Goal: Task Accomplishment & Management: Manage account settings

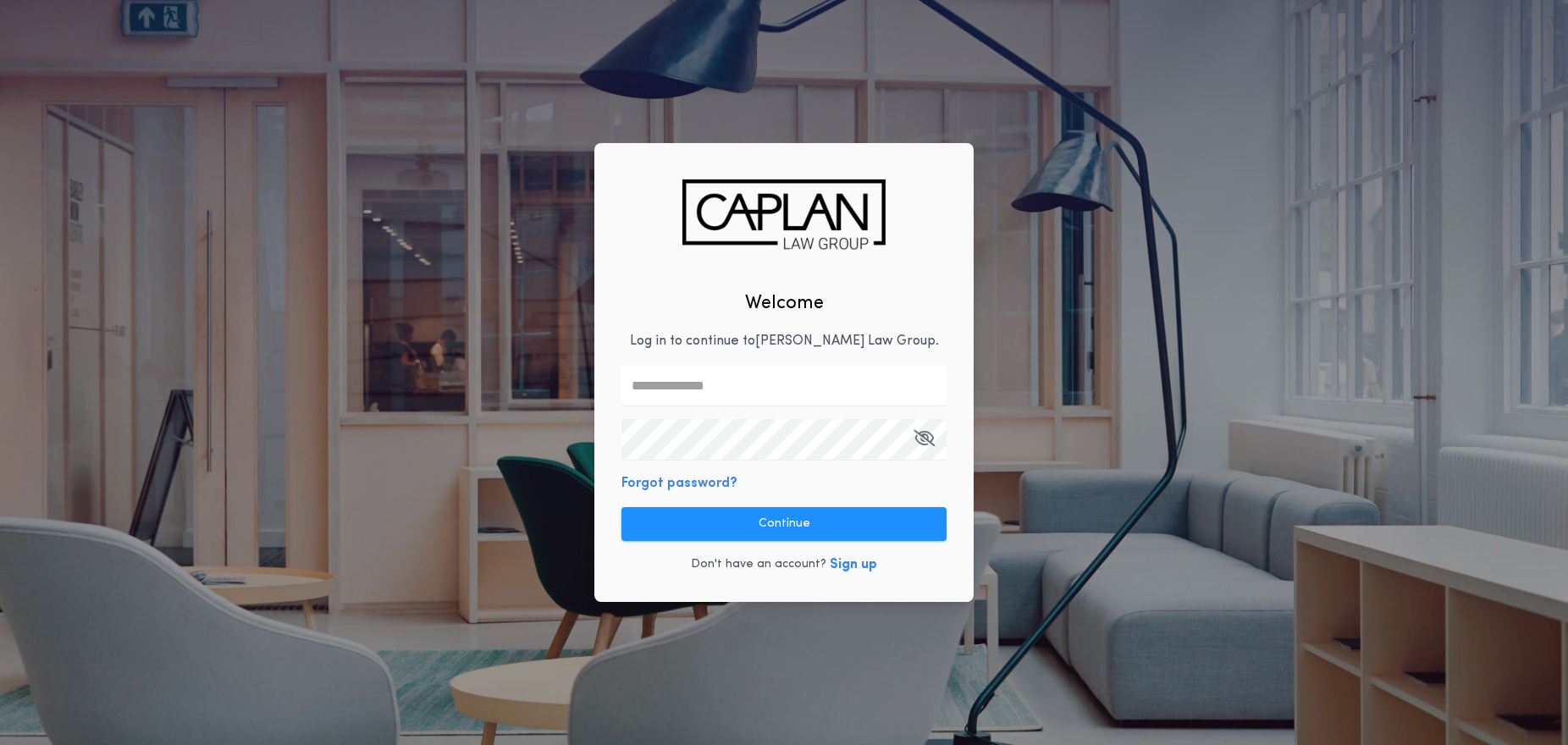
click at [756, 380] on input "text" at bounding box center [784, 385] width 325 height 41
type input "**********"
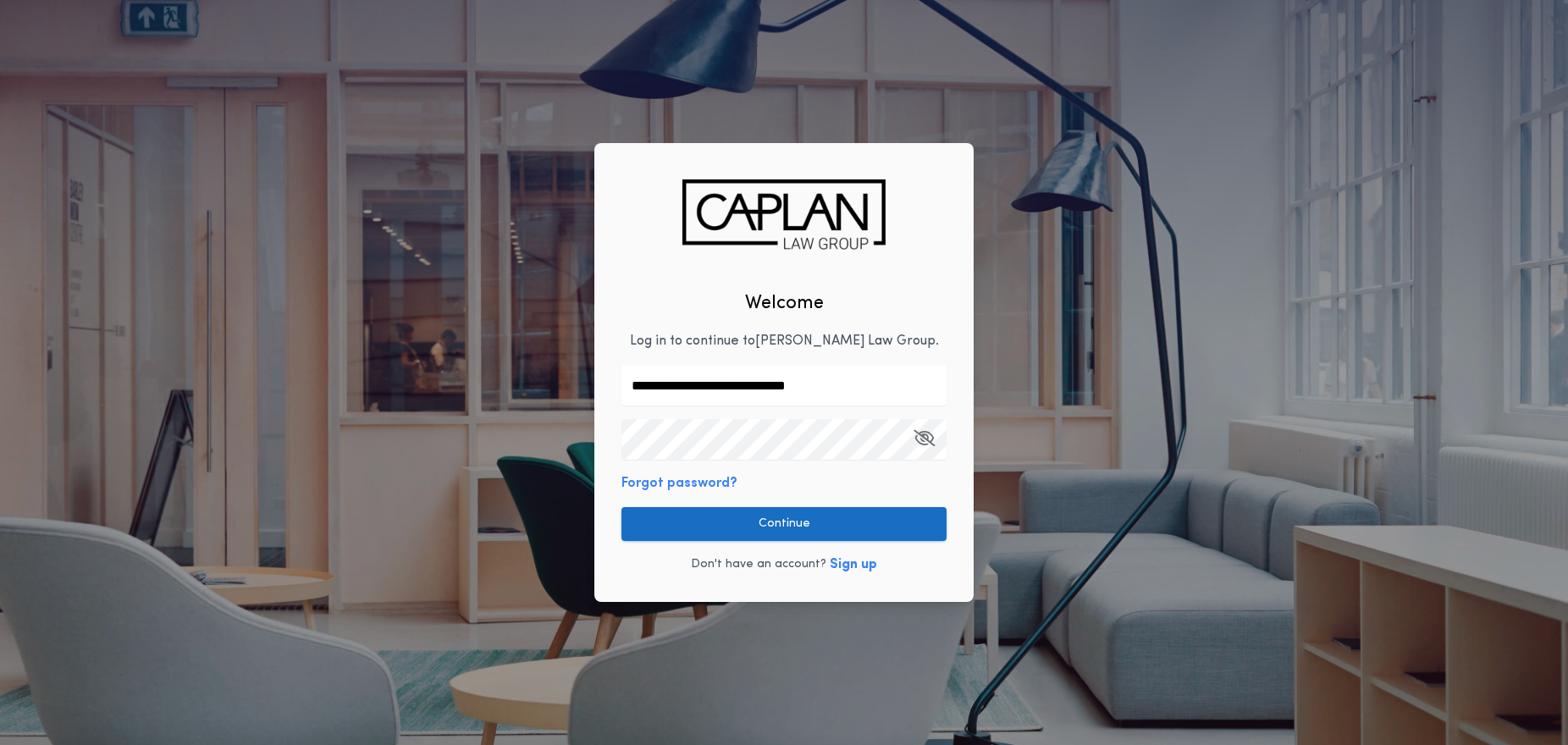
click at [761, 523] on button "Continue" at bounding box center [784, 524] width 325 height 34
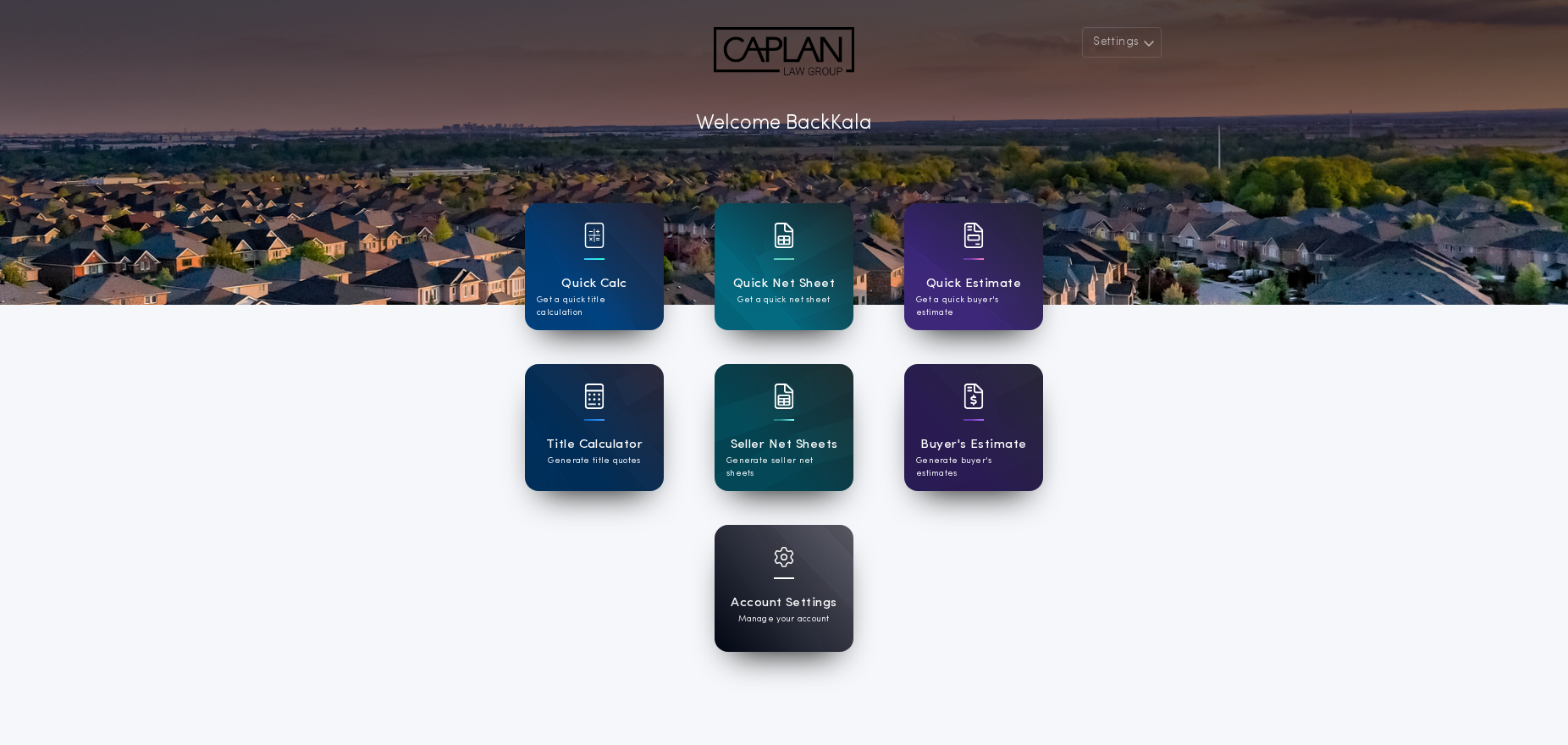
scroll to position [11, 0]
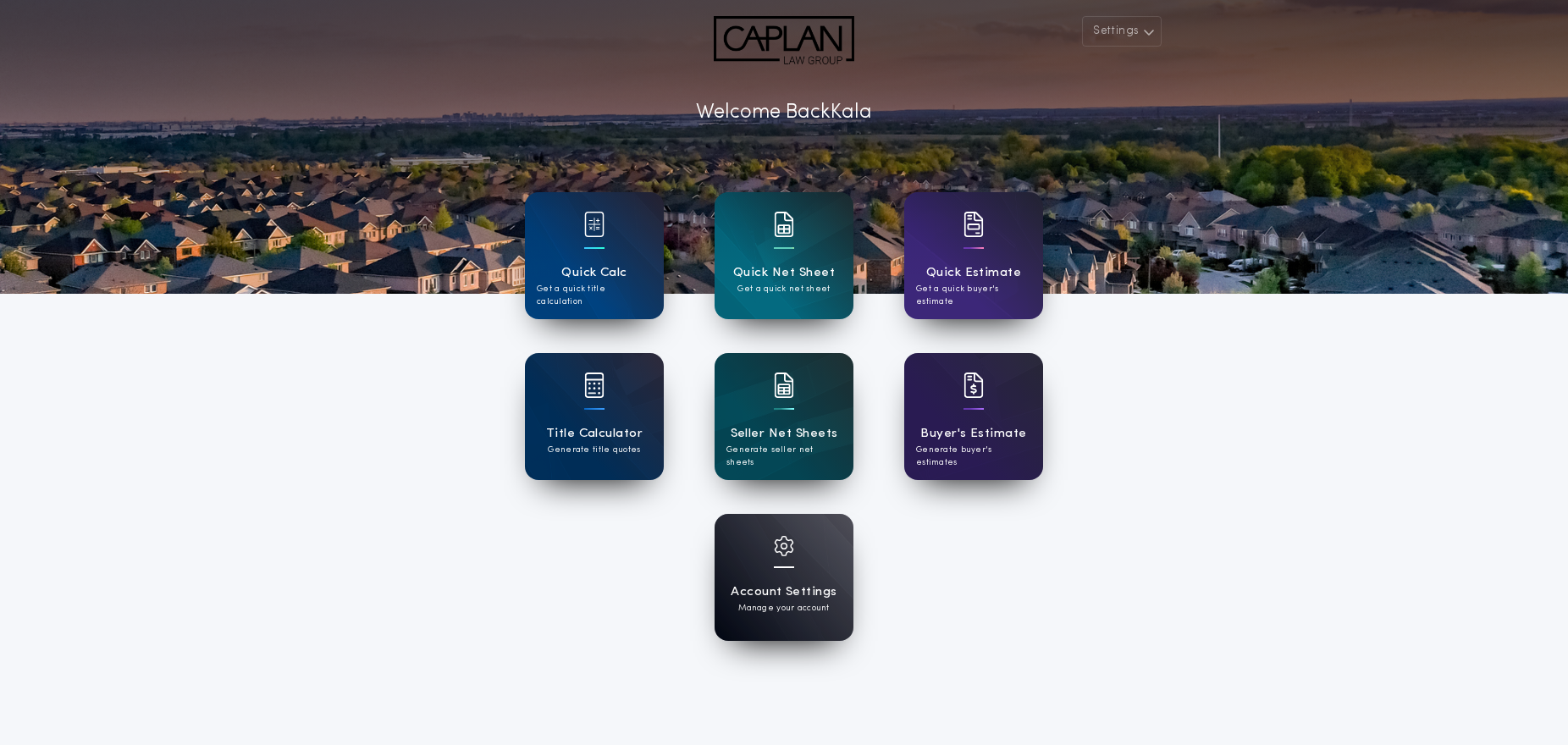
drag, startPoint x: 455, startPoint y: 575, endPoint x: 753, endPoint y: 575, distance: 298.0
click at [455, 575] on div "Settings Welcome Back Kala Quick Calc Get a quick title calculation Quick Net S…" at bounding box center [784, 431] width 1568 height 885
click at [931, 583] on div "Account Settings Manage your account" at bounding box center [784, 577] width 518 height 127
click at [797, 577] on div "Account Settings Manage your account" at bounding box center [784, 577] width 139 height 127
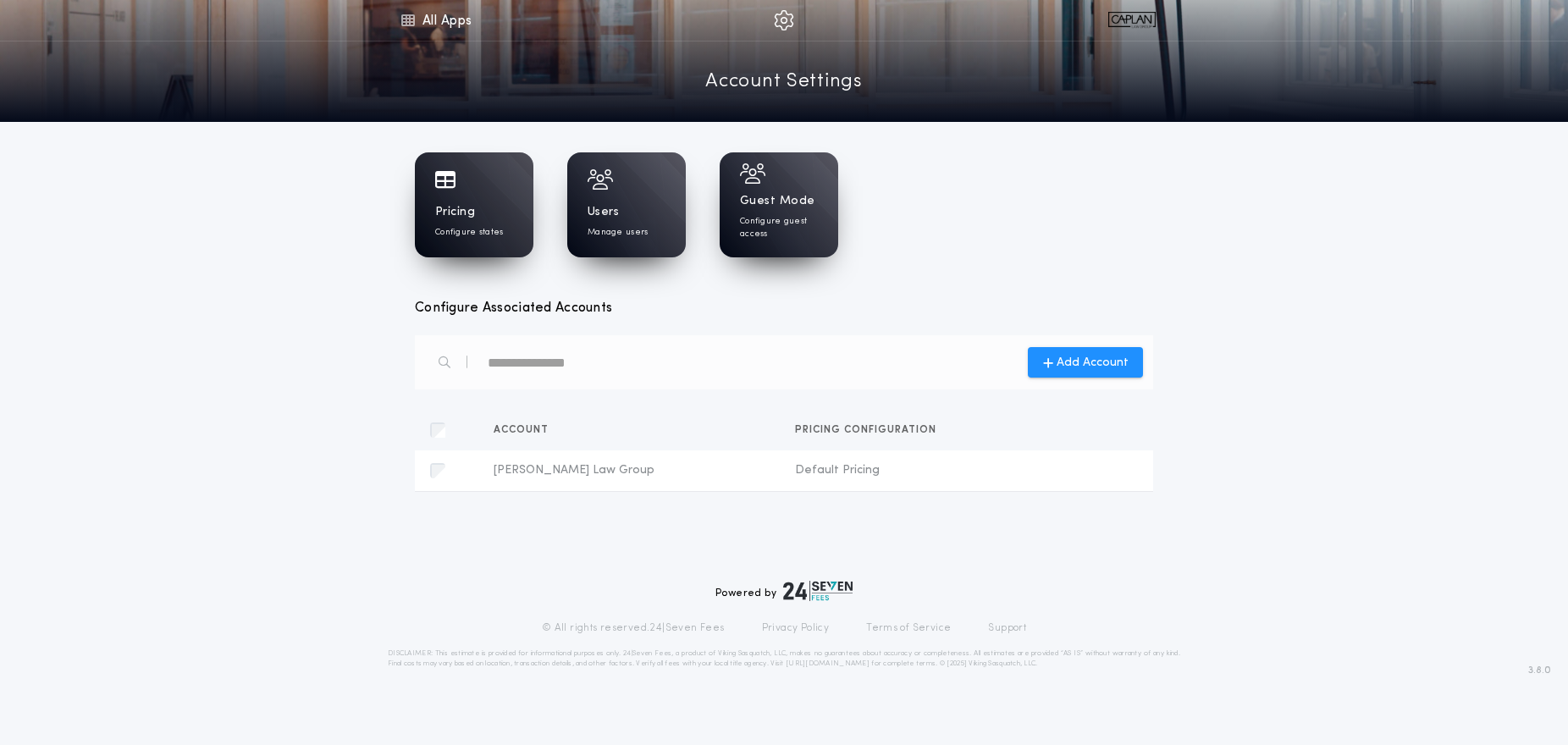
click at [461, 226] on p "Configure states" at bounding box center [469, 232] width 69 height 13
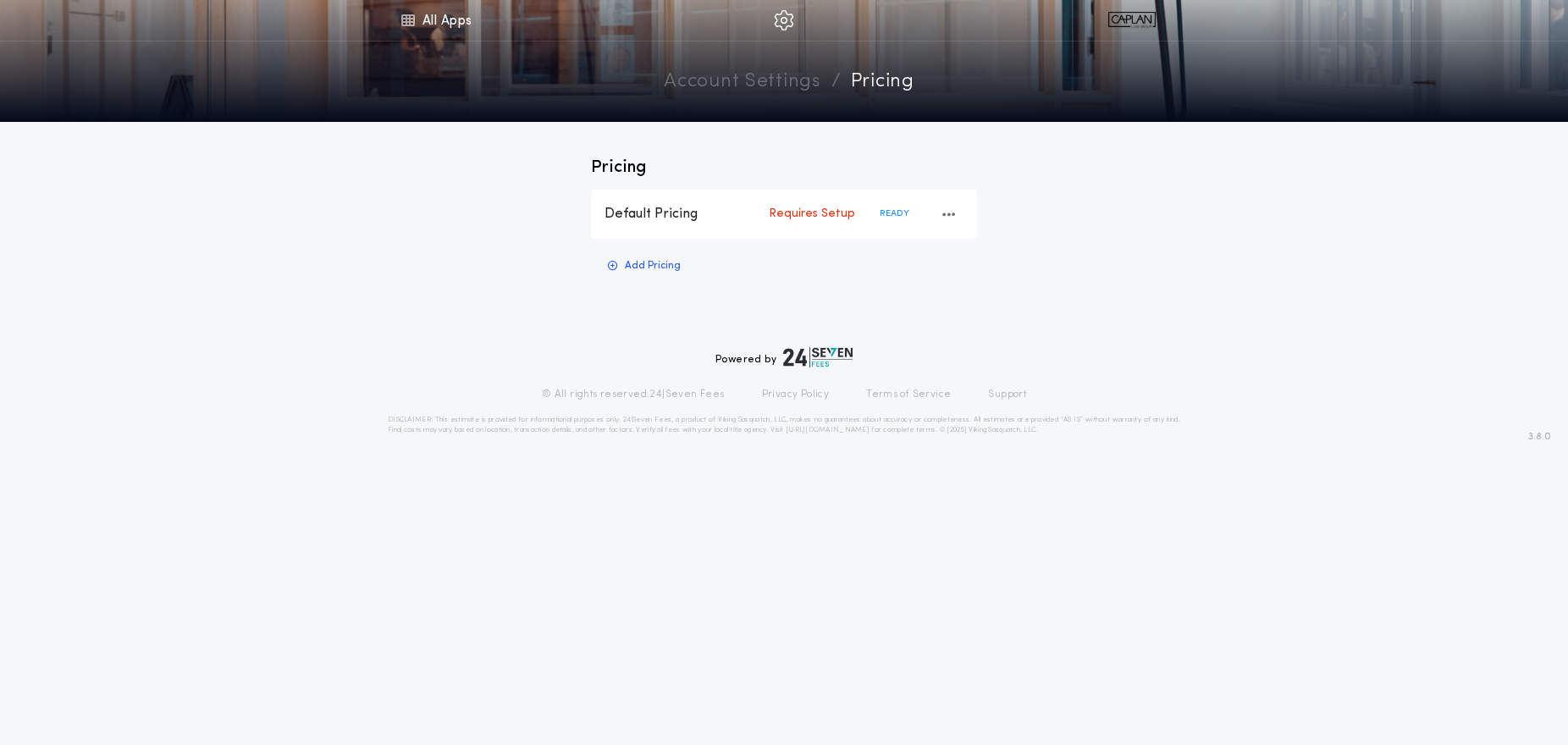
click at [716, 214] on div "Default Pricing" at bounding box center [687, 214] width 165 height 19
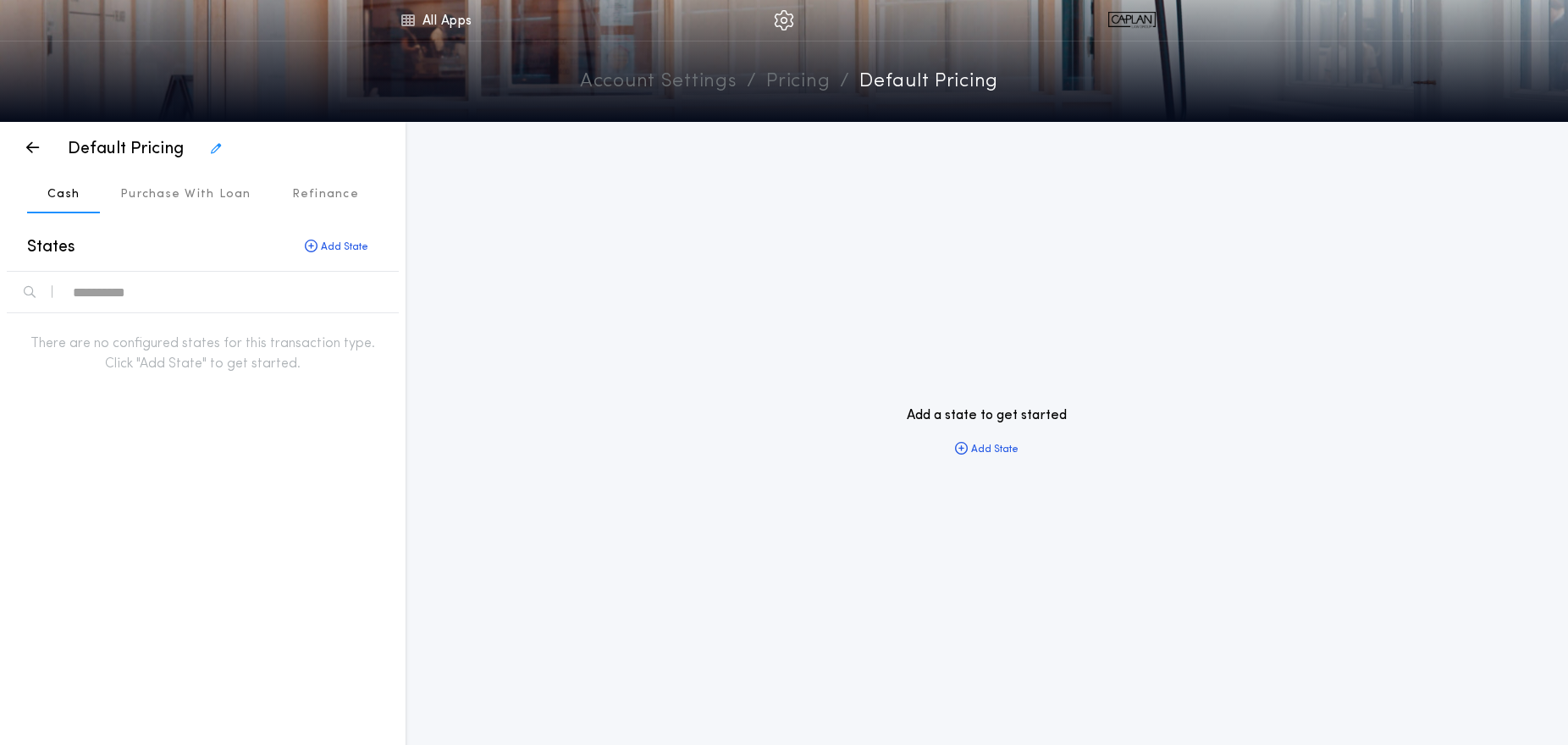
click at [118, 295] on div "text" at bounding box center [229, 292] width 312 height 27
click at [330, 250] on div "Add State" at bounding box center [337, 247] width 91 height 27
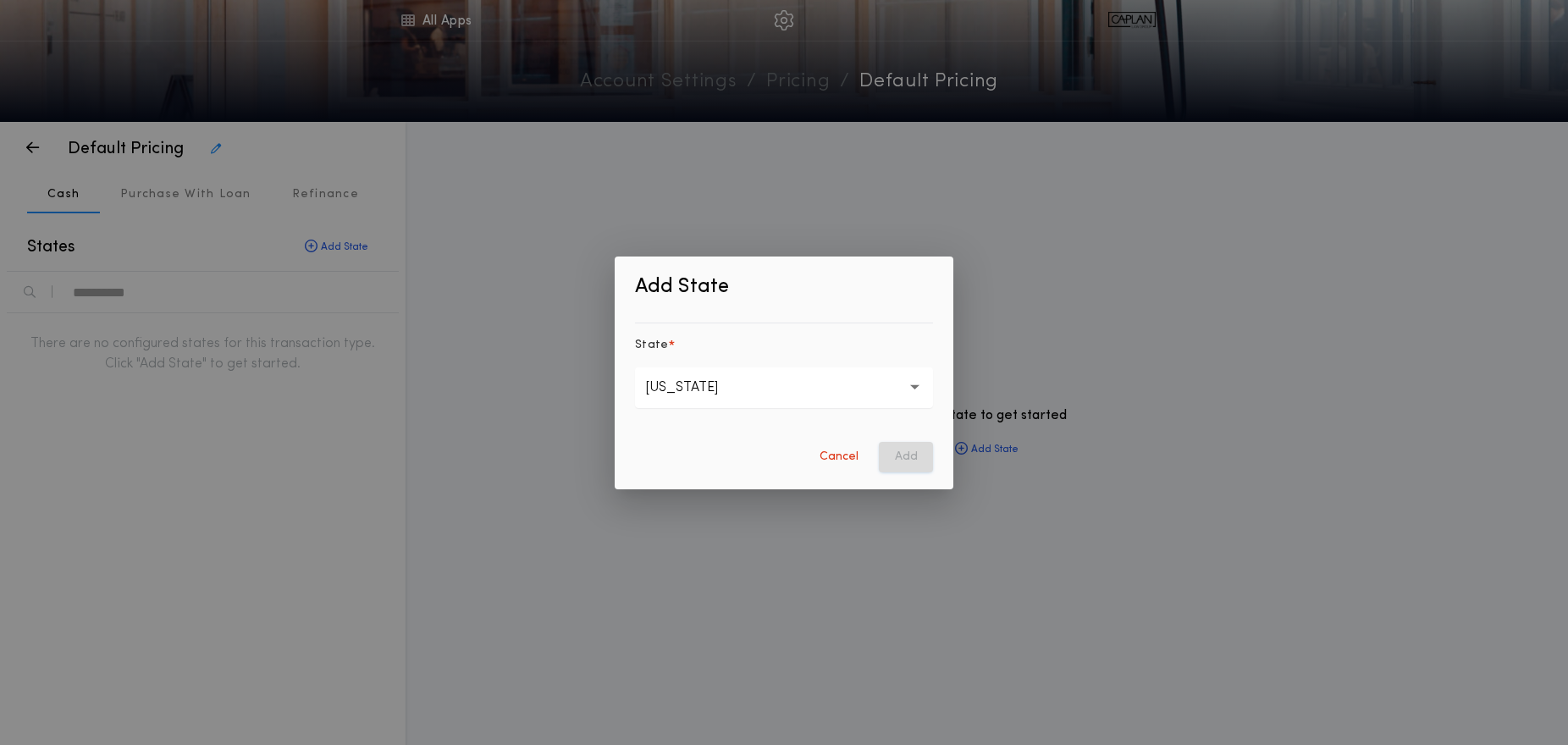
click at [694, 388] on p "[US_STATE]" at bounding box center [695, 387] width 100 height 20
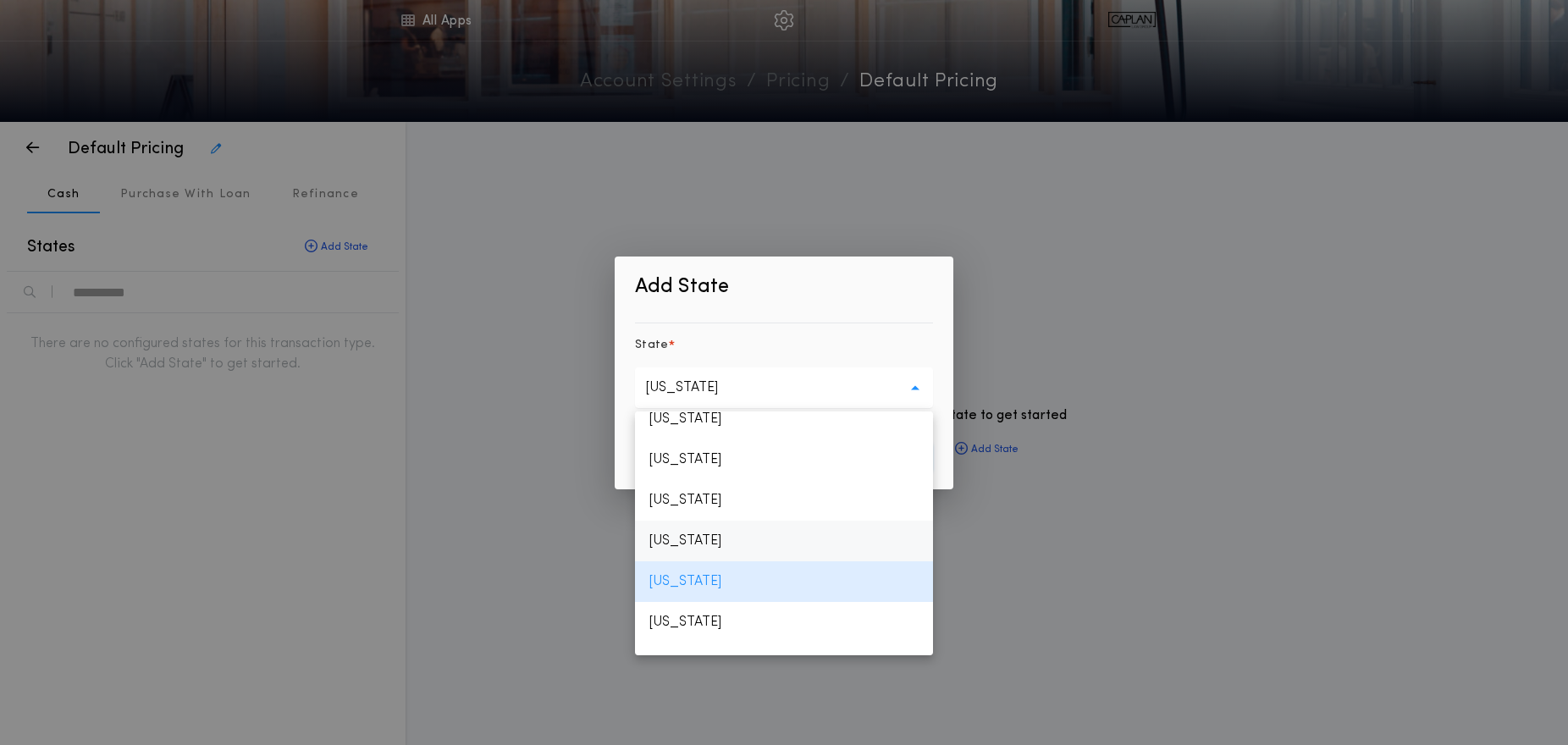
scroll to position [1682, 0]
click at [685, 610] on p "[US_STATE]" at bounding box center [784, 619] width 299 height 41
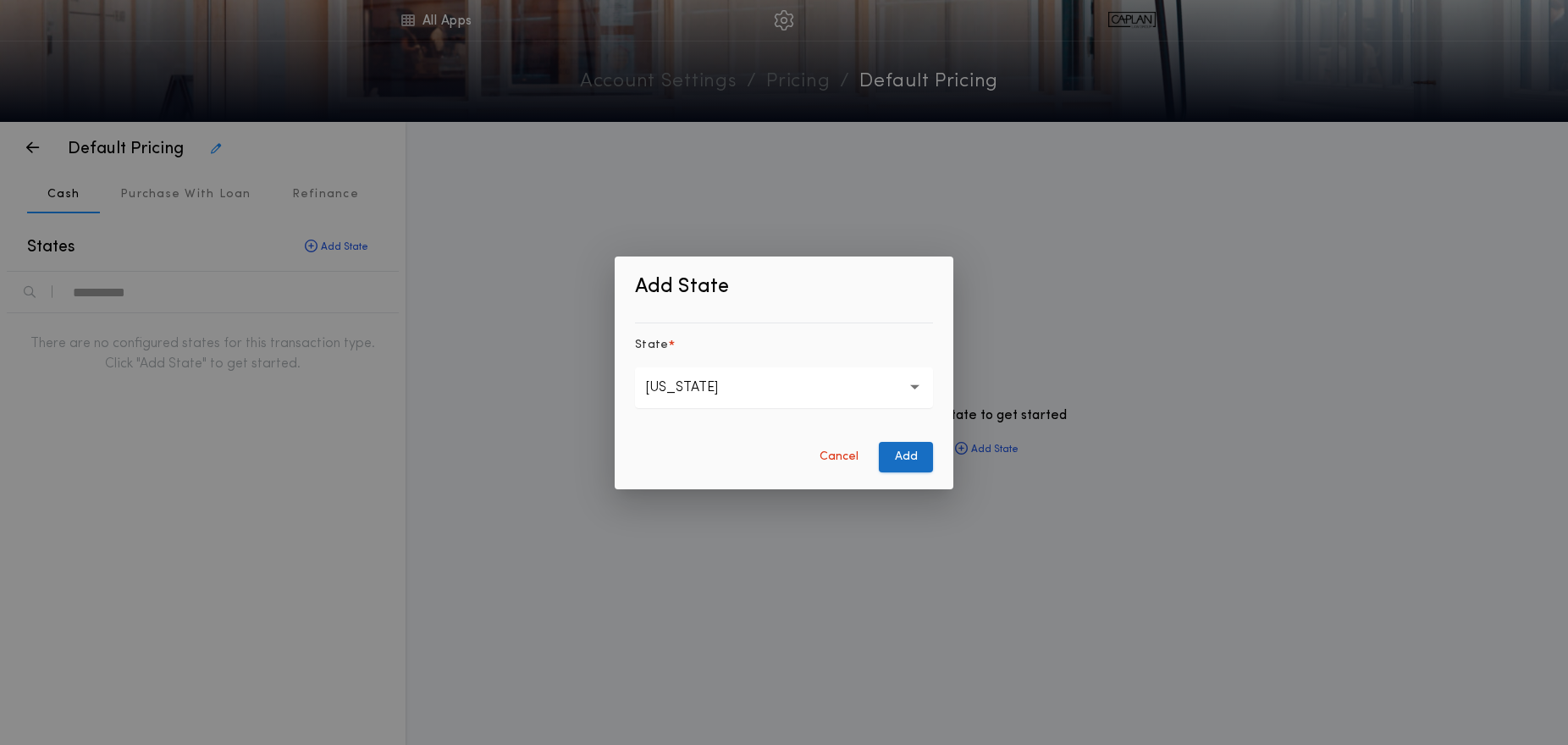
click at [908, 454] on button "Add" at bounding box center [907, 457] width 54 height 31
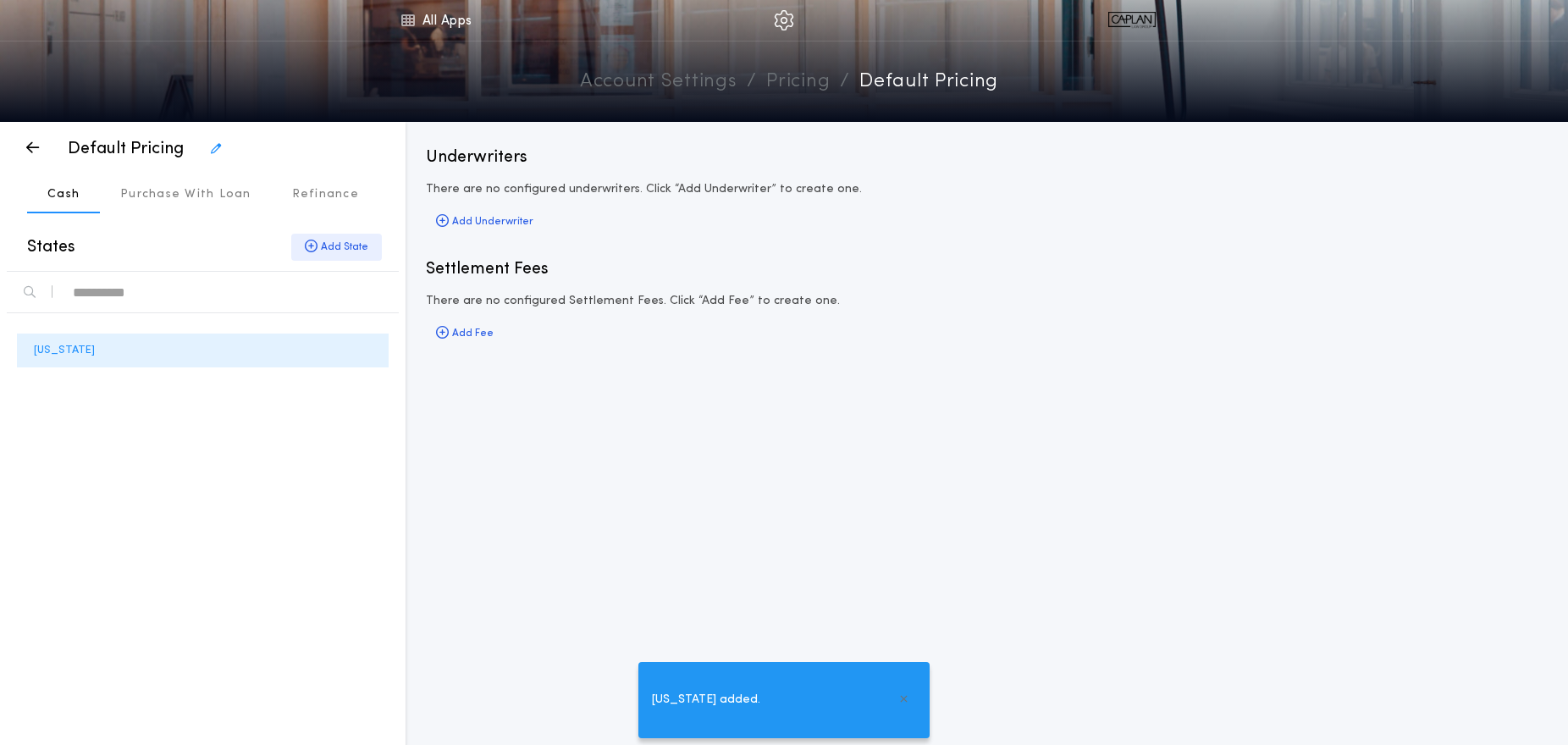
click at [326, 247] on div "Add State" at bounding box center [337, 247] width 91 height 27
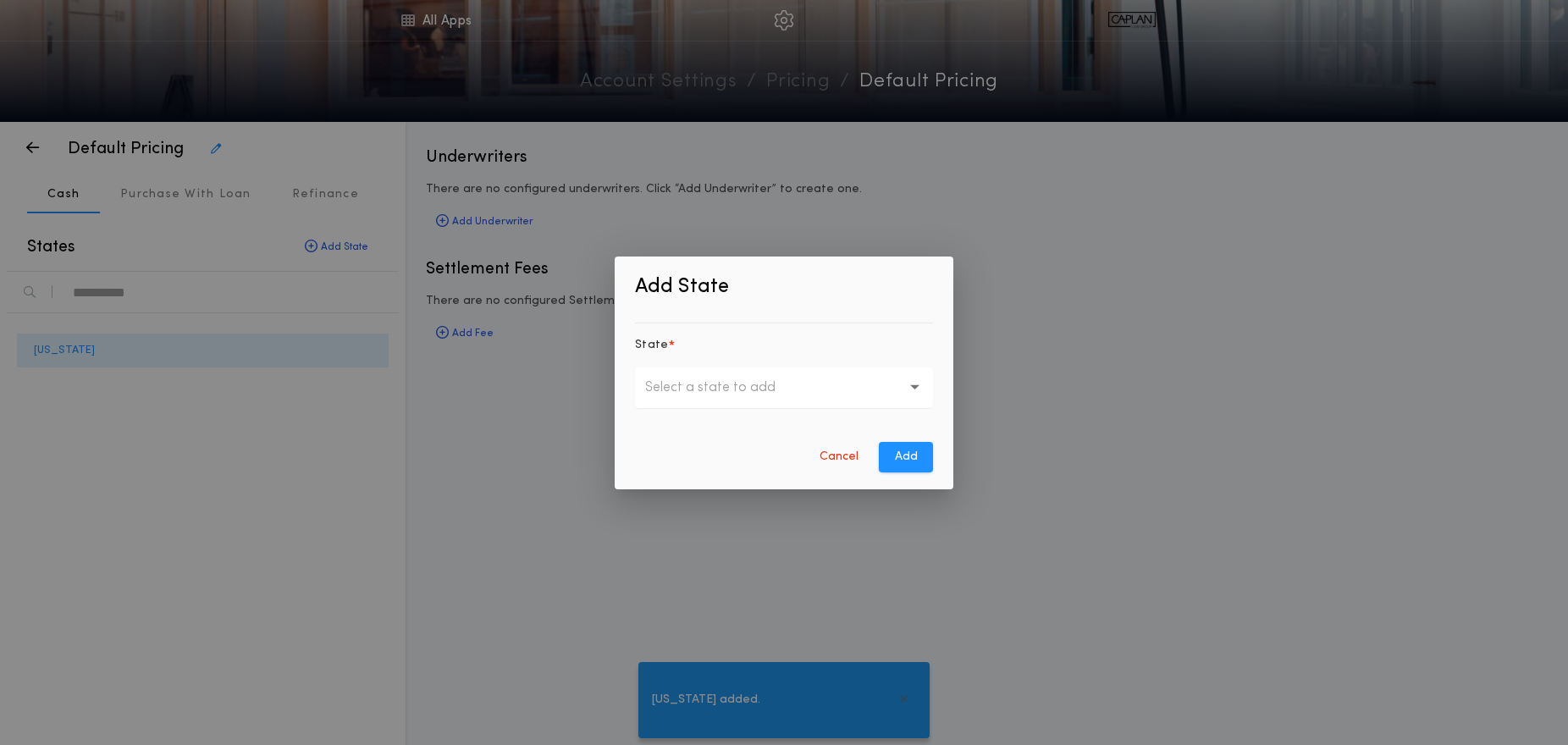
click at [694, 386] on p "Select a state to add" at bounding box center [724, 387] width 158 height 20
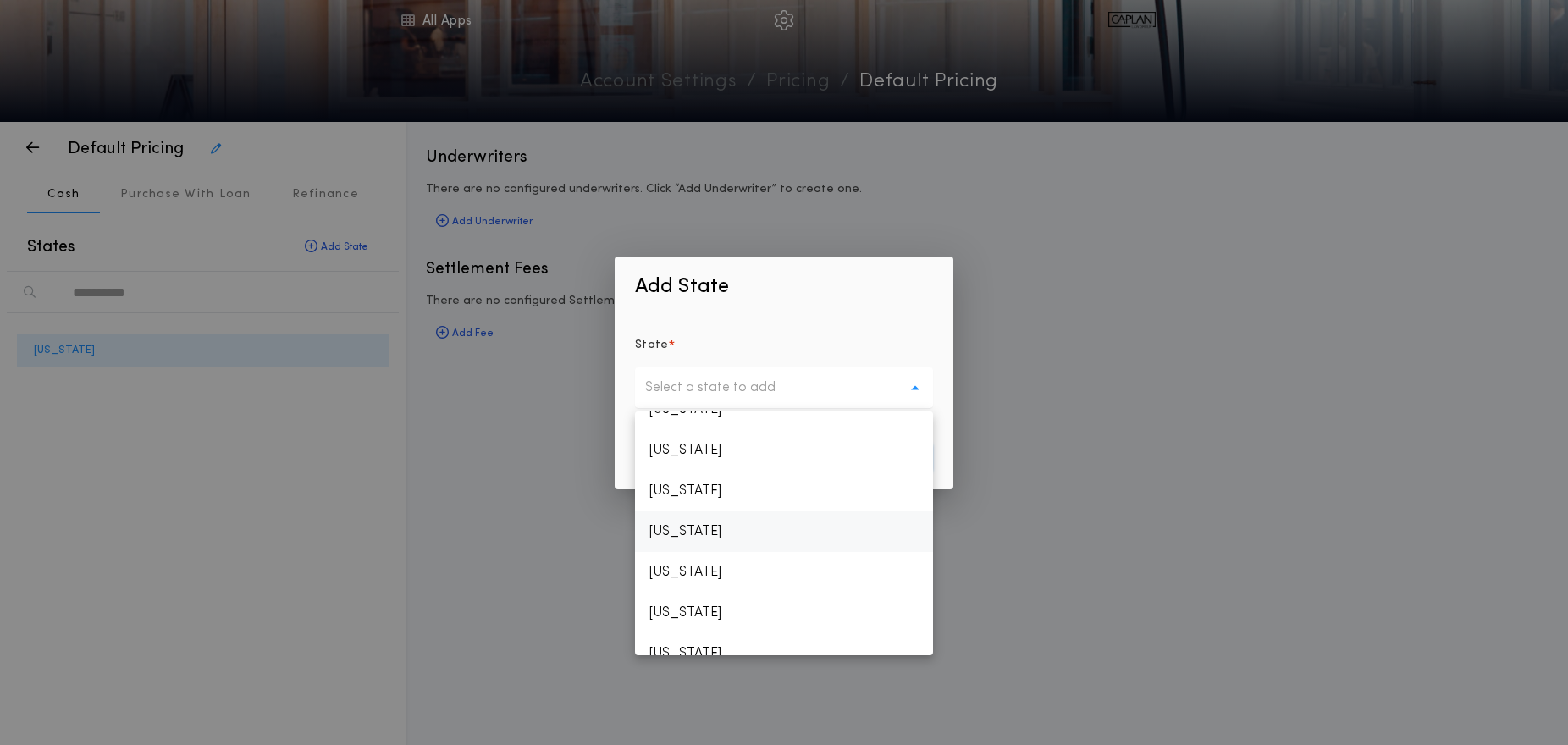
scroll to position [1158, 0]
click at [722, 611] on p "[US_STATE]" at bounding box center [784, 614] width 299 height 41
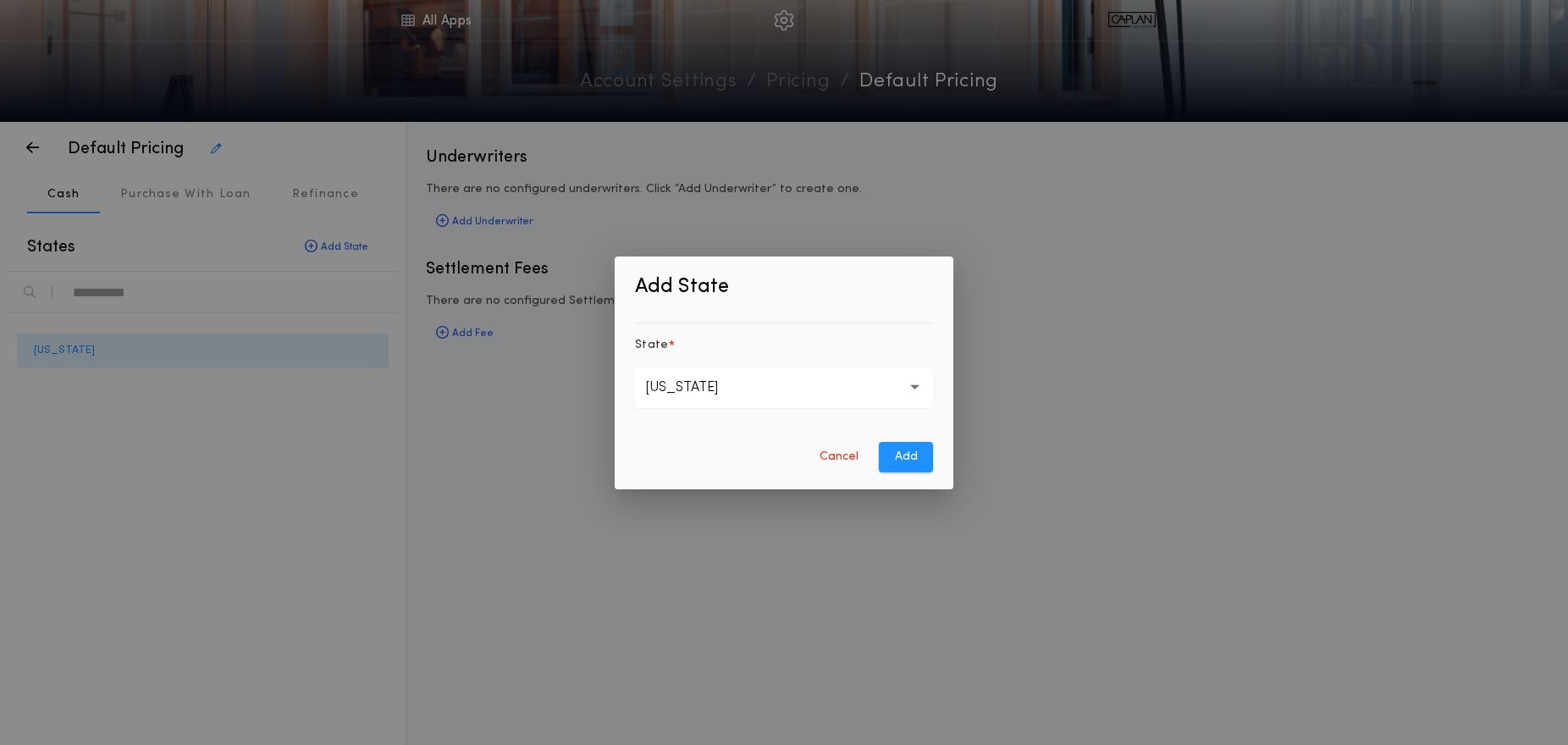
drag, startPoint x: 905, startPoint y: 465, endPoint x: 677, endPoint y: 381, distance: 243.0
click at [905, 465] on button "Add" at bounding box center [907, 457] width 54 height 31
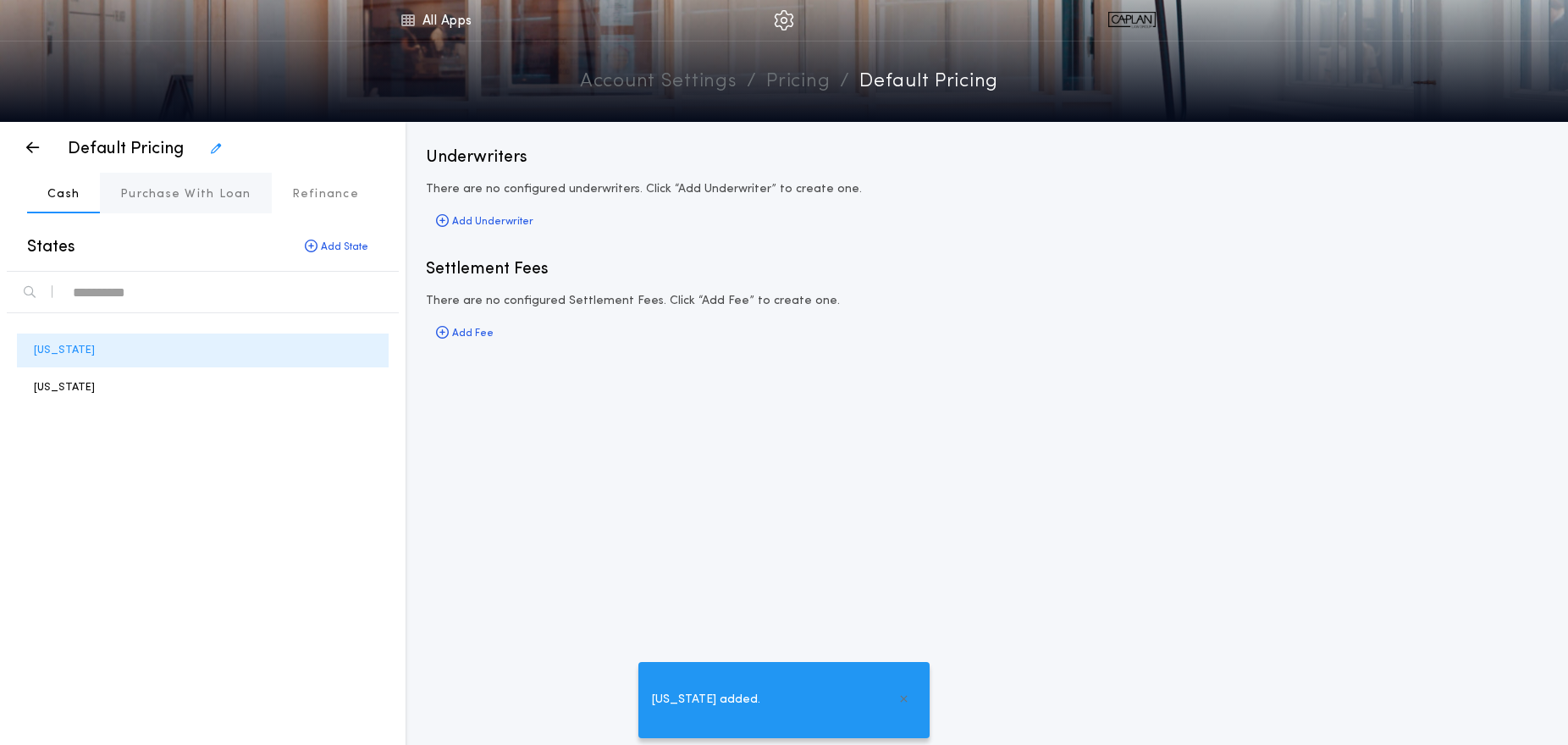
click at [176, 178] on button "Purchase With Loan" at bounding box center [186, 193] width 172 height 41
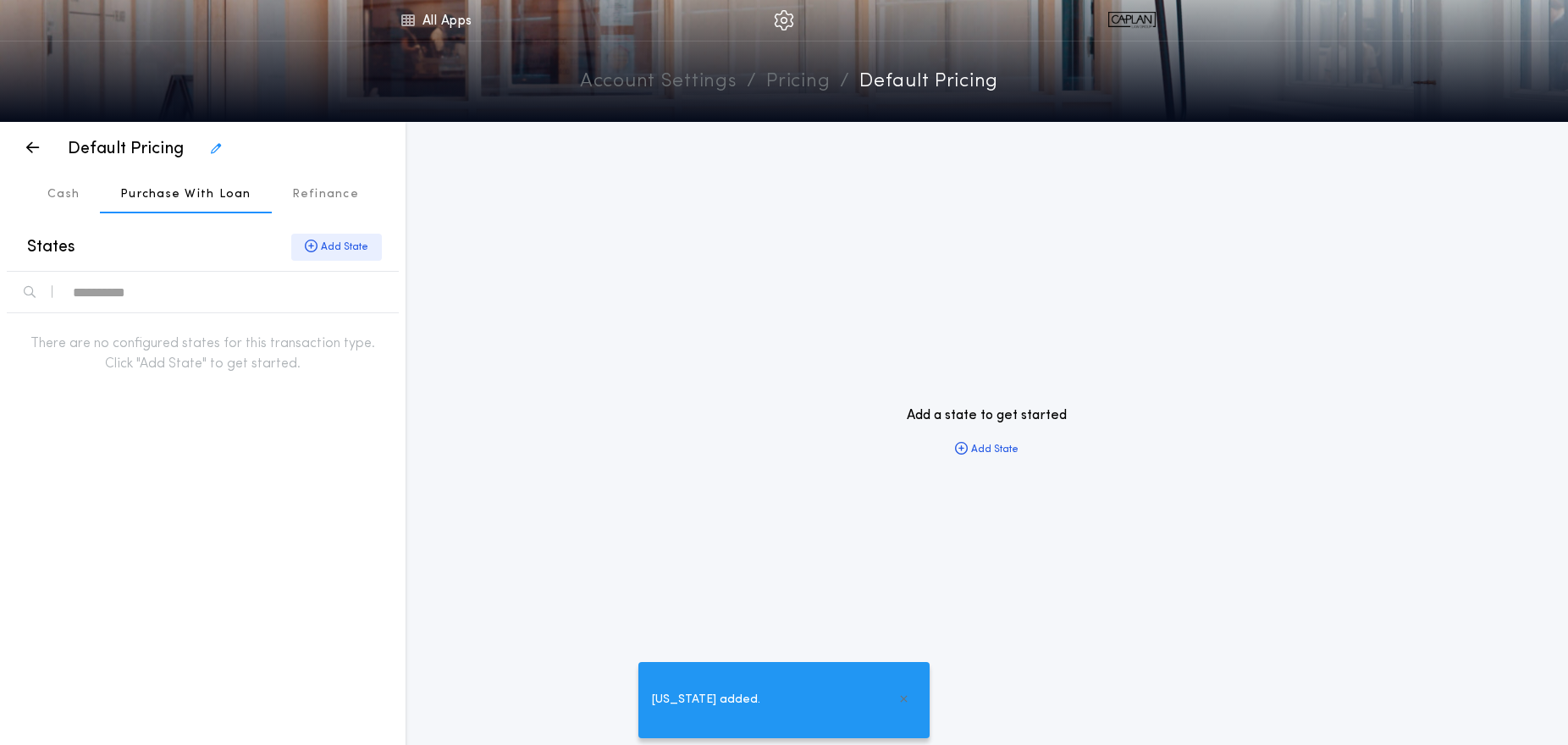
click at [346, 253] on div "Add State" at bounding box center [337, 247] width 91 height 27
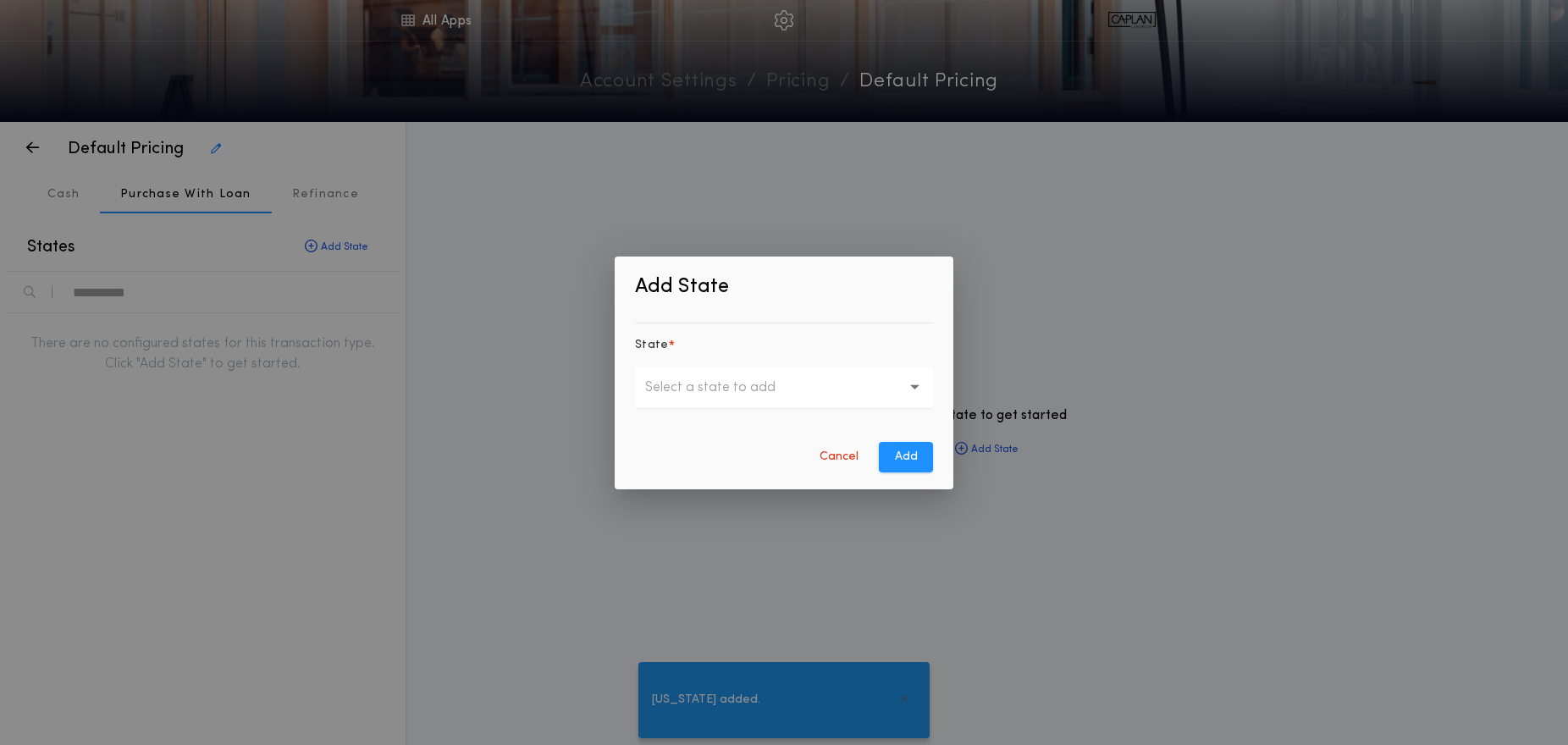
click at [682, 390] on p "Select a state to add" at bounding box center [724, 387] width 158 height 20
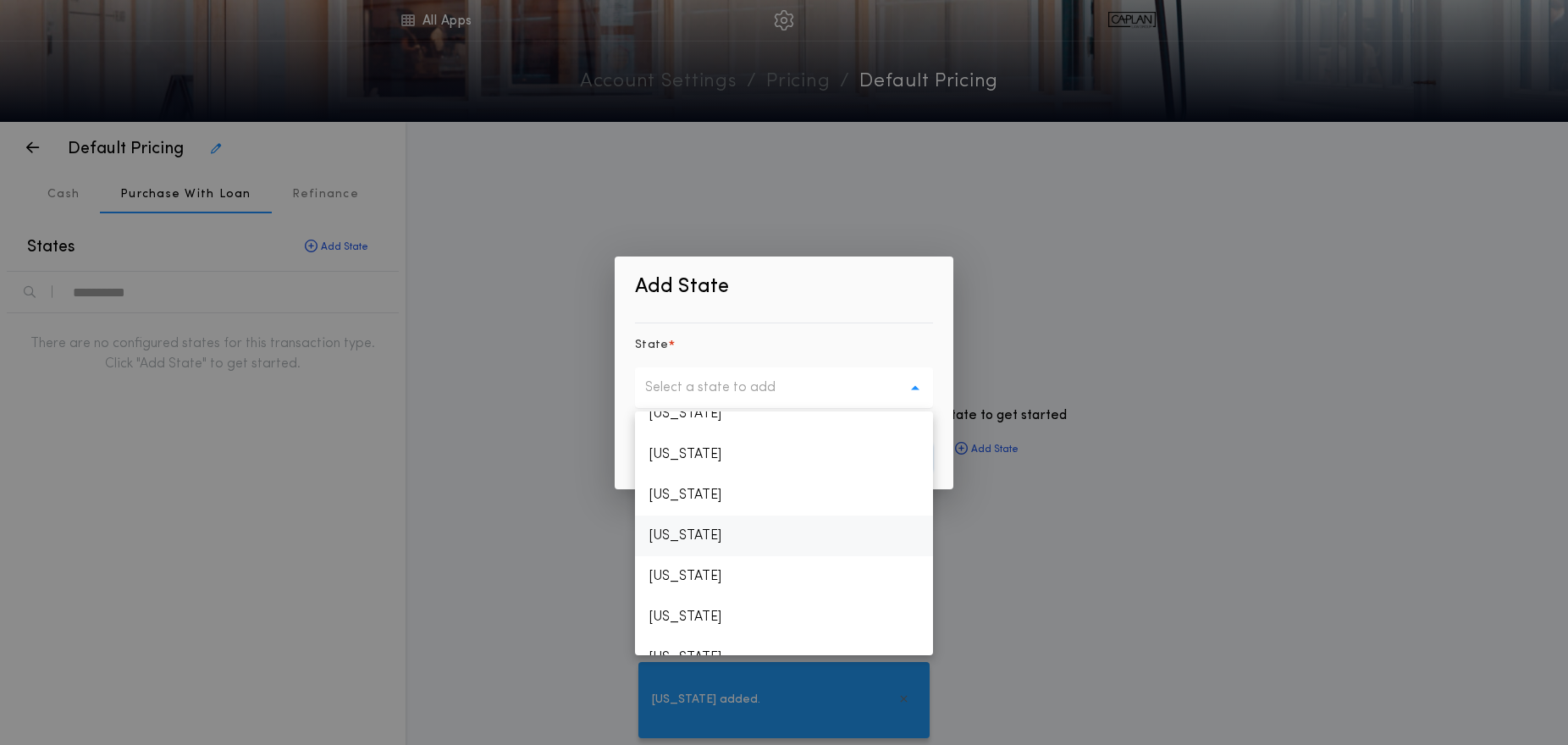
scroll to position [1726, 0]
drag, startPoint x: 699, startPoint y: 575, endPoint x: 856, endPoint y: 558, distance: 157.9
click at [698, 575] on p "[US_STATE]" at bounding box center [784, 575] width 299 height 41
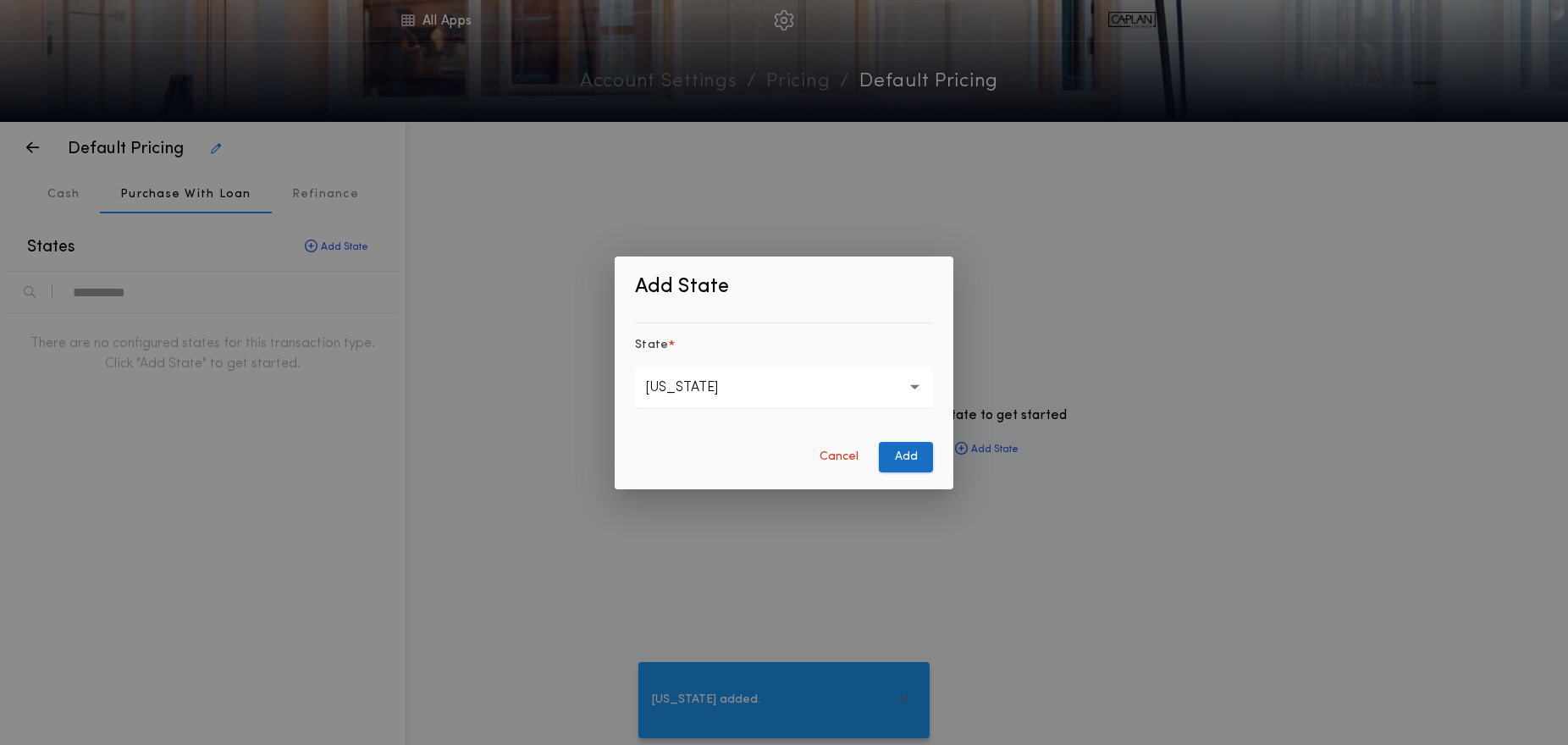
click at [905, 458] on button "Add" at bounding box center [907, 457] width 54 height 31
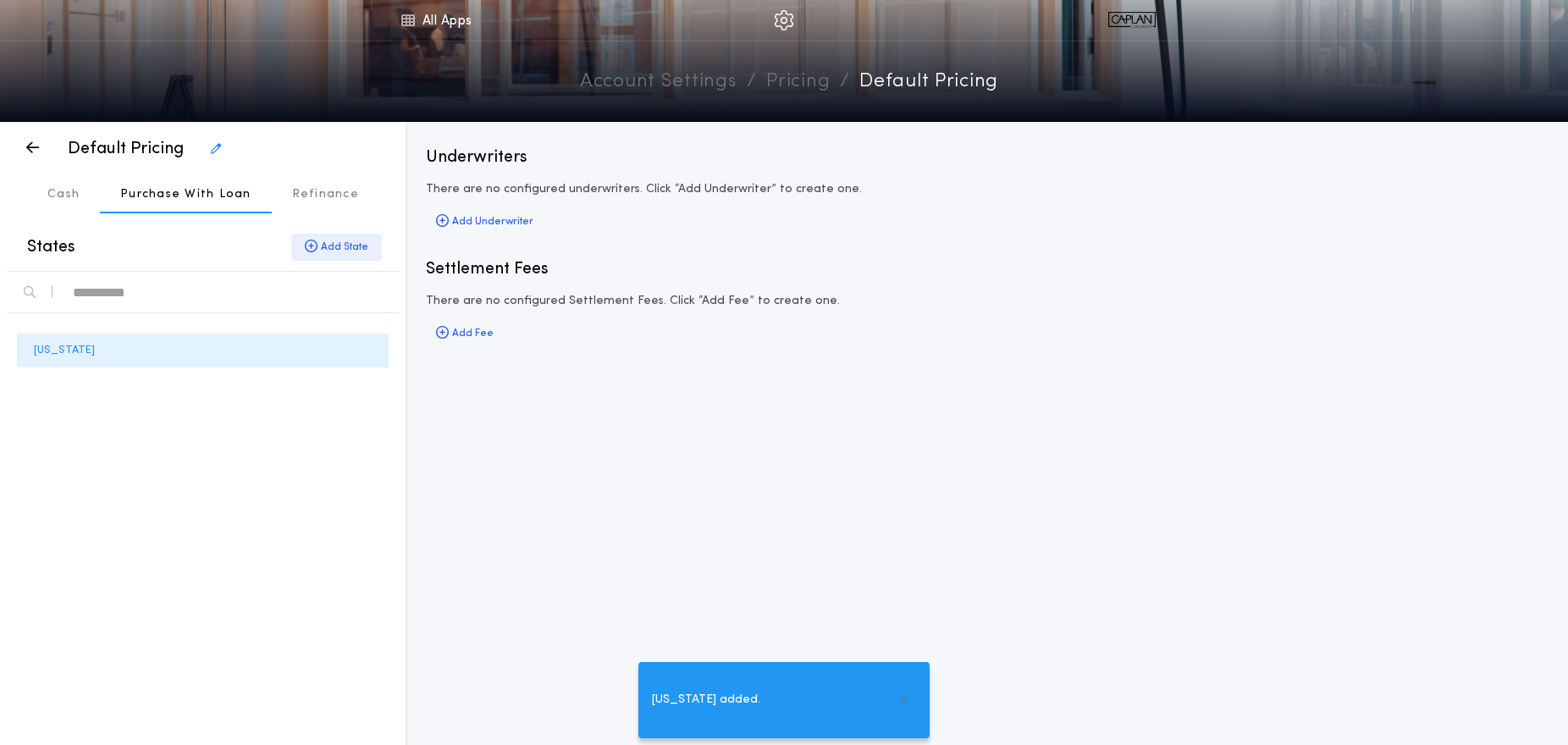
click at [332, 246] on div "Add State" at bounding box center [337, 247] width 91 height 27
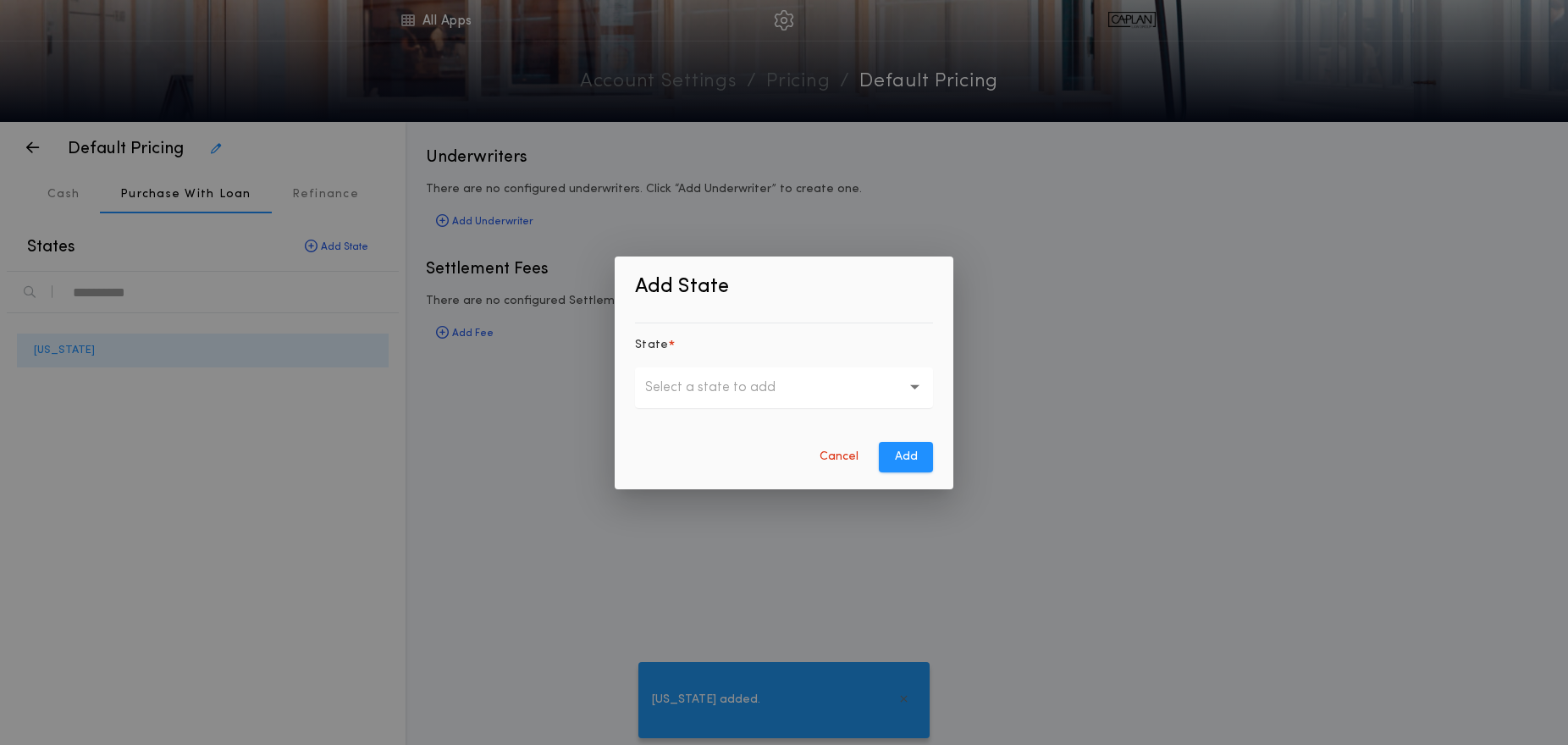
click at [720, 382] on p "Select a state to add" at bounding box center [724, 387] width 158 height 20
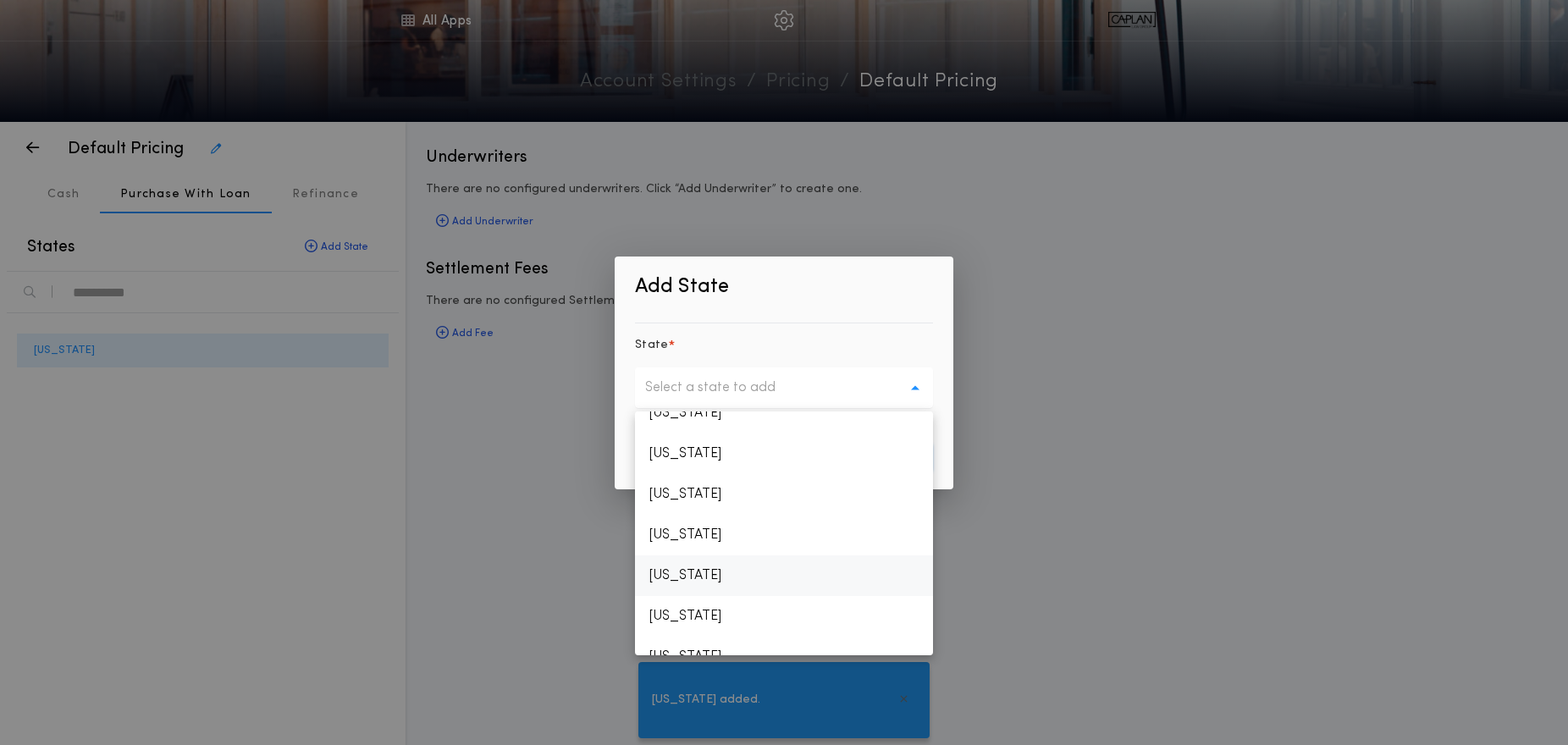
scroll to position [1196, 0]
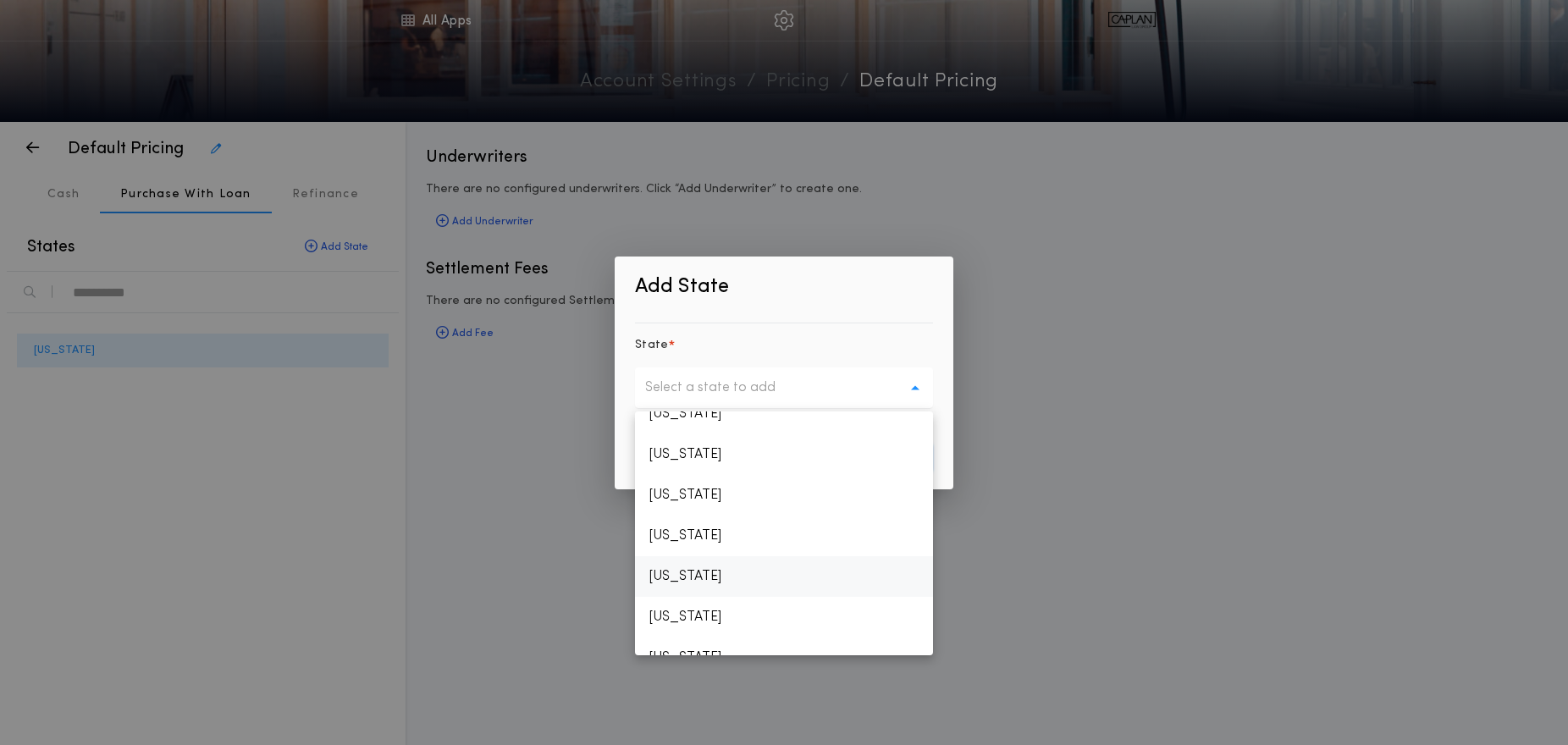
click at [719, 574] on p "[US_STATE]" at bounding box center [784, 576] width 299 height 41
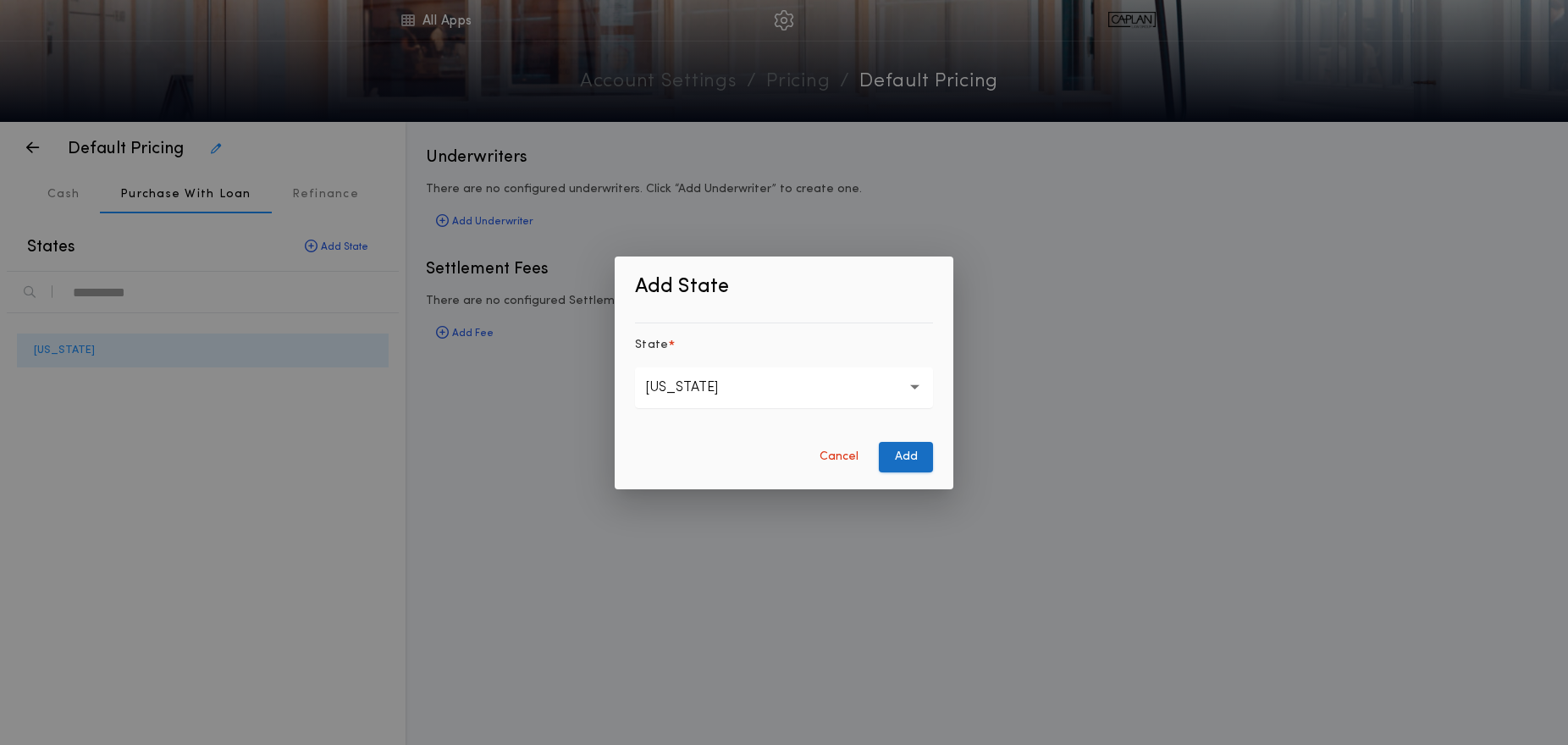
drag, startPoint x: 902, startPoint y: 459, endPoint x: 895, endPoint y: 456, distance: 7.6
click at [901, 459] on button "Add" at bounding box center [907, 457] width 54 height 31
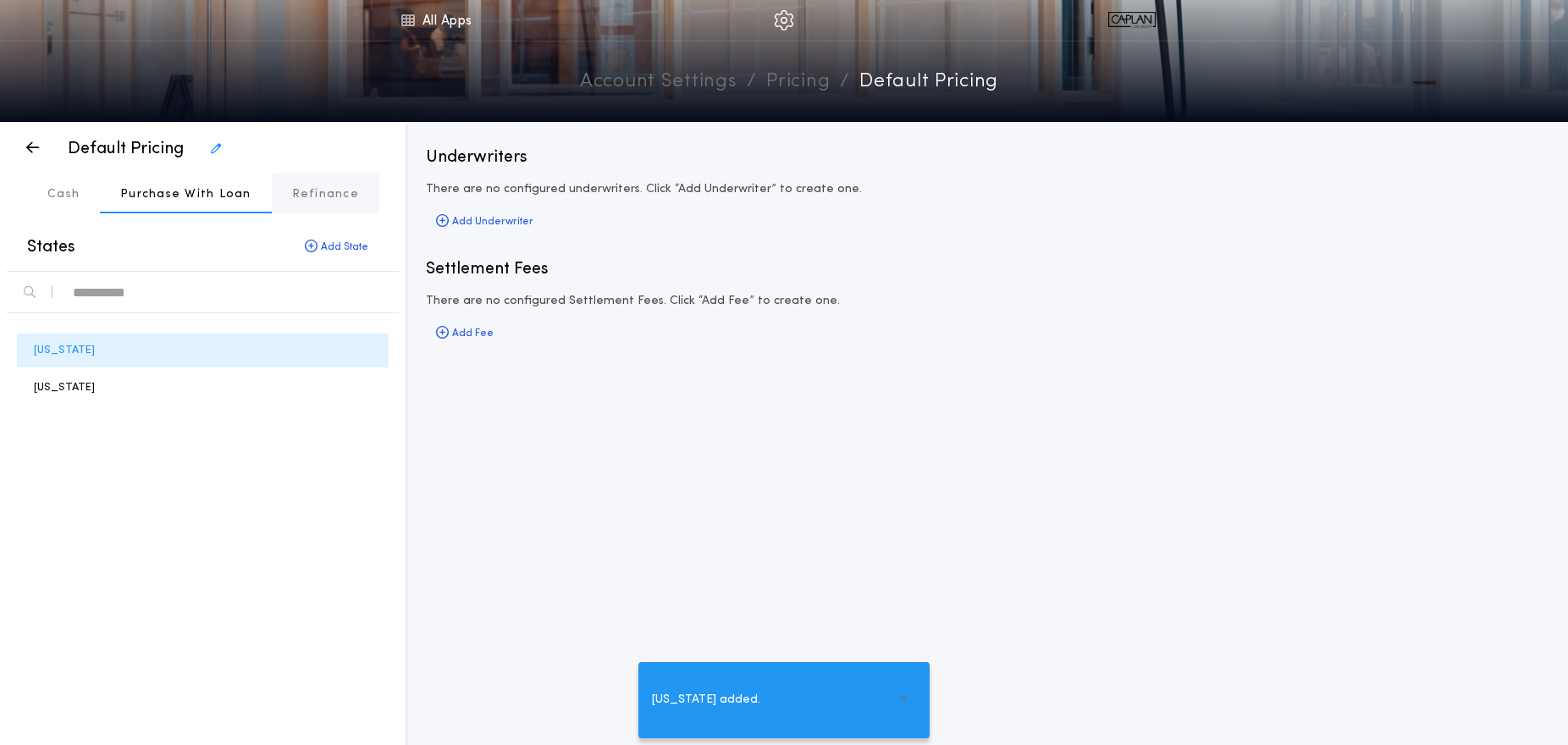
click at [334, 197] on p "Refinance" at bounding box center [326, 195] width 67 height 17
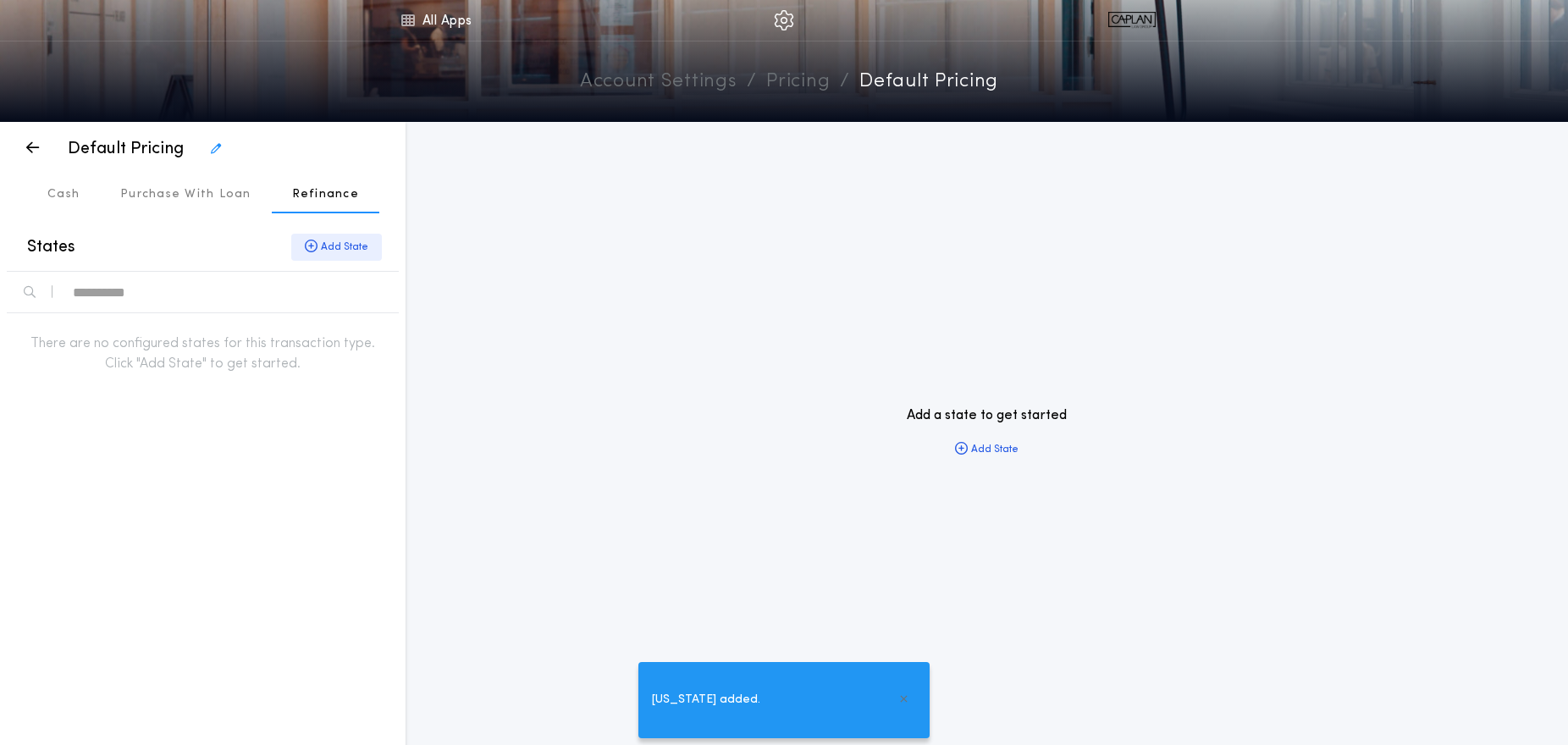
click at [316, 247] on icon "button" at bounding box center [310, 247] width 13 height 1
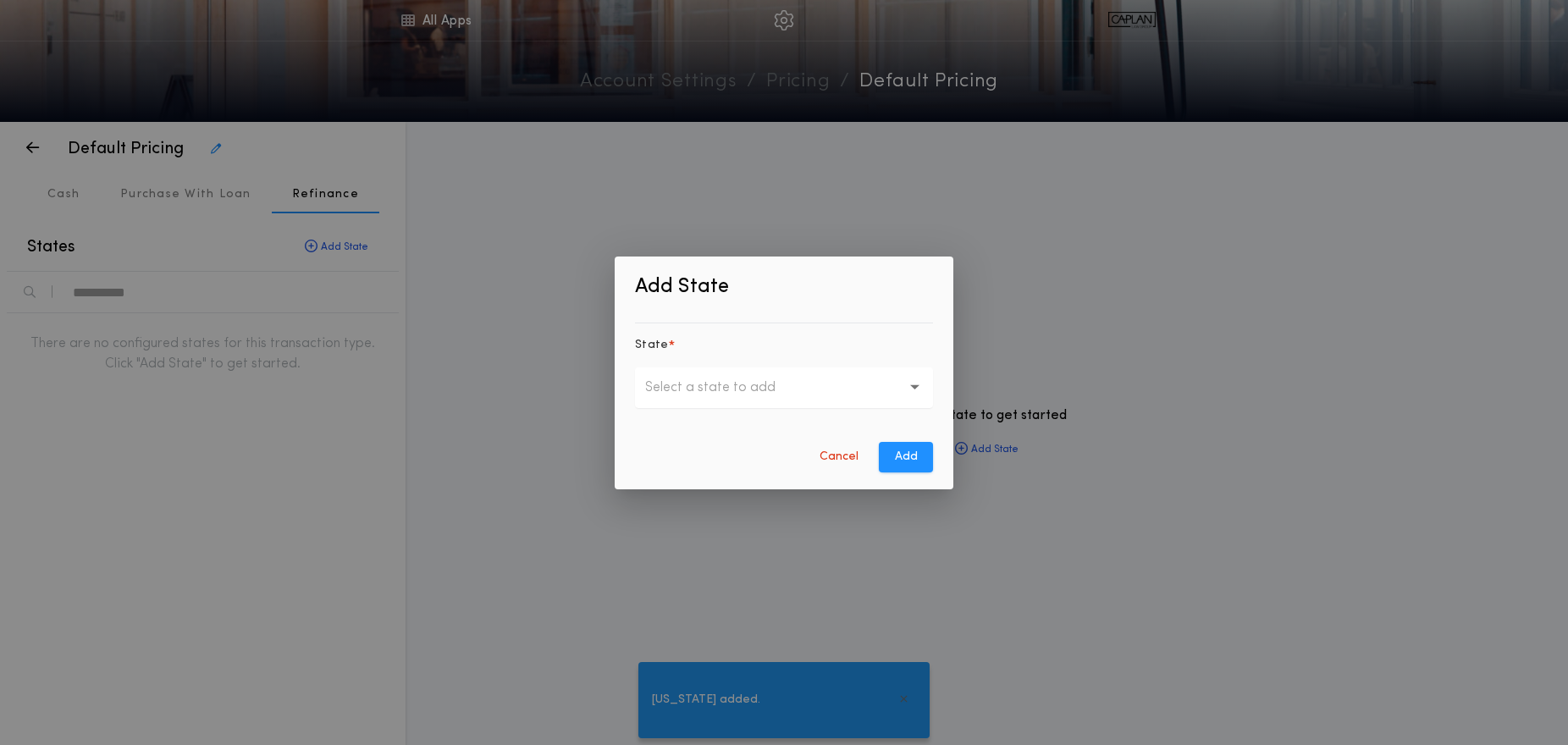
click at [684, 389] on p "Select a state to add" at bounding box center [724, 387] width 158 height 20
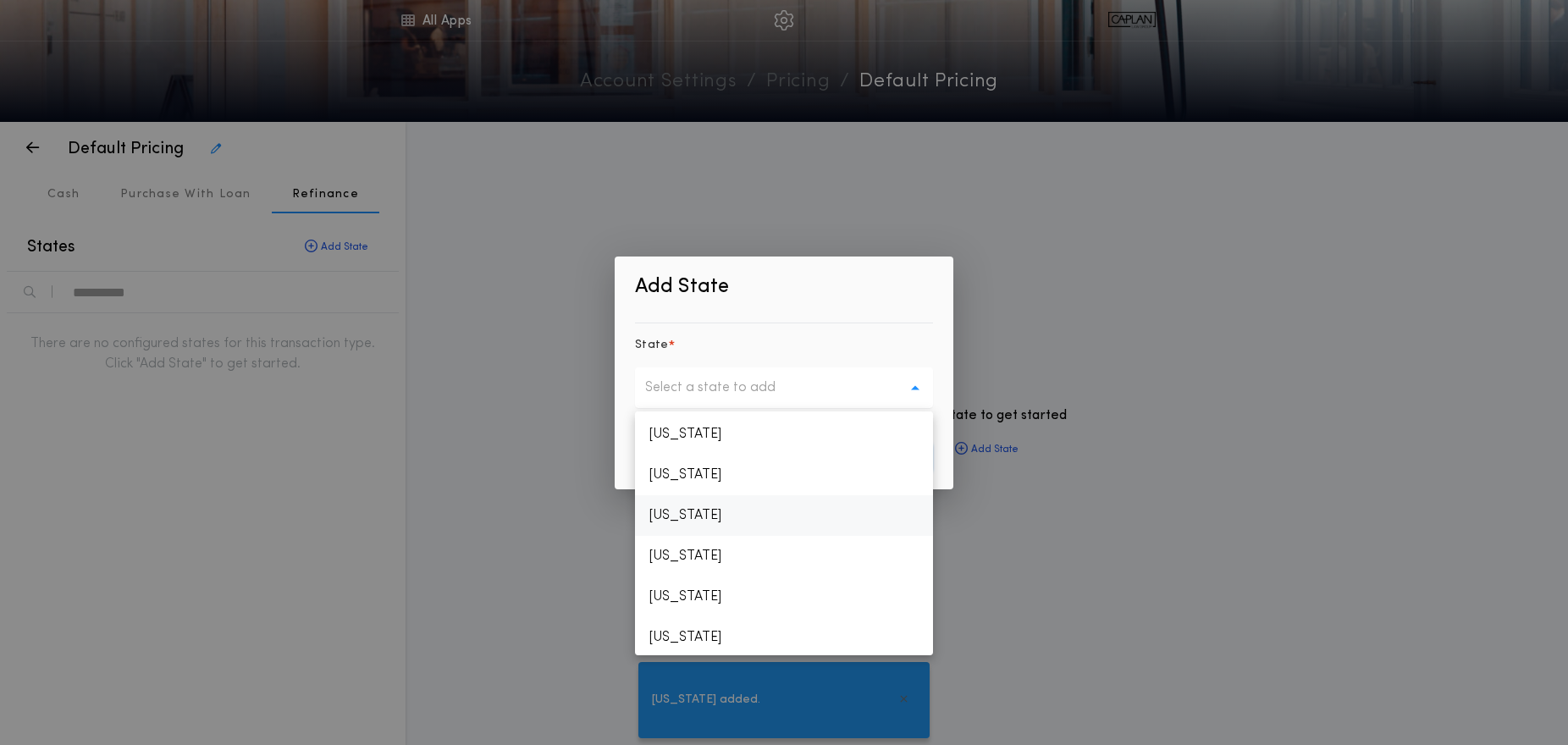
scroll to position [1758, 0]
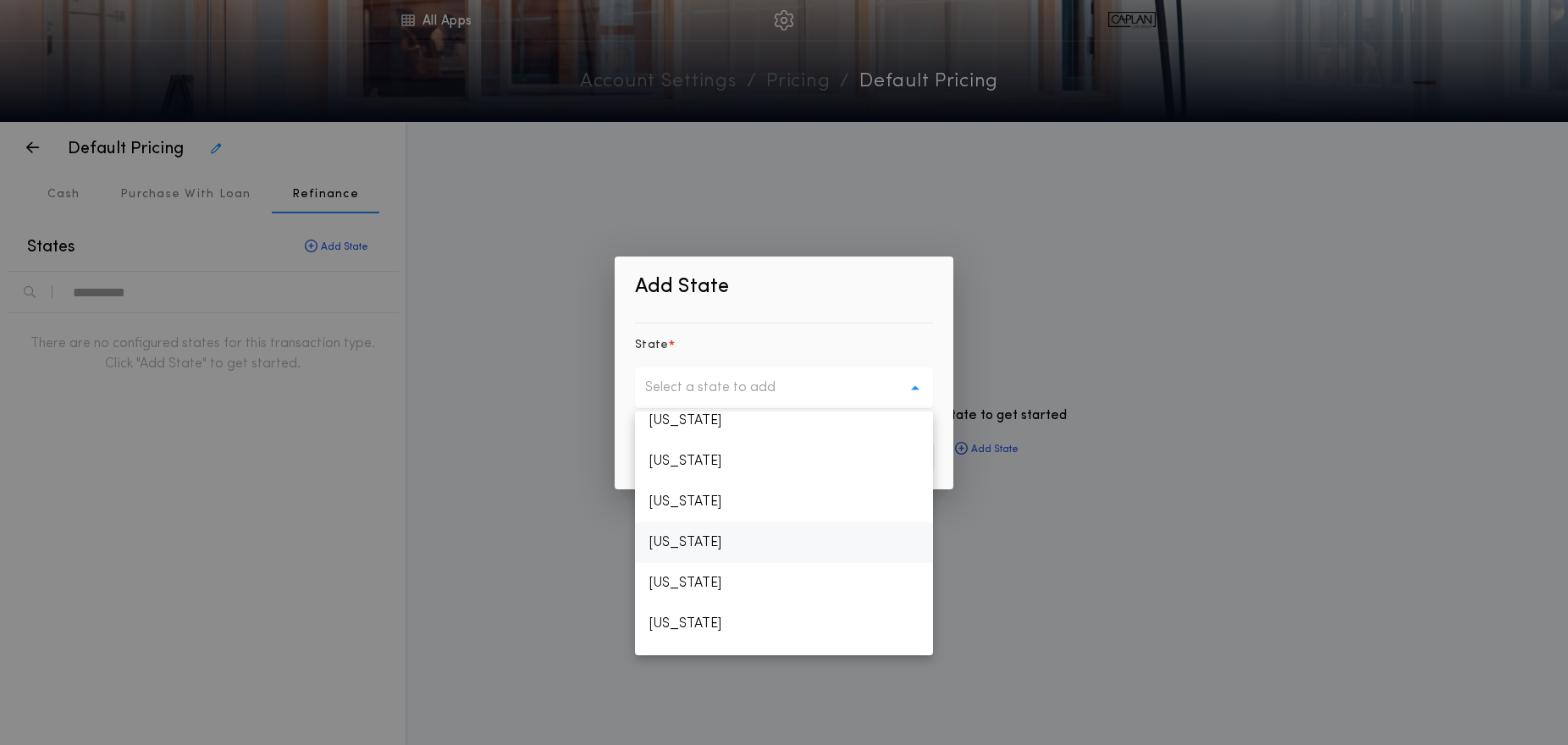
drag, startPoint x: 689, startPoint y: 536, endPoint x: 749, endPoint y: 500, distance: 70.0
click at [689, 536] on p "[US_STATE]" at bounding box center [784, 542] width 299 height 41
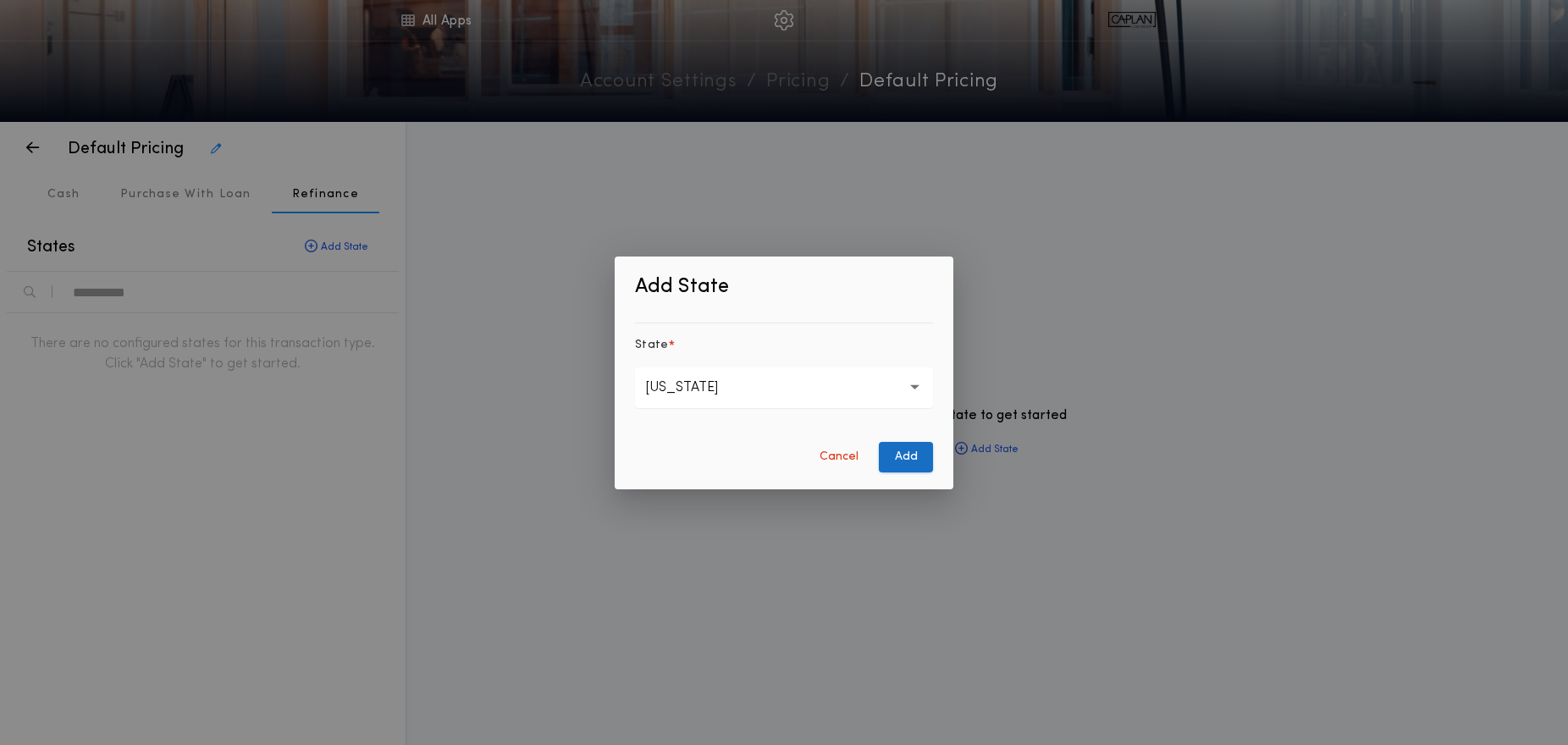
click at [906, 457] on button "Add" at bounding box center [907, 457] width 54 height 31
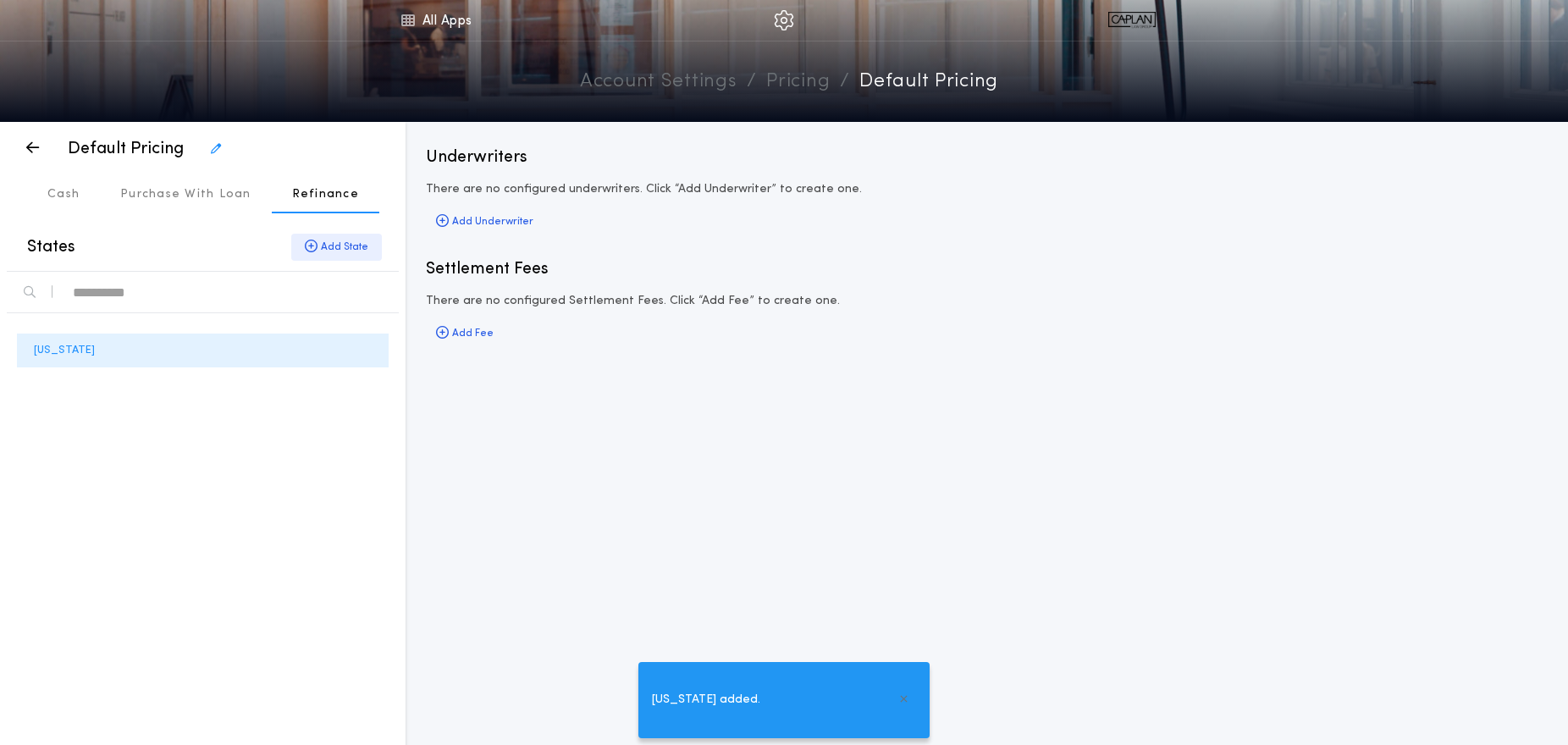
click at [326, 249] on div "Add State" at bounding box center [337, 247] width 91 height 27
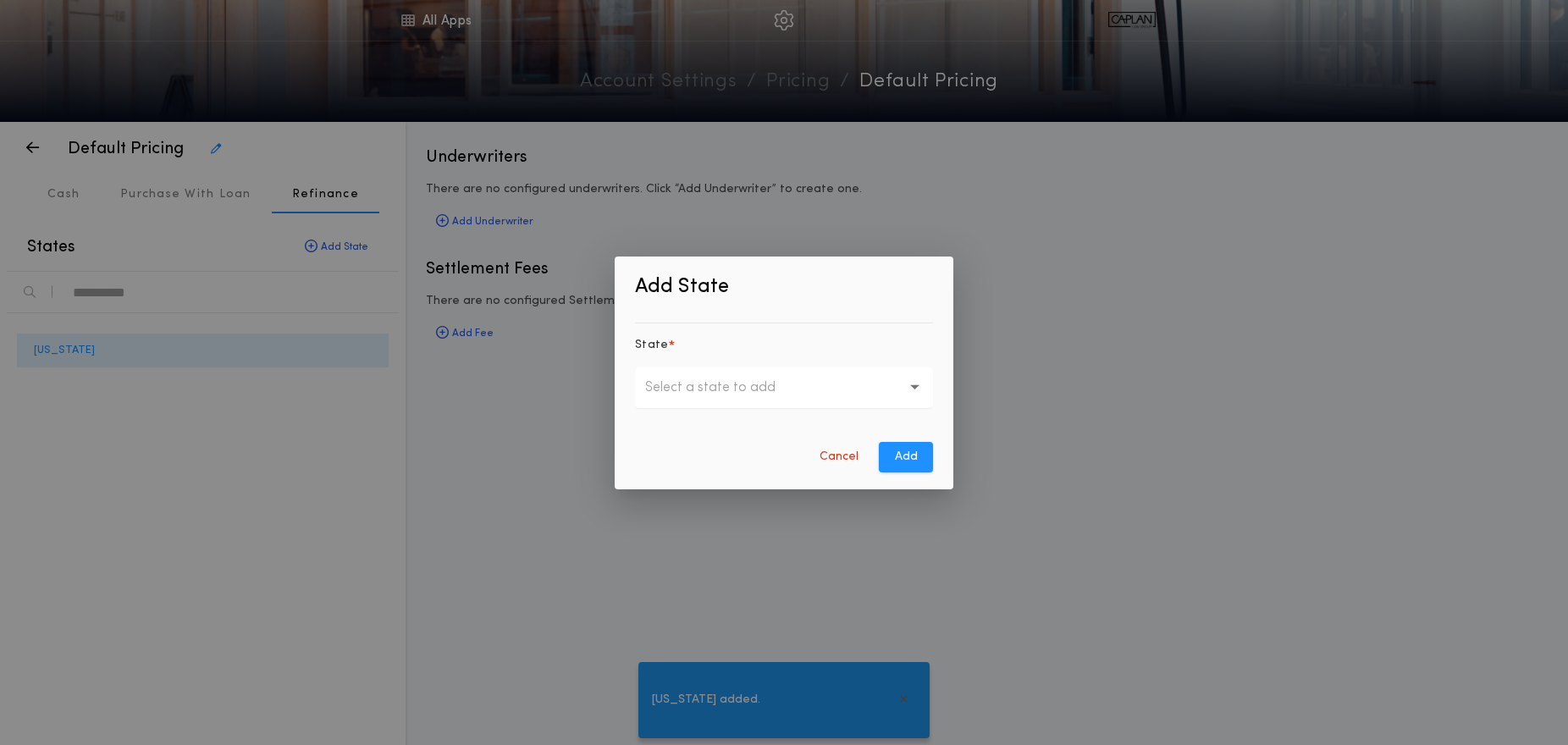
click at [759, 399] on button "Select a state to add" at bounding box center [784, 387] width 299 height 41
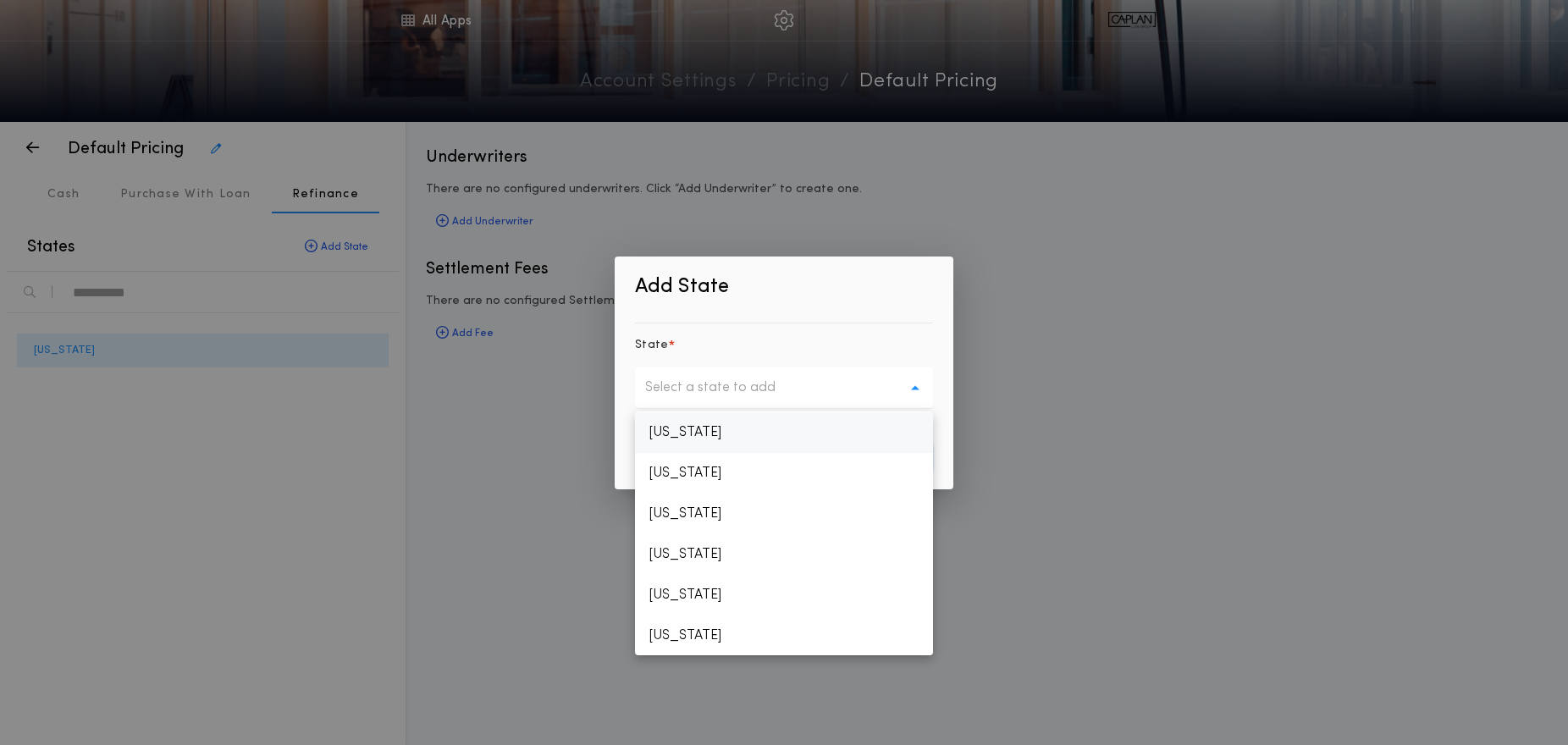
scroll to position [1147, 0]
click at [705, 620] on p "[US_STATE]" at bounding box center [784, 625] width 299 height 41
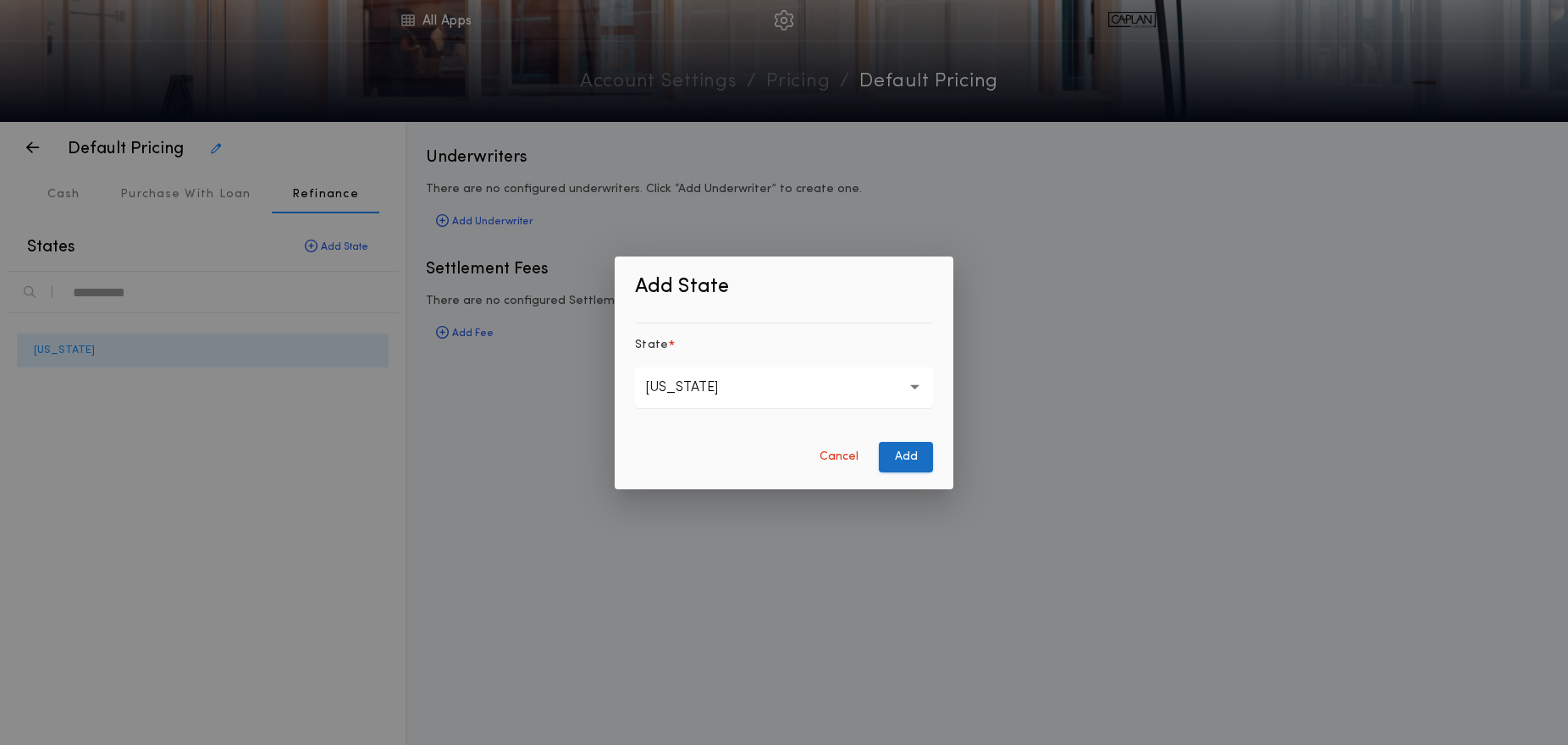
drag, startPoint x: 896, startPoint y: 454, endPoint x: 876, endPoint y: 457, distance: 20.2
click at [896, 454] on button "Add" at bounding box center [907, 457] width 54 height 31
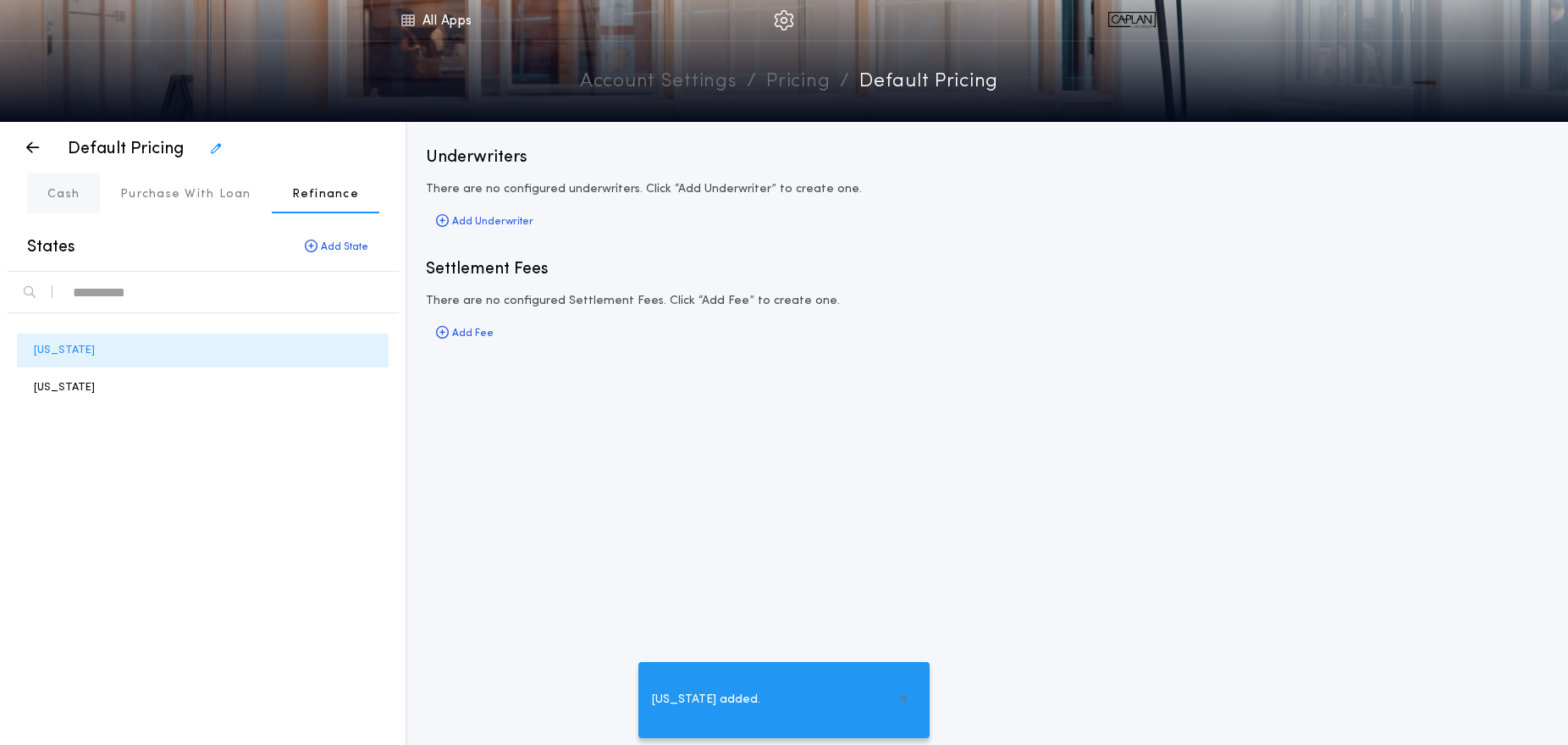
click at [75, 194] on p "Cash" at bounding box center [64, 195] width 32 height 17
click at [505, 219] on div "Add Underwriter" at bounding box center [484, 222] width 118 height 24
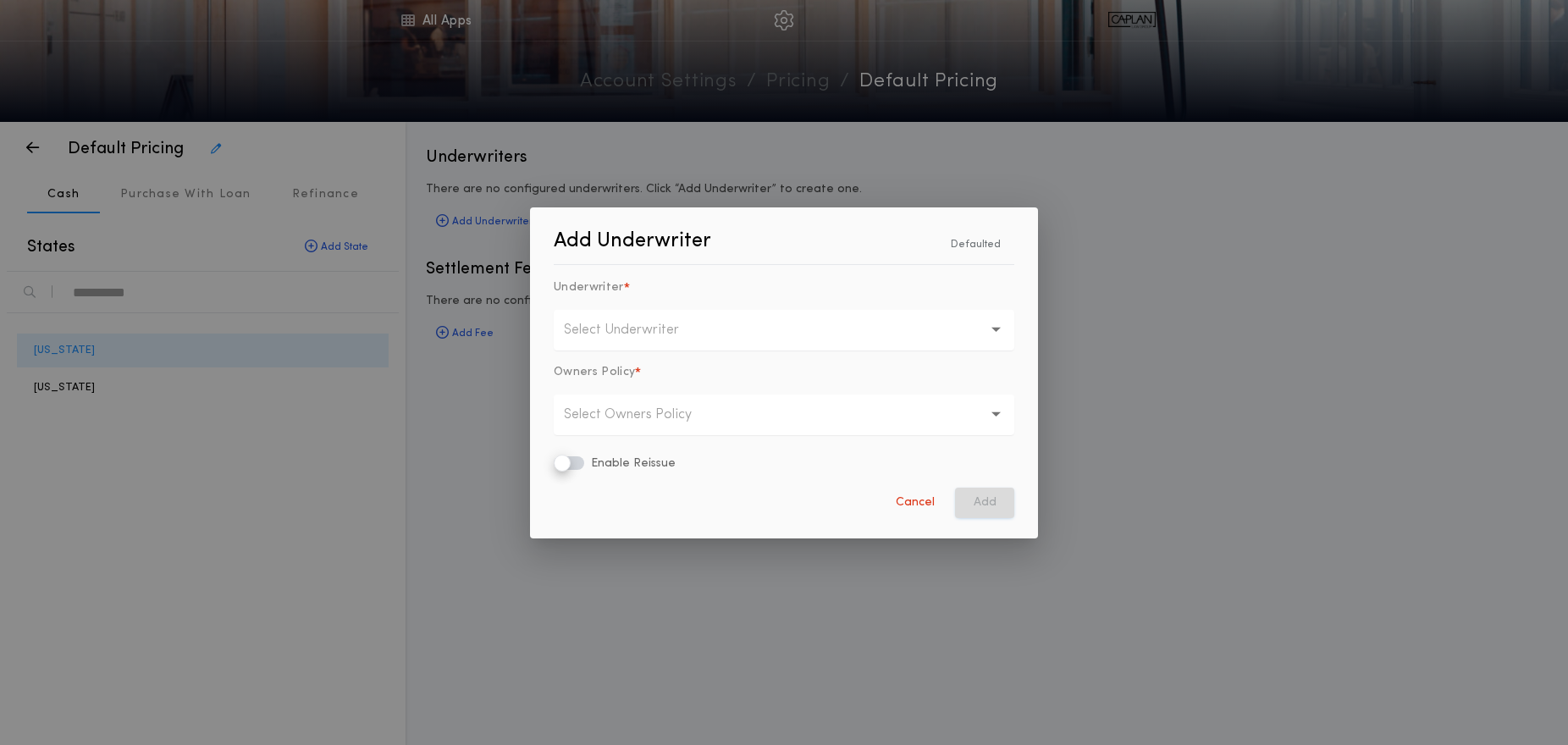
click at [595, 336] on p "Select Underwriter" at bounding box center [635, 330] width 142 height 20
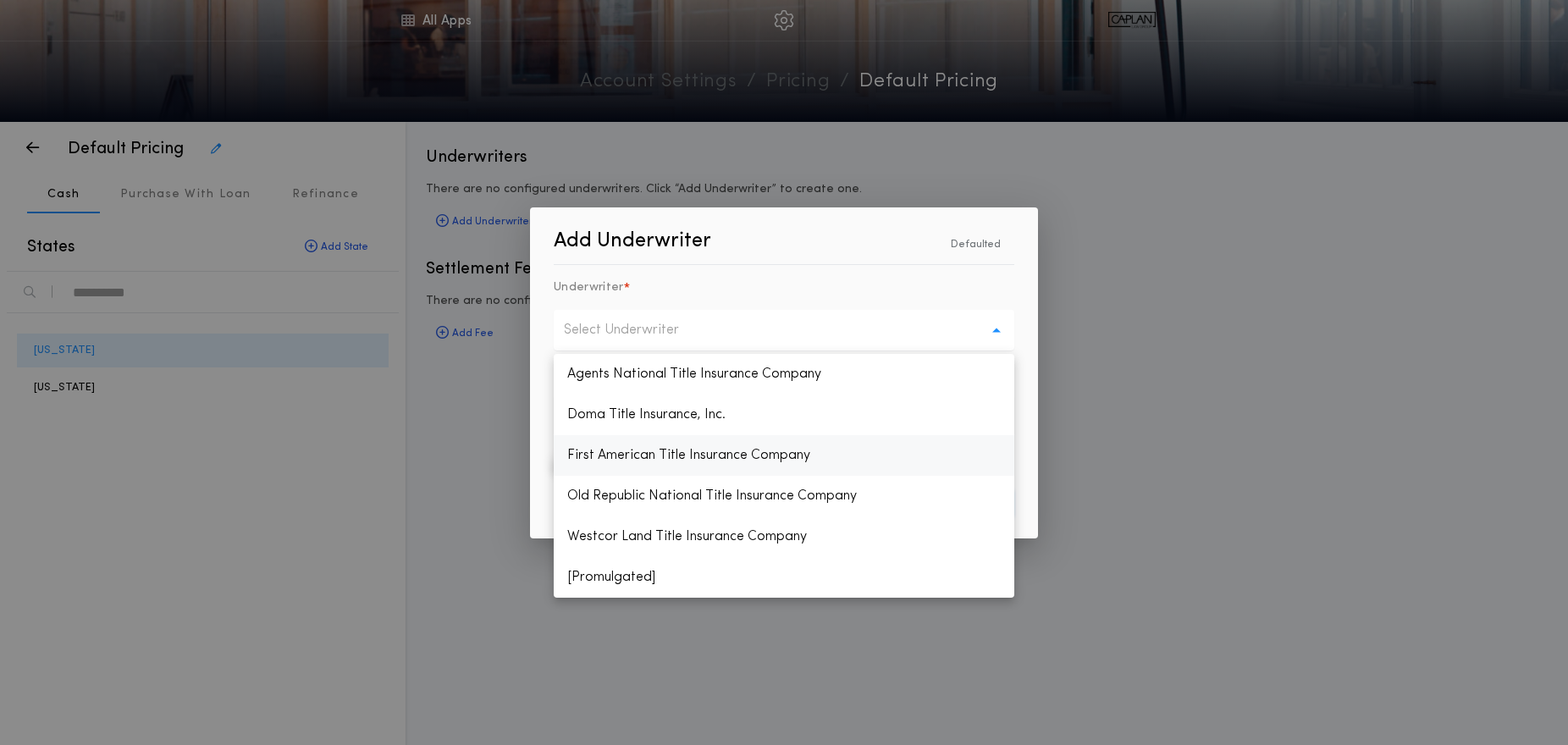
click at [648, 447] on p "First American Title Insurance Company" at bounding box center [784, 455] width 460 height 41
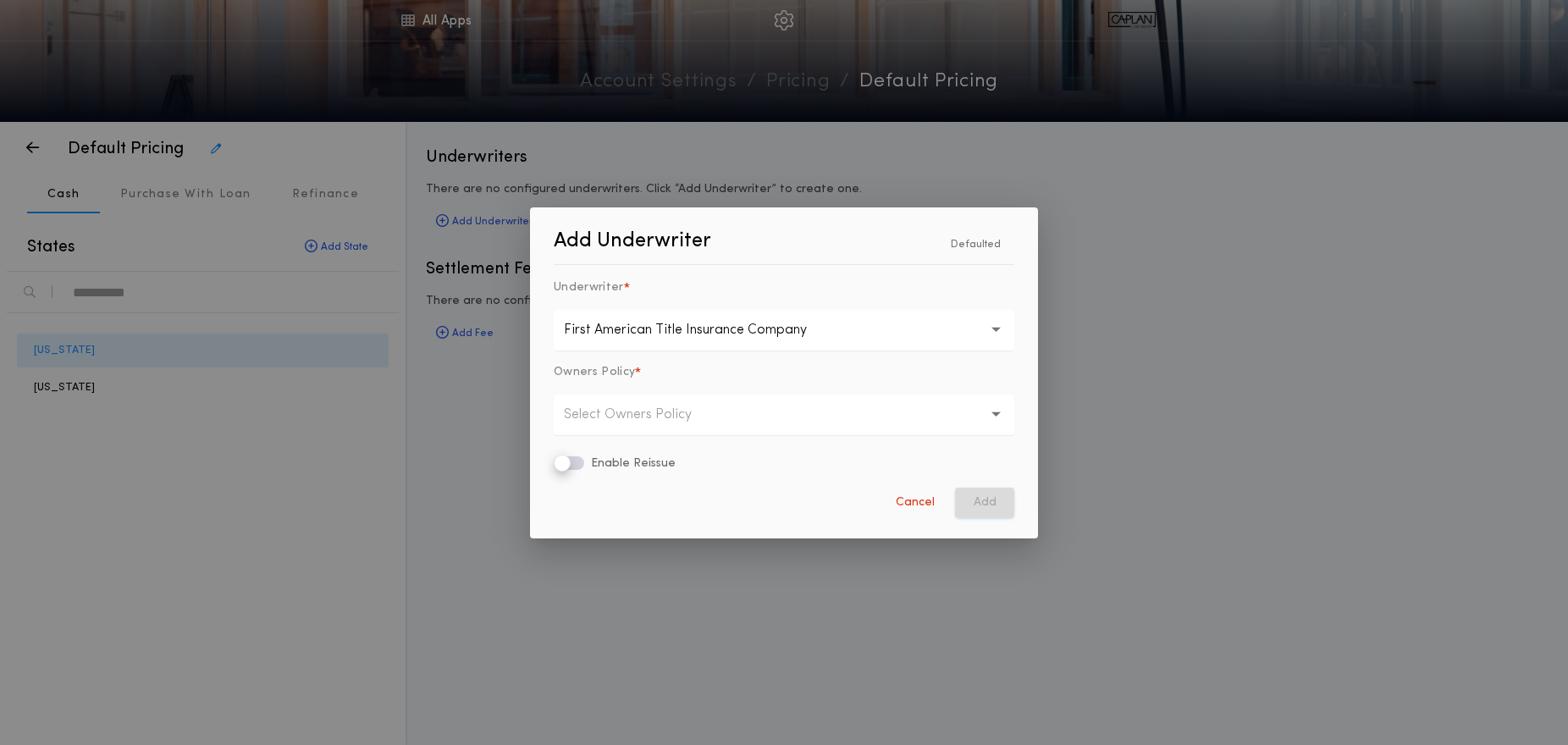
click at [626, 409] on p "Select Owners Policy" at bounding box center [641, 414] width 155 height 20
drag, startPoint x: 628, startPoint y: 455, endPoint x: 804, endPoint y: 493, distance: 180.1
click at [628, 455] on p "Basic" at bounding box center [784, 459] width 460 height 41
click at [1002, 499] on button "Add" at bounding box center [985, 503] width 59 height 31
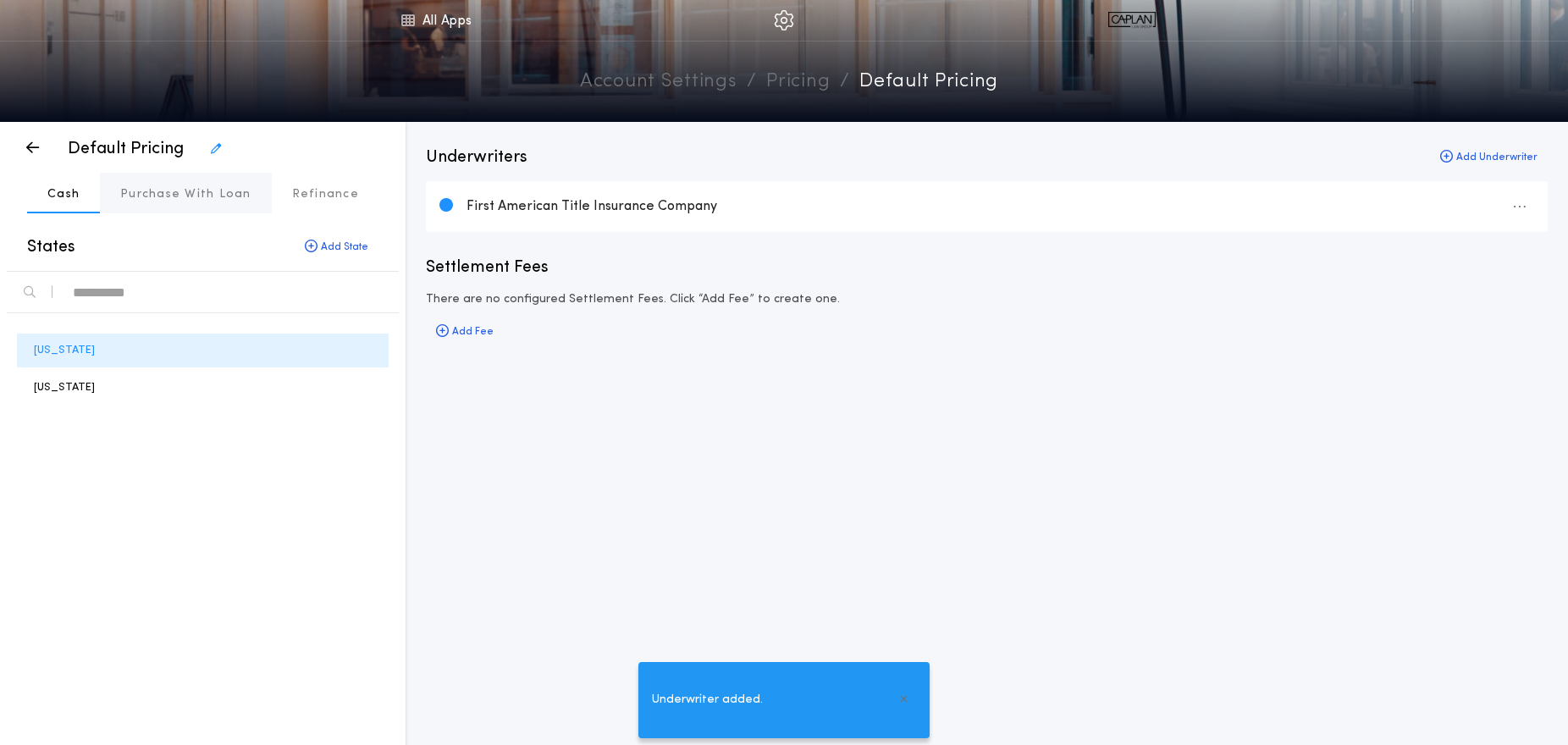
click at [210, 189] on p "Purchase With Loan" at bounding box center [186, 195] width 131 height 17
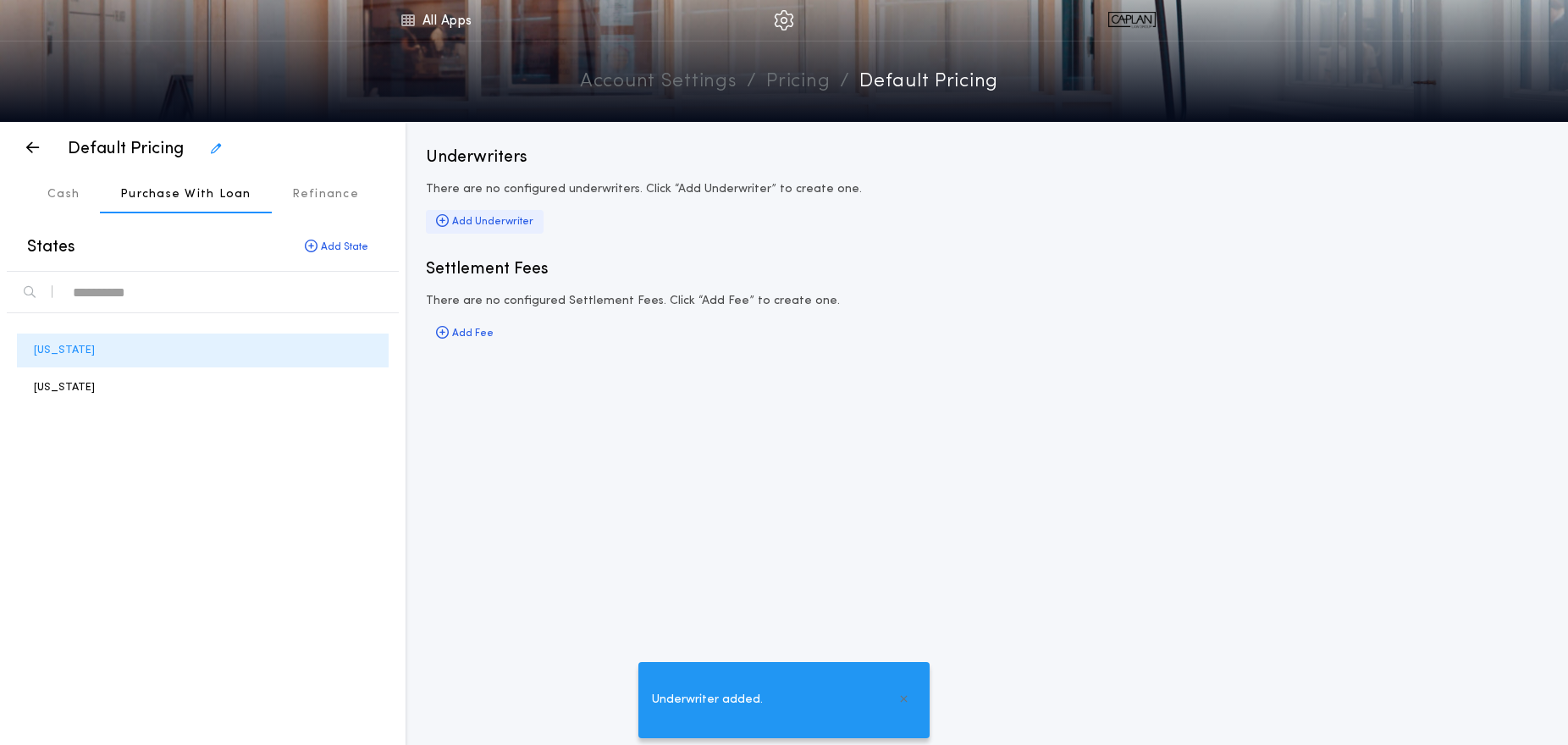
click at [517, 220] on div "Add Underwriter" at bounding box center [484, 222] width 118 height 24
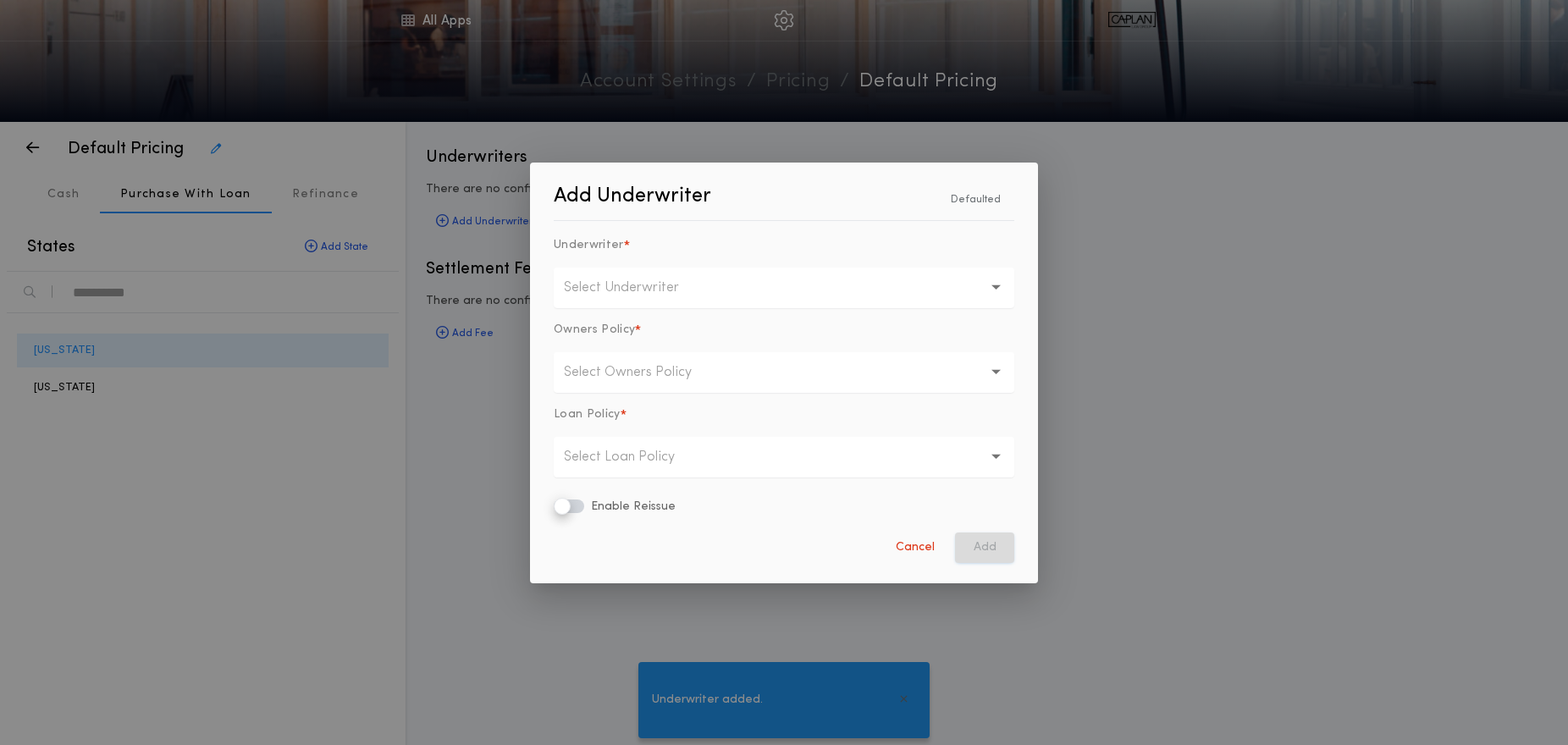
click at [600, 292] on p "Select Underwriter" at bounding box center [635, 288] width 142 height 20
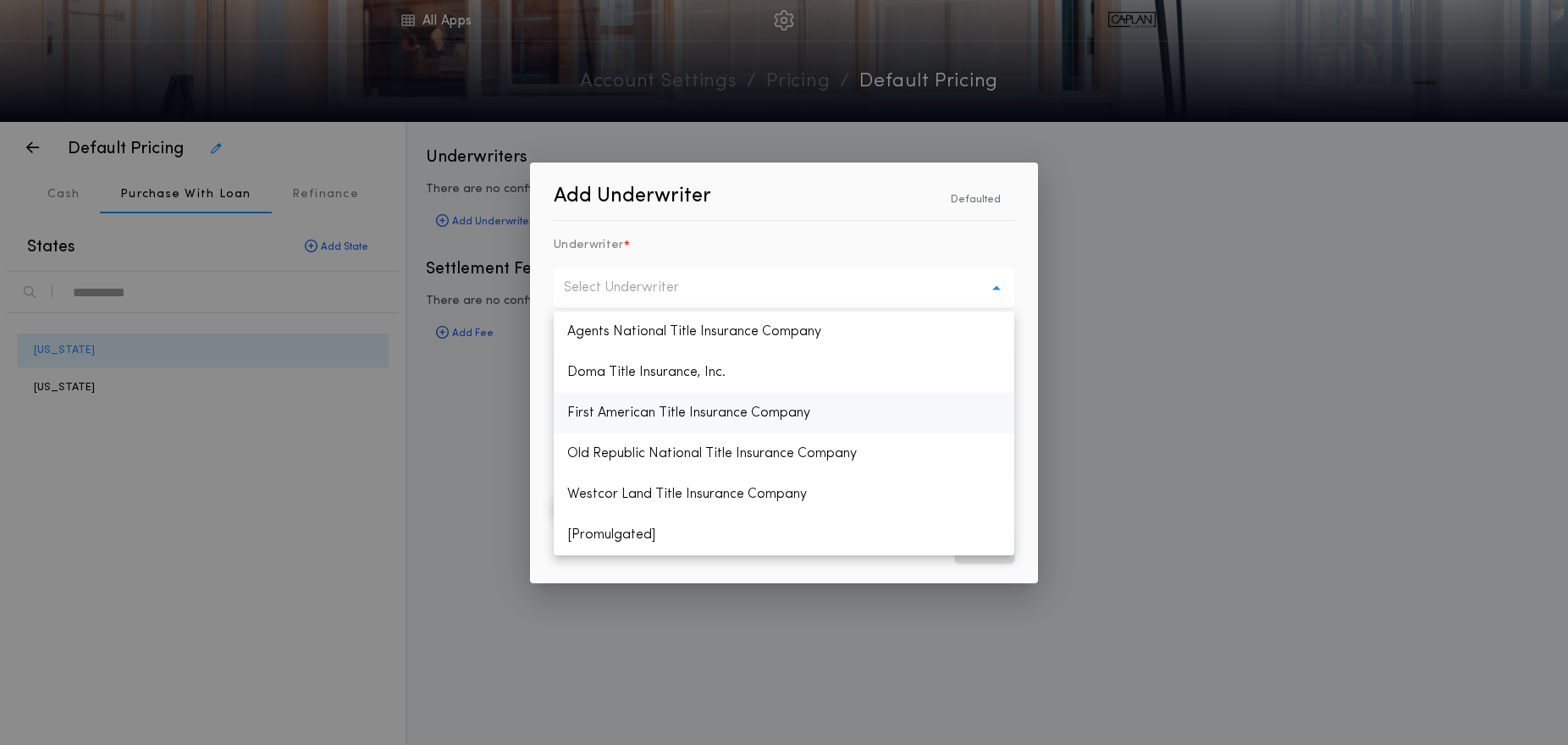
click at [619, 416] on p "First American Title Insurance Company" at bounding box center [784, 413] width 460 height 41
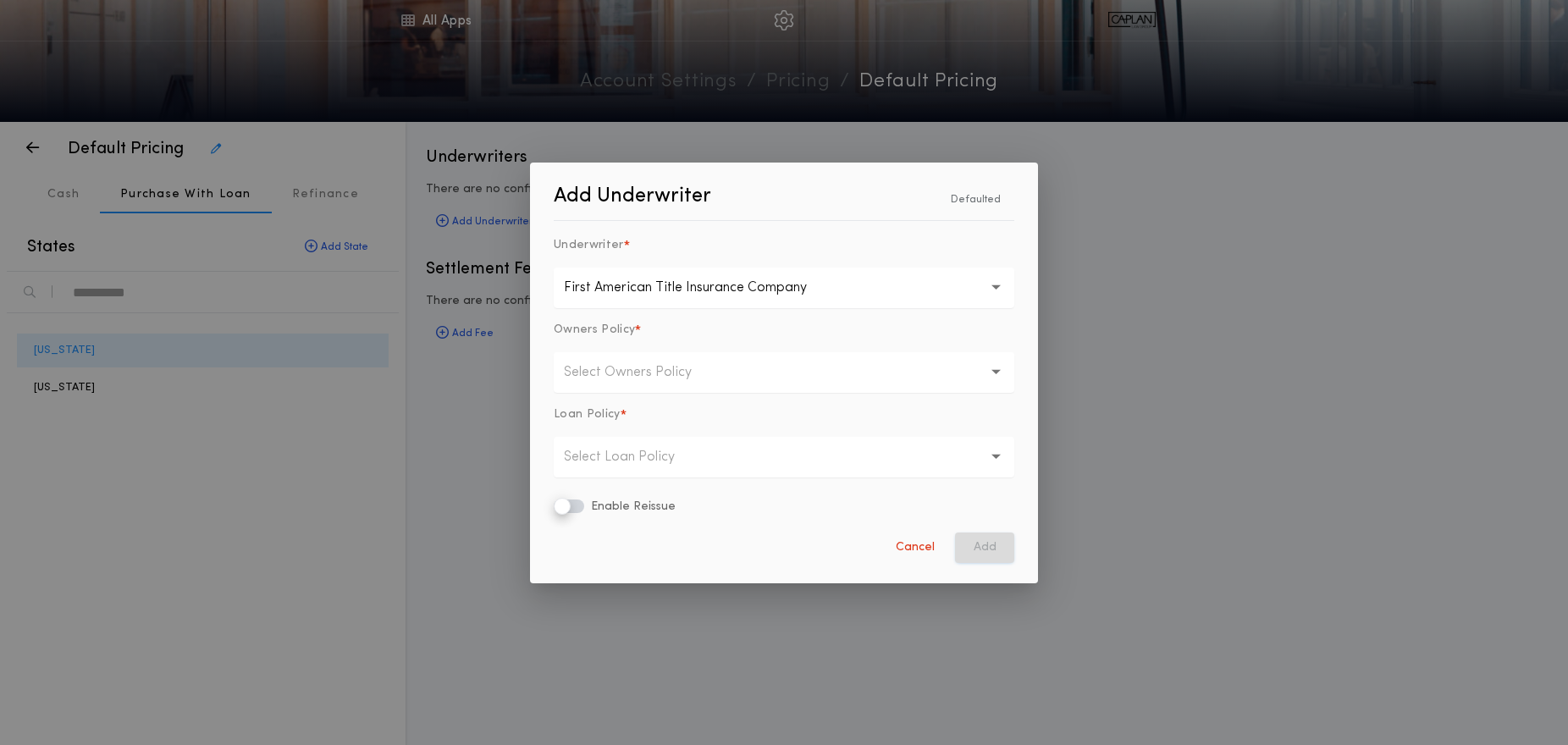
click at [593, 375] on p "Select Owners Policy" at bounding box center [641, 372] width 155 height 20
click at [601, 409] on p "Basic" at bounding box center [784, 416] width 460 height 41
click at [622, 450] on p "Select Loan Policy" at bounding box center [633, 457] width 138 height 20
drag, startPoint x: 641, startPoint y: 498, endPoint x: 595, endPoint y: 511, distance: 47.8
click at [640, 498] on p "Basic" at bounding box center [784, 501] width 460 height 41
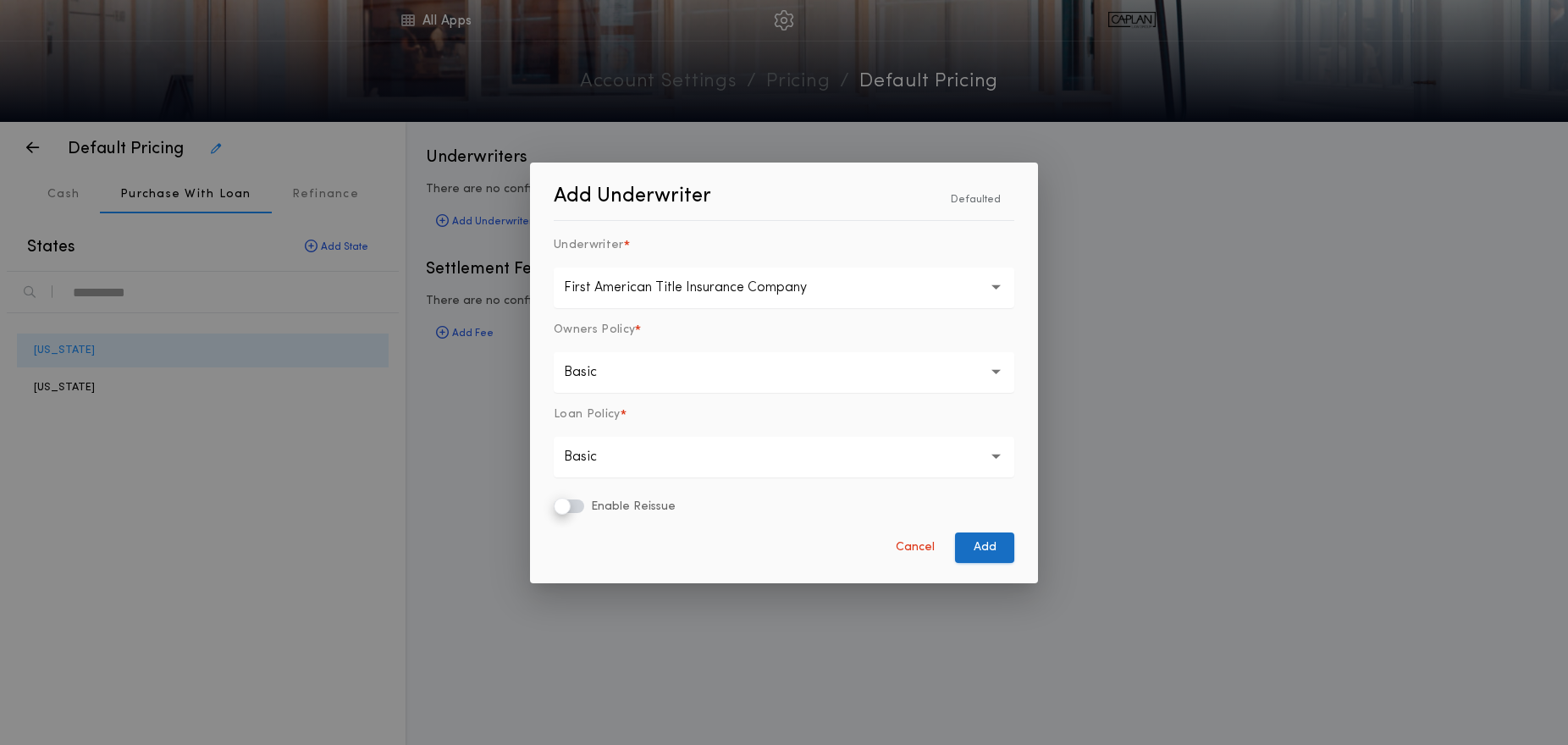
click at [979, 552] on button "Add" at bounding box center [985, 548] width 59 height 31
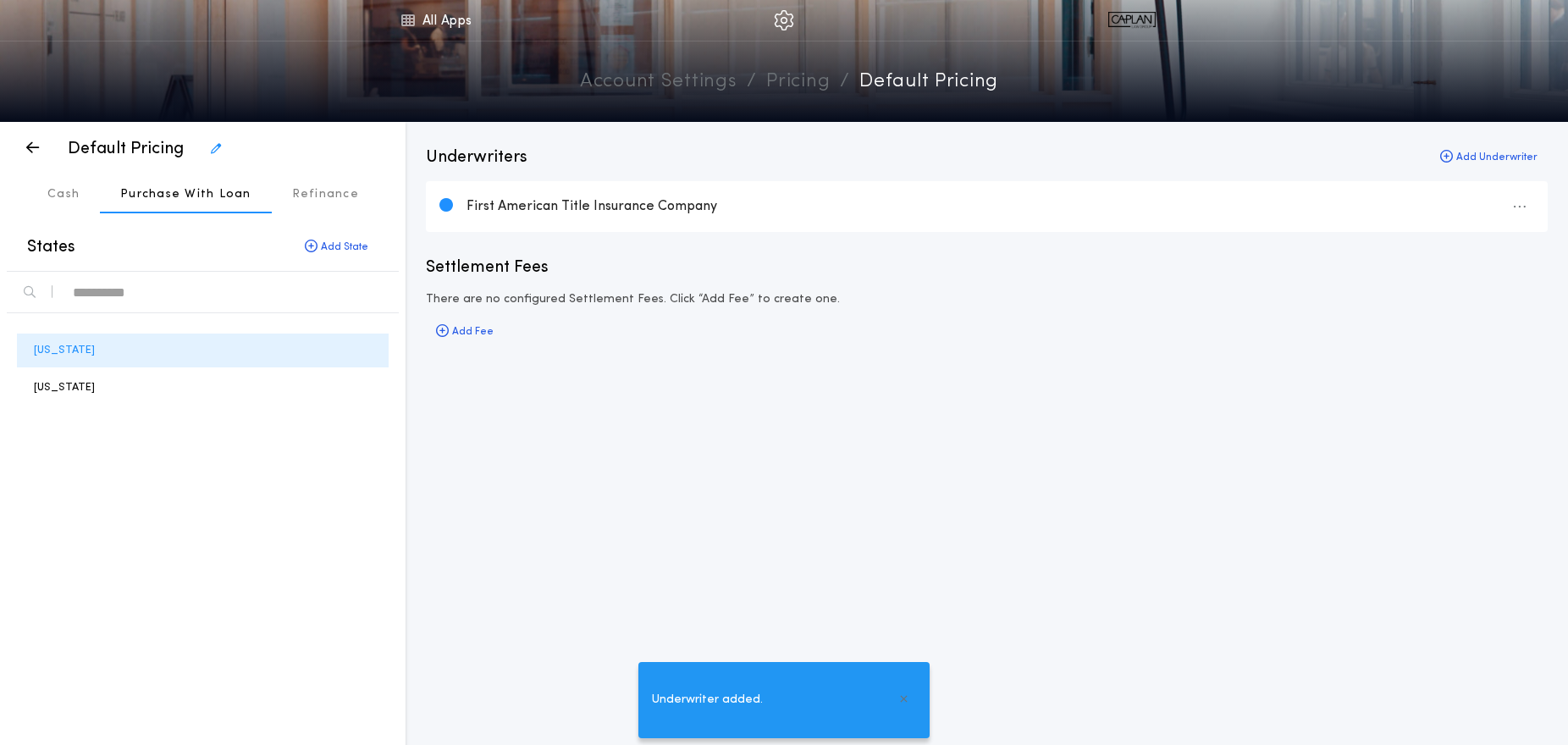
drag, startPoint x: 305, startPoint y: 192, endPoint x: 404, endPoint y: 208, distance: 100.3
click at [304, 192] on p "Refinance" at bounding box center [326, 195] width 67 height 17
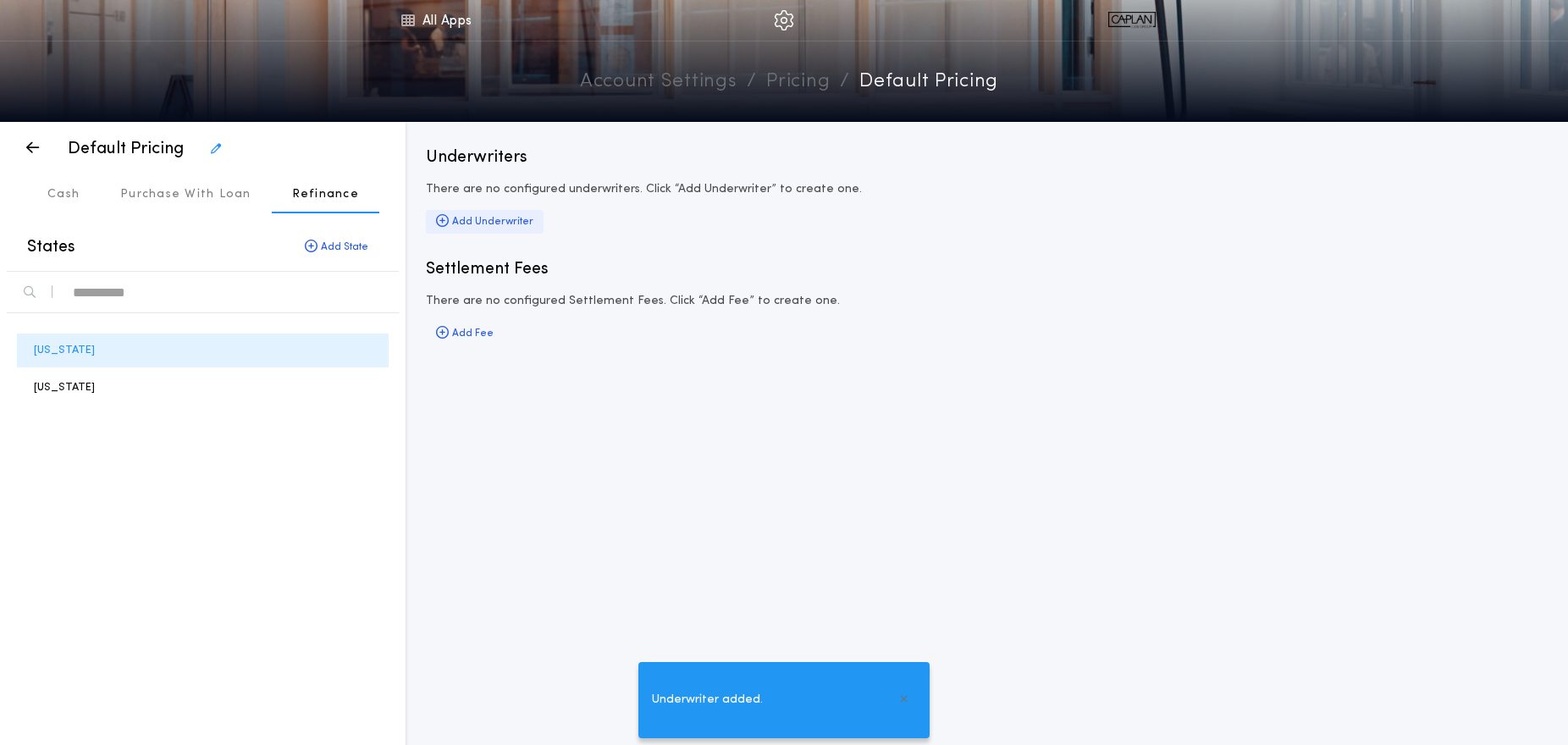
click at [506, 215] on div "Add Underwriter" at bounding box center [484, 222] width 118 height 24
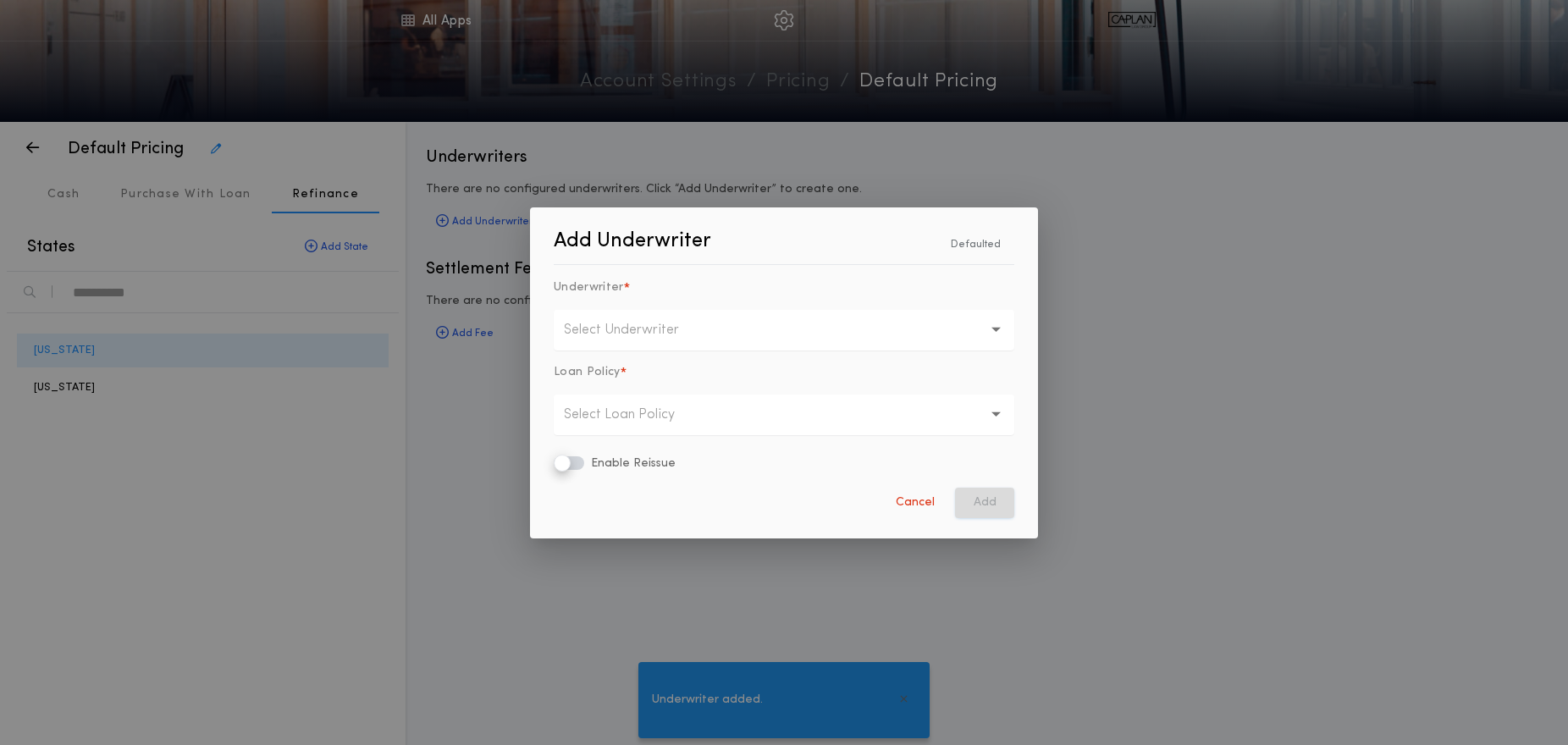
click at [615, 338] on p "Select Underwriter" at bounding box center [635, 330] width 142 height 20
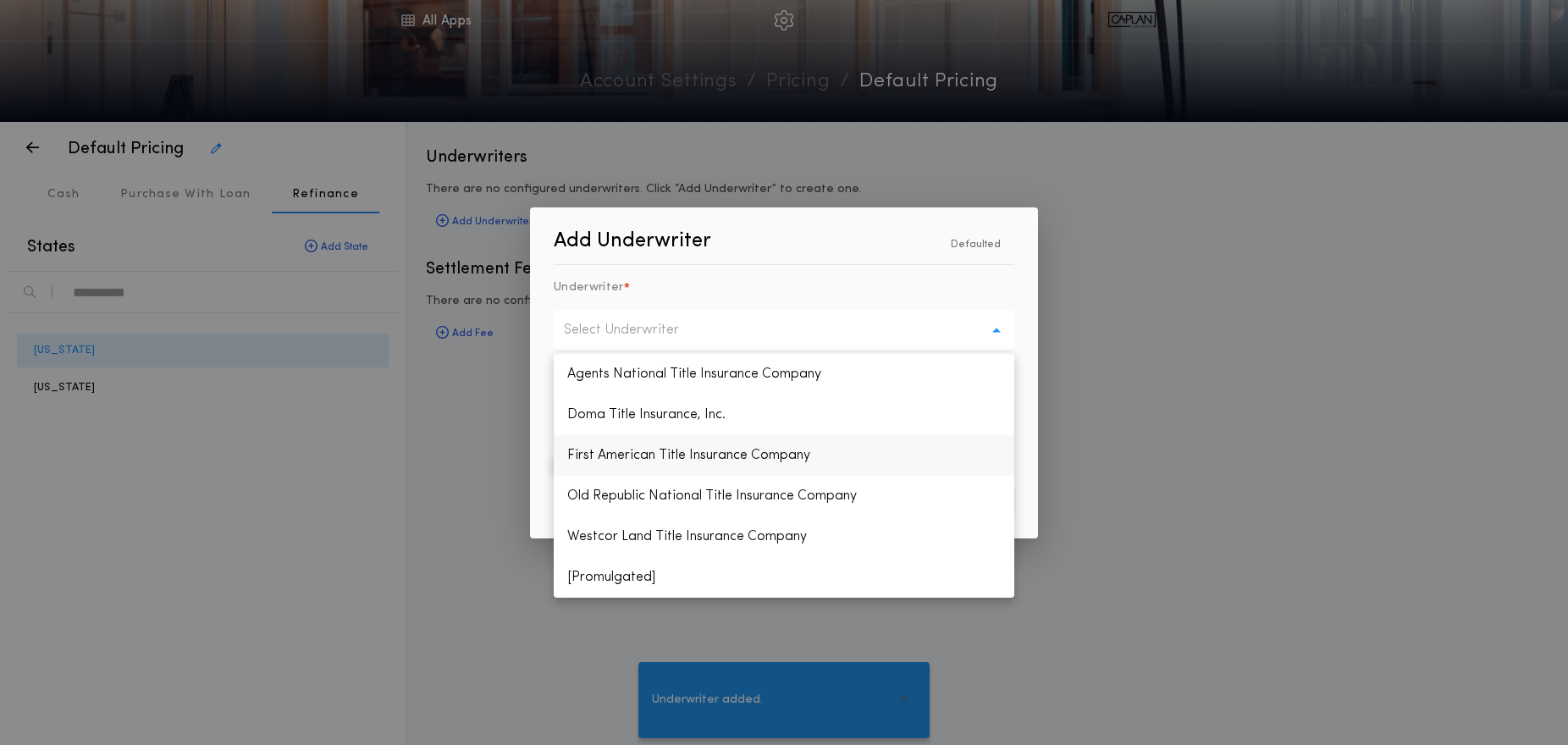
click at [639, 456] on p "First American Title Insurance Company" at bounding box center [784, 455] width 460 height 41
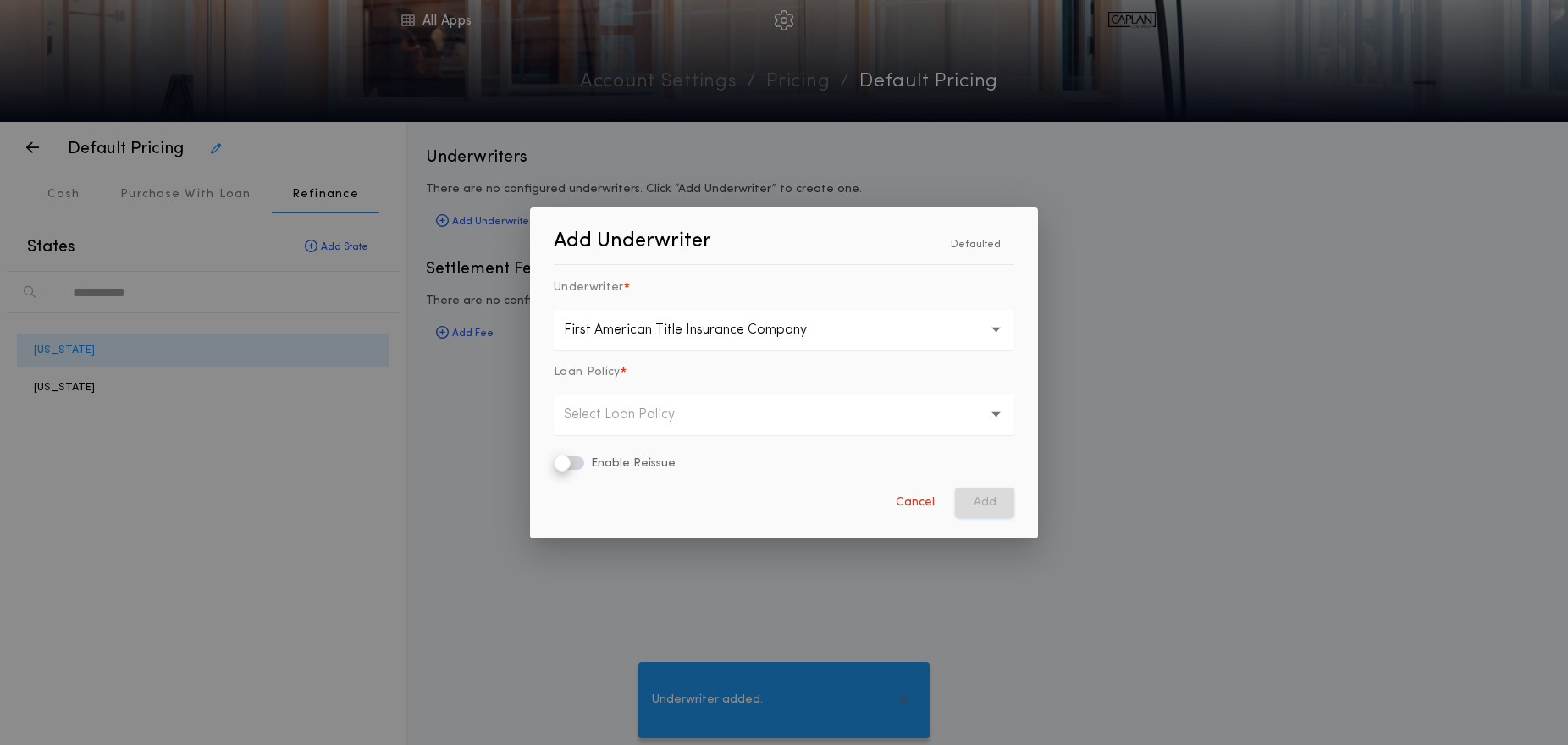
click at [622, 425] on button "Select Loan Policy" at bounding box center [784, 414] width 460 height 41
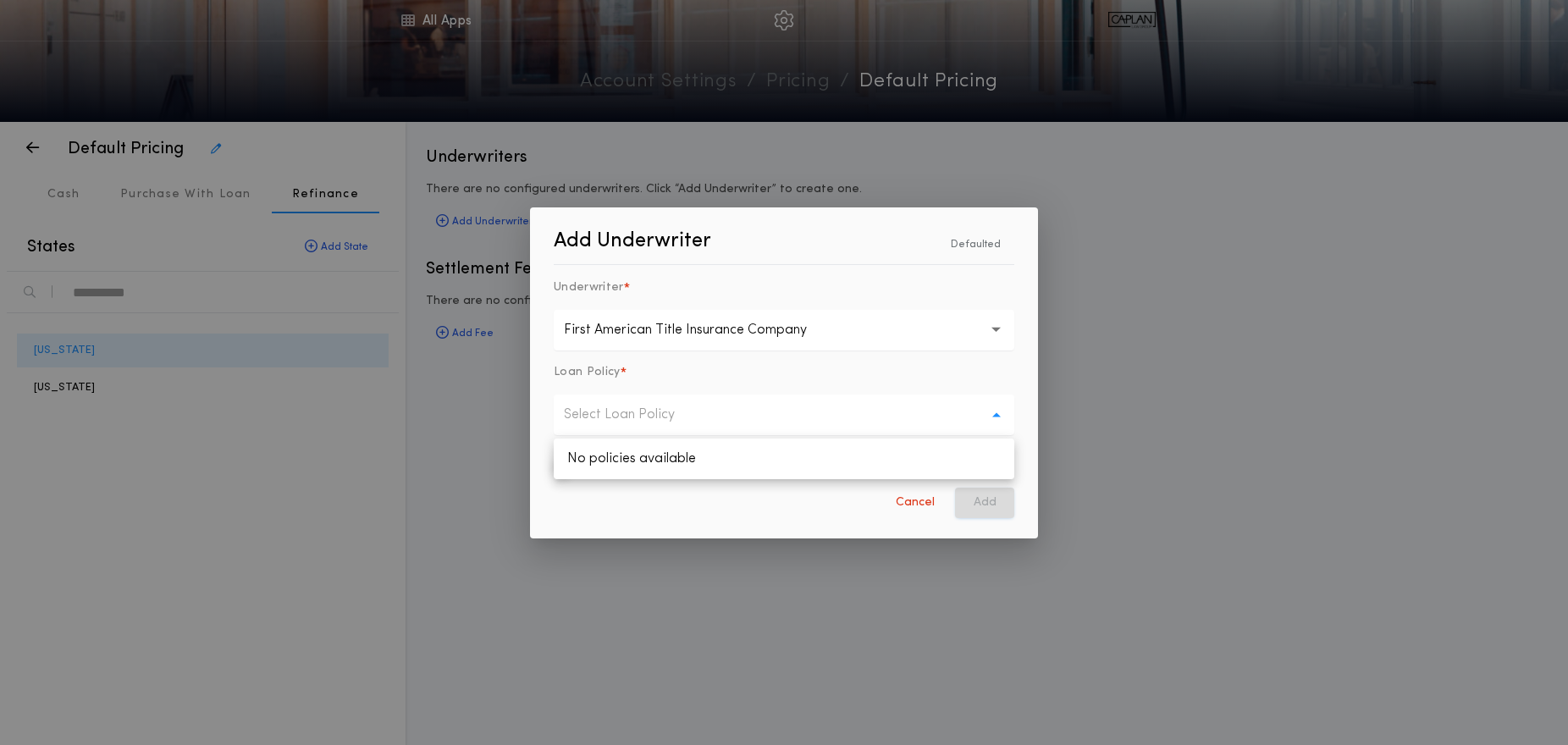
click at [621, 422] on p "Select Loan Policy" at bounding box center [633, 414] width 138 height 20
click at [664, 420] on p "Select Loan Policy" at bounding box center [633, 414] width 138 height 20
click at [907, 497] on button "Cancel" at bounding box center [916, 503] width 59 height 31
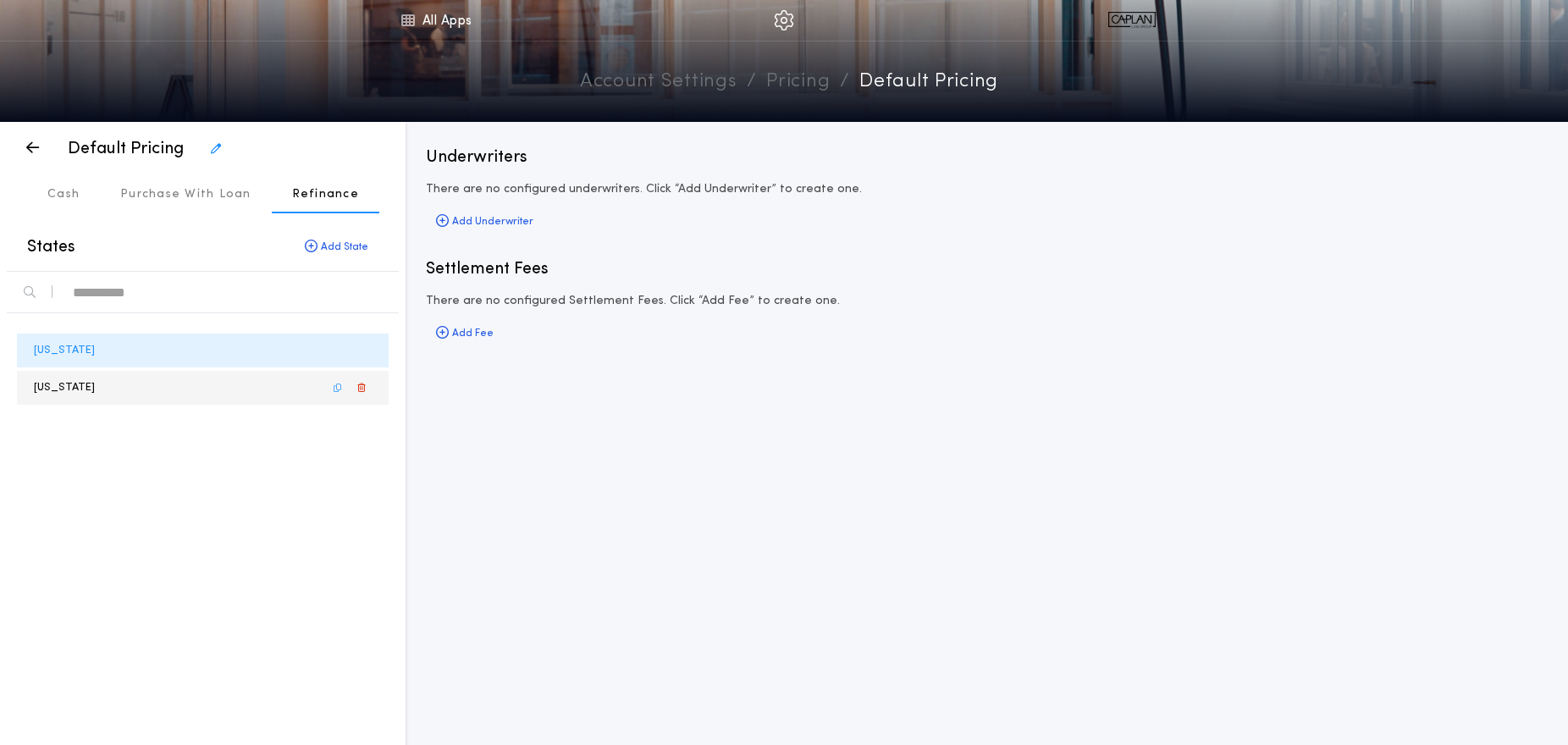
drag, startPoint x: 69, startPoint y: 387, endPoint x: 161, endPoint y: 386, distance: 92.0
click at [69, 387] on p "[US_STATE]" at bounding box center [64, 386] width 61 height 16
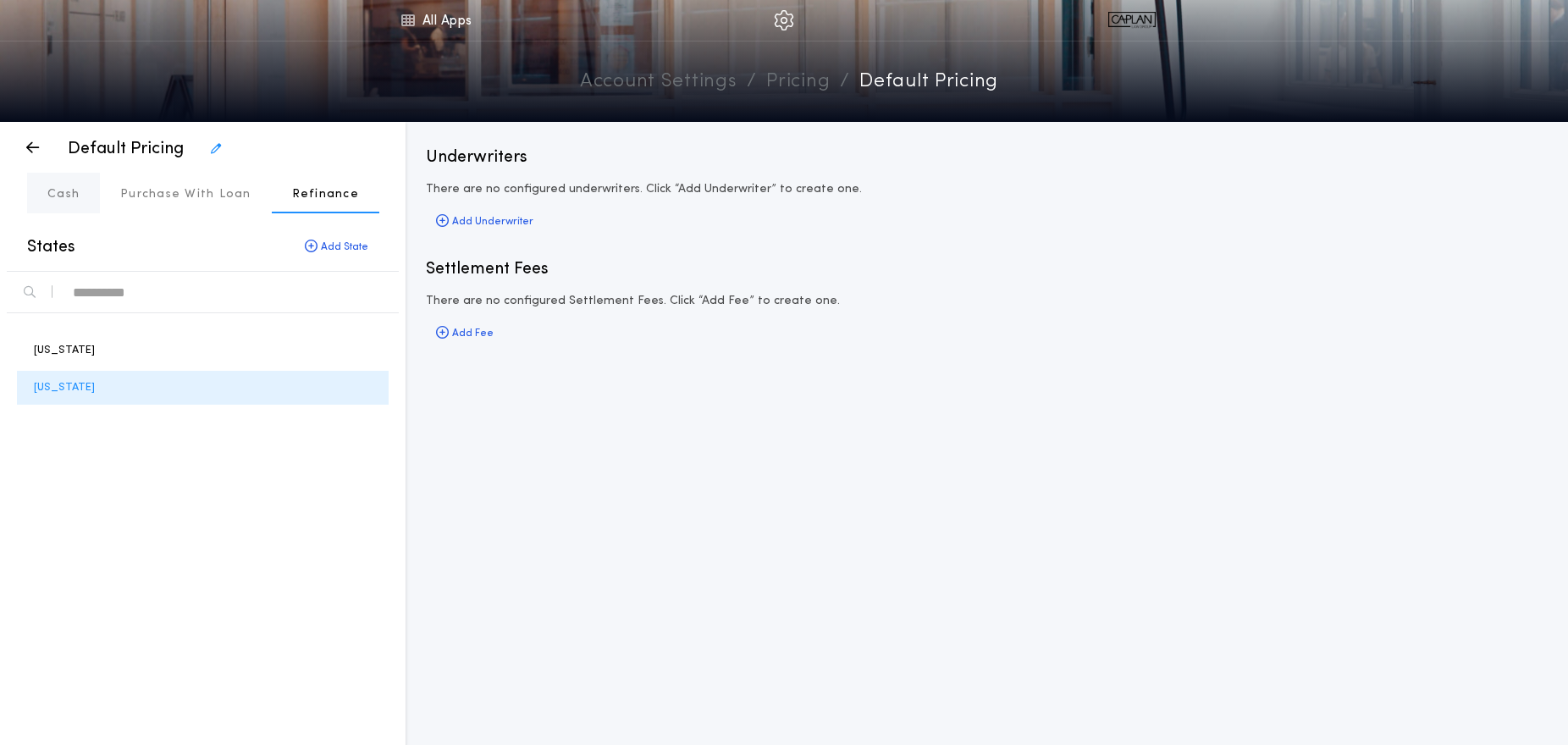
drag, startPoint x: 74, startPoint y: 197, endPoint x: 89, endPoint y: 197, distance: 15.0
click at [74, 197] on p "Cash" at bounding box center [64, 195] width 32 height 17
click at [470, 223] on div "Add Underwriter" at bounding box center [484, 222] width 118 height 24
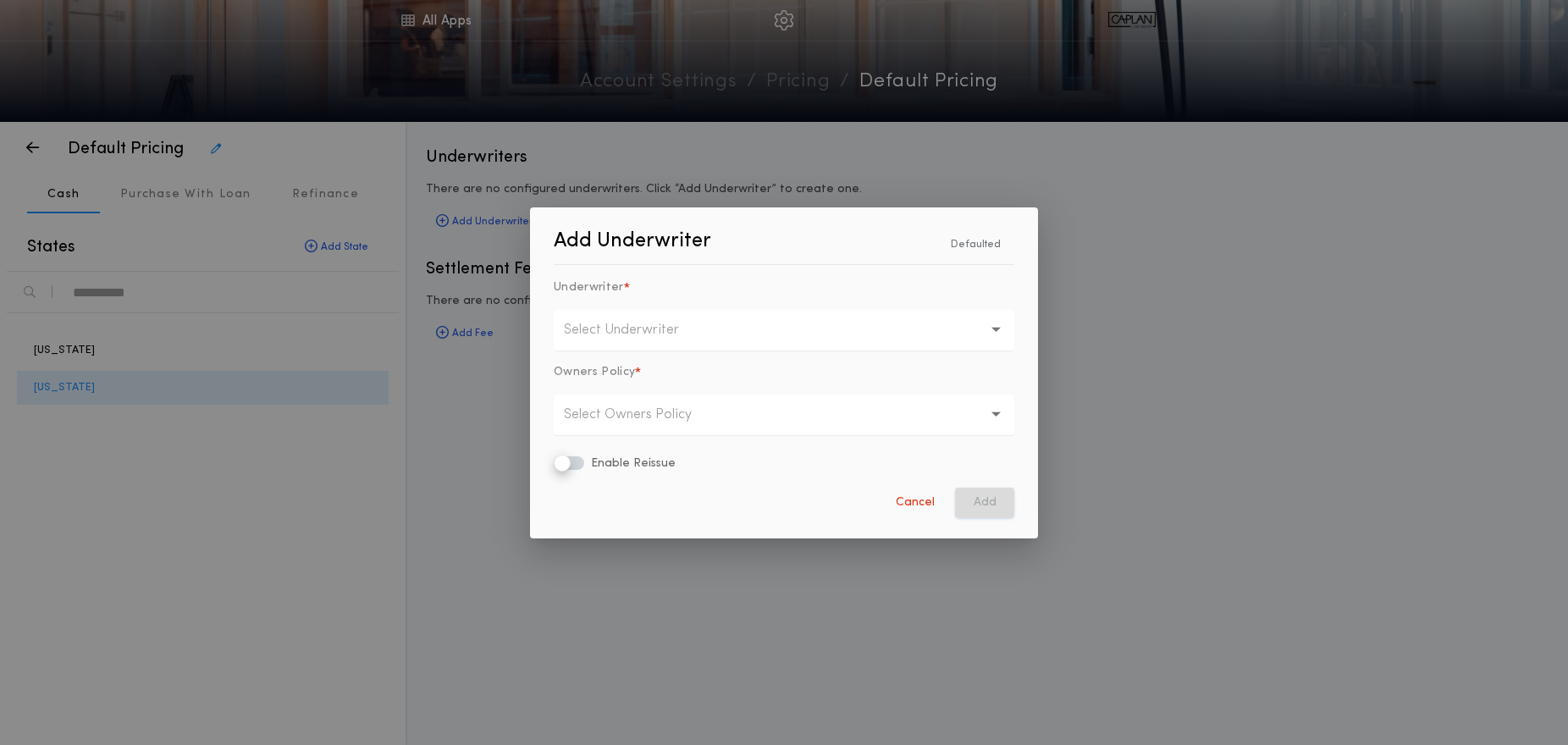
click at [650, 311] on button "Select Underwriter" at bounding box center [784, 330] width 460 height 41
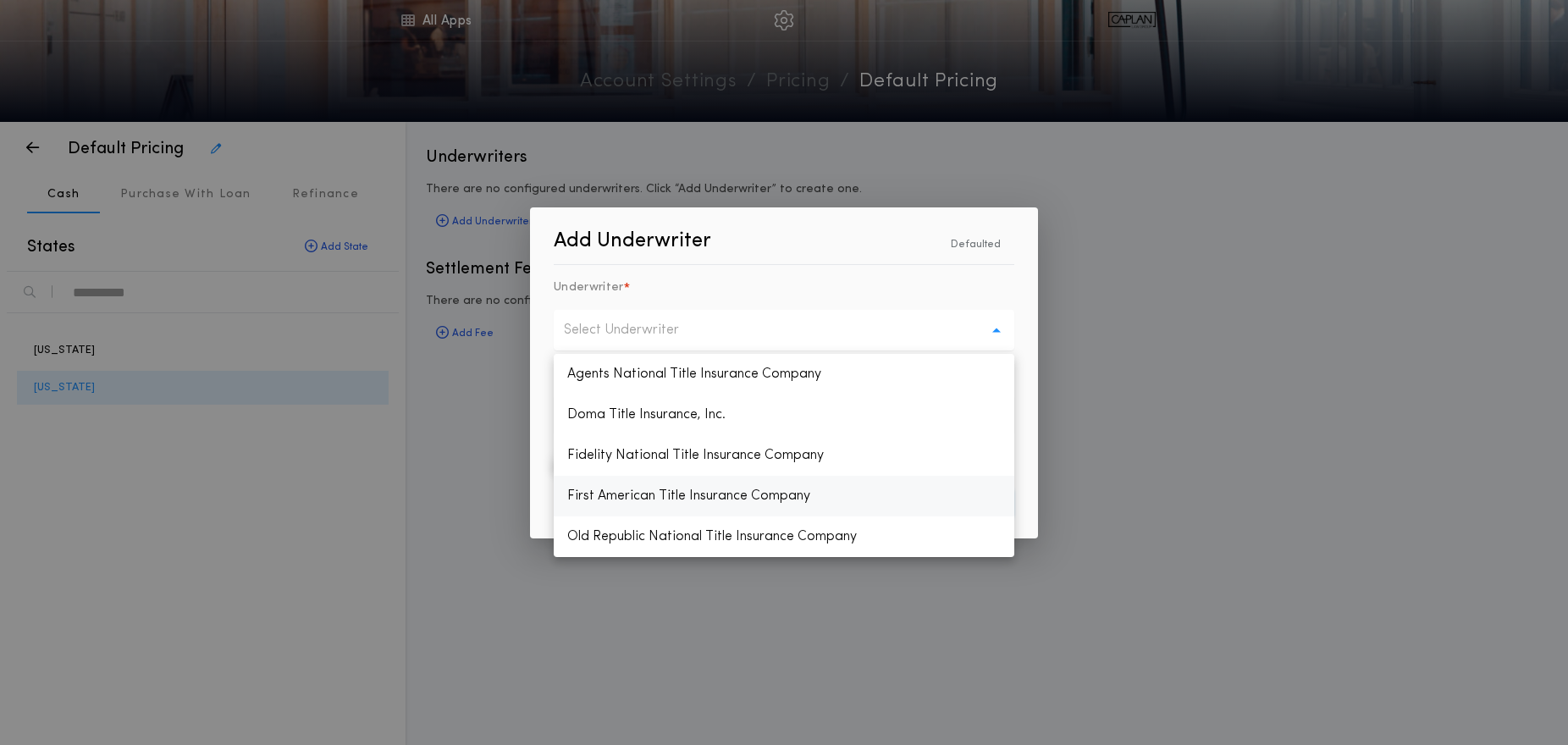
click at [644, 488] on p "First American Title Insurance Company" at bounding box center [784, 496] width 460 height 41
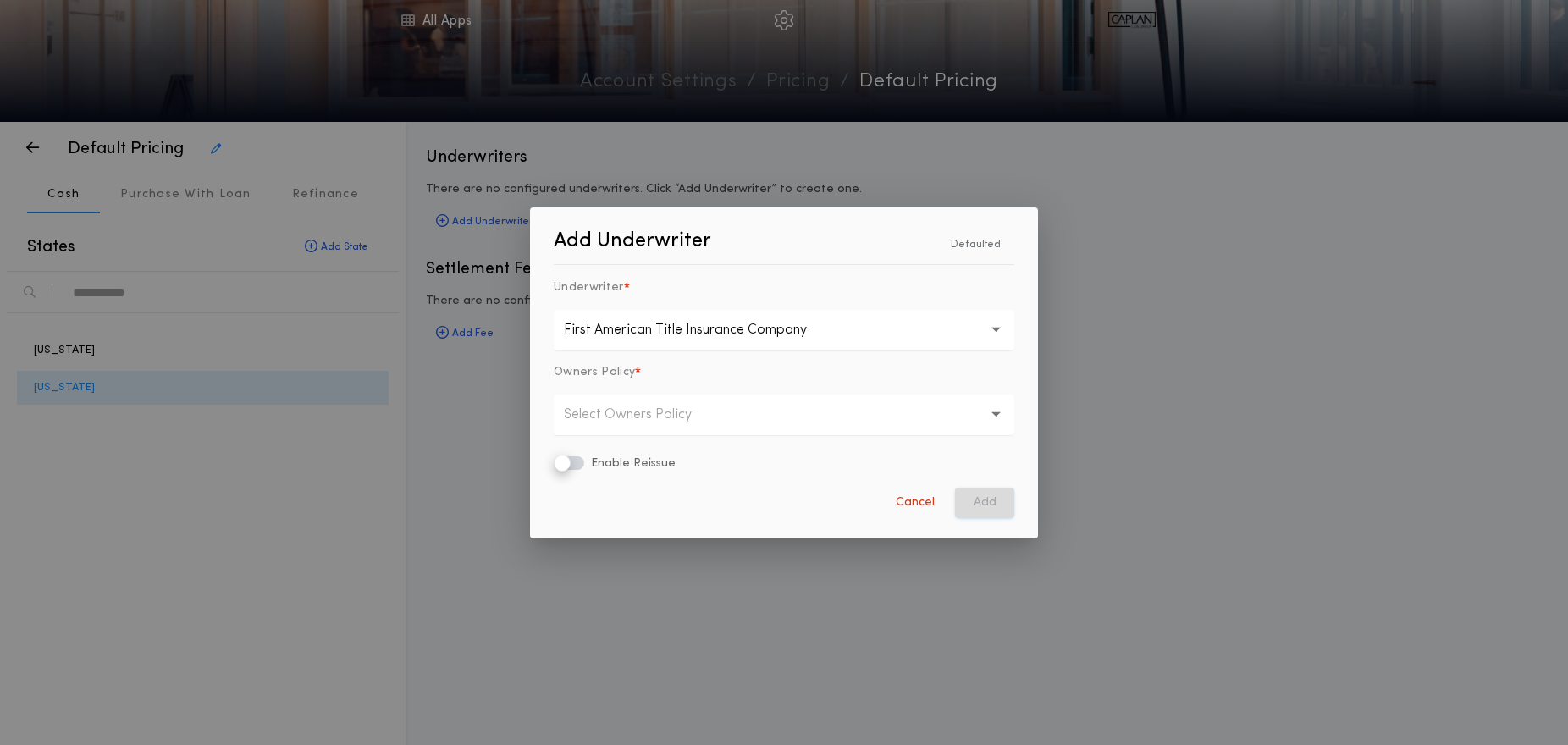
click at [627, 432] on button "Select Owners Policy" at bounding box center [784, 414] width 460 height 41
click at [633, 499] on p "Eagle Rate" at bounding box center [784, 499] width 460 height 41
click at [984, 508] on button "Add" at bounding box center [985, 503] width 59 height 31
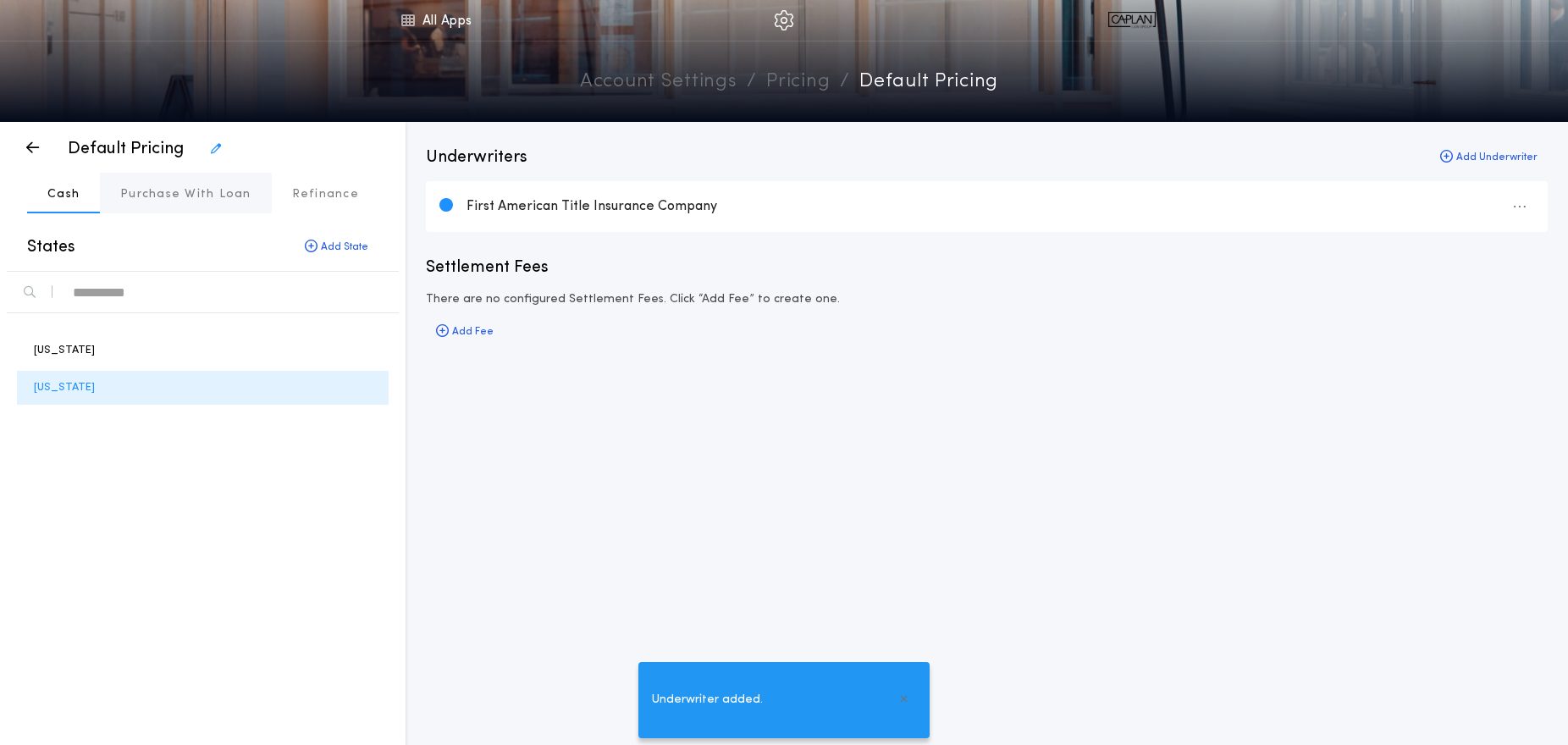
click at [188, 189] on p "Purchase With Loan" at bounding box center [186, 195] width 131 height 17
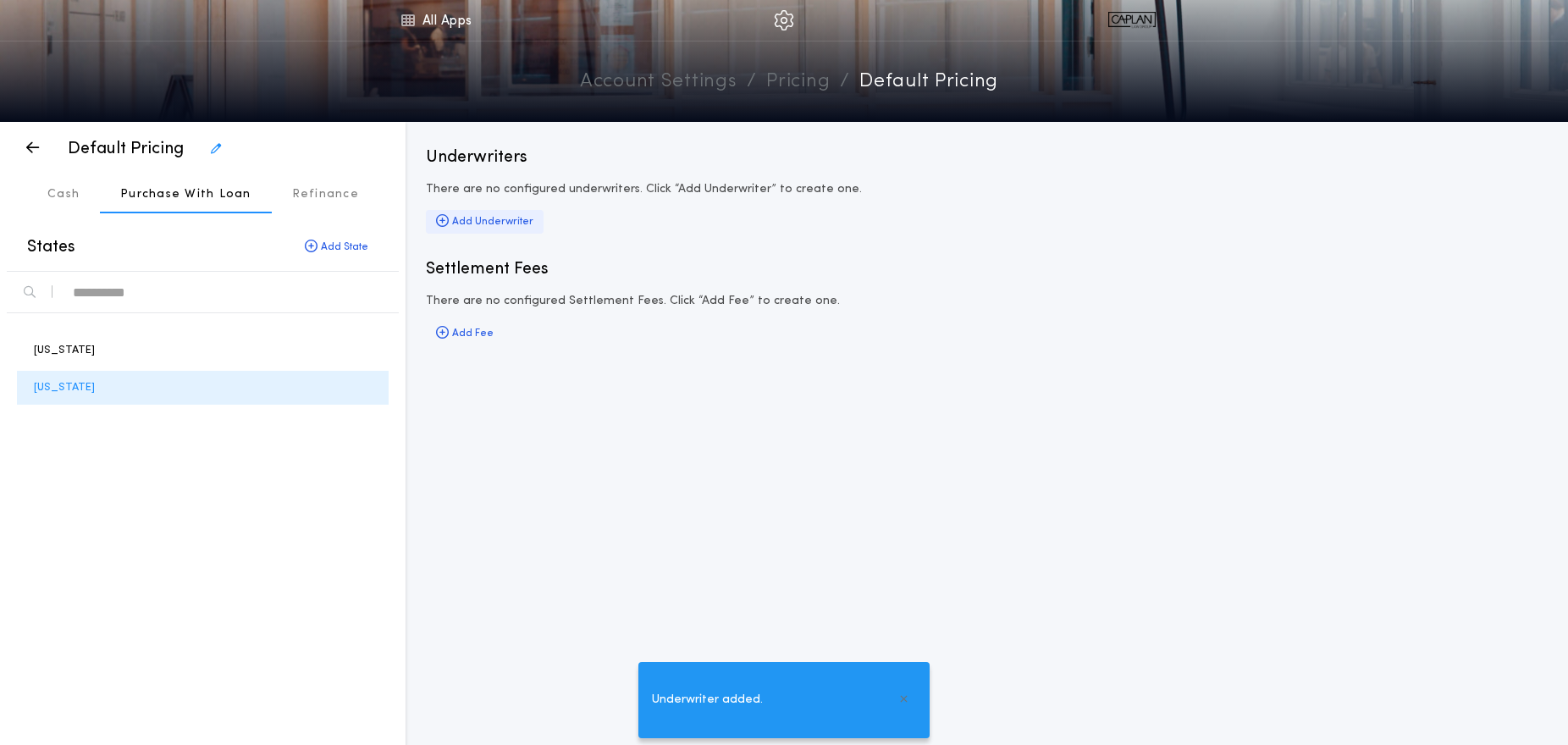
click at [482, 220] on div "Add Underwriter" at bounding box center [484, 222] width 118 height 24
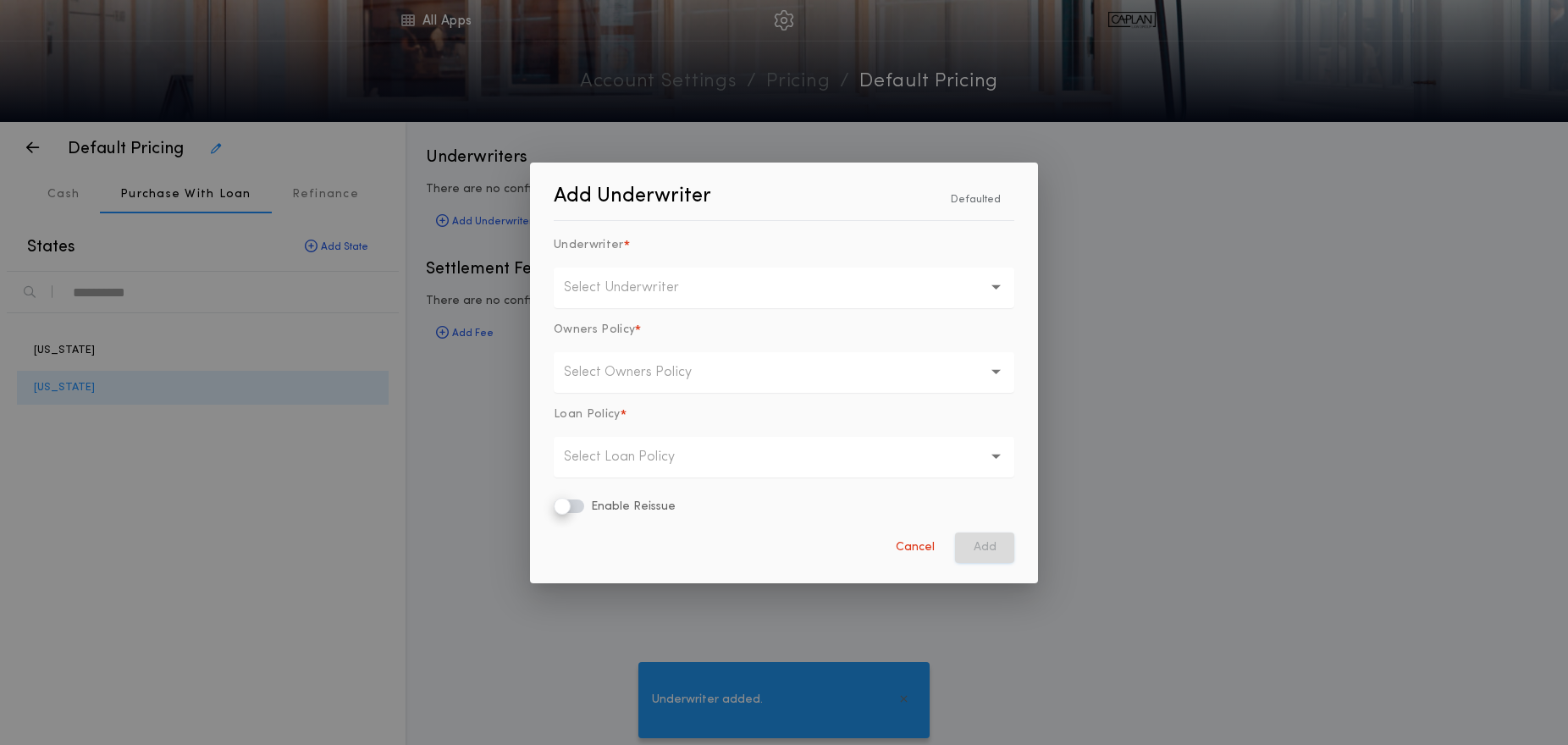
click at [600, 294] on p "Select Underwriter" at bounding box center [635, 288] width 142 height 20
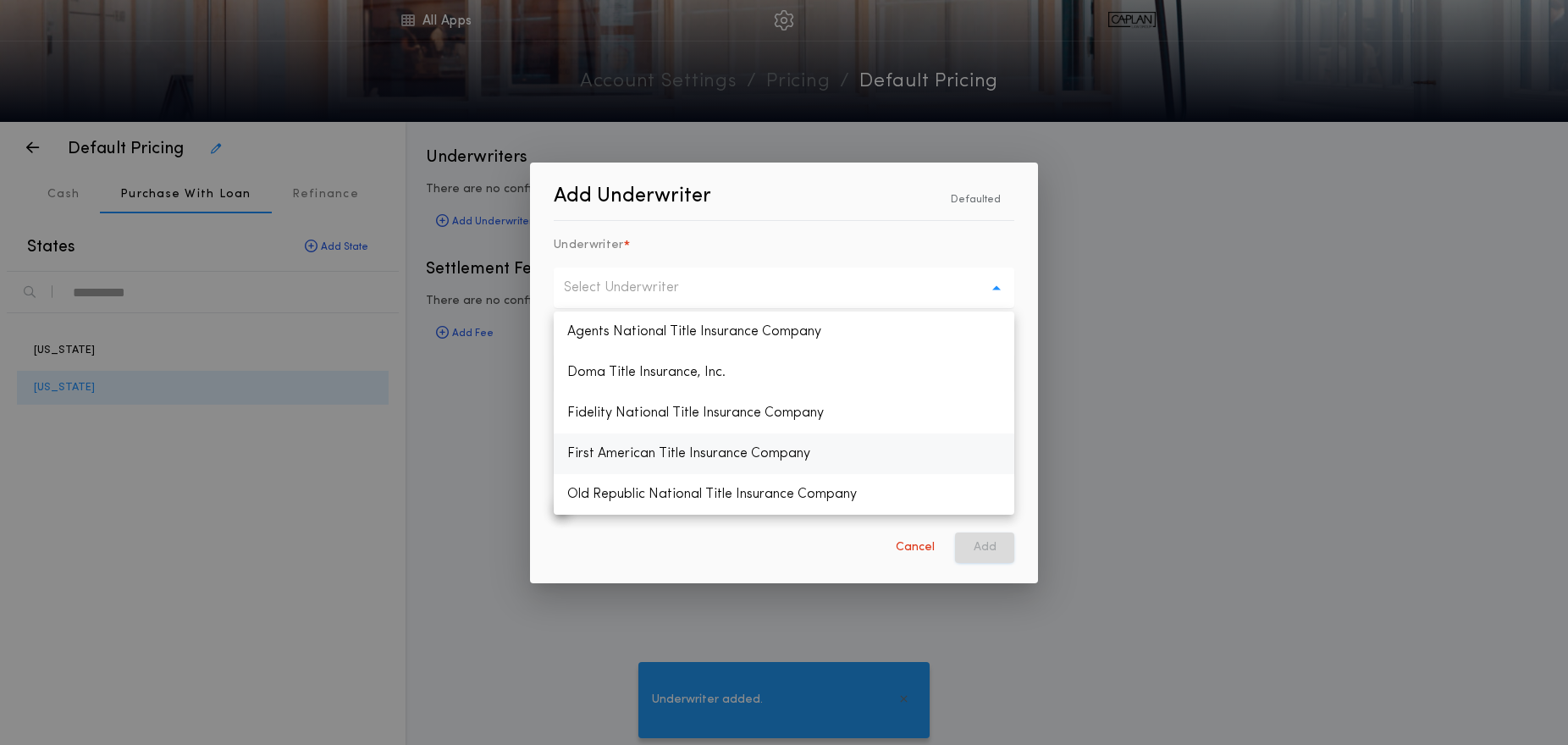
drag, startPoint x: 620, startPoint y: 449, endPoint x: 614, endPoint y: 439, distance: 11.7
click at [619, 449] on p "First American Title Insurance Company" at bounding box center [784, 453] width 460 height 41
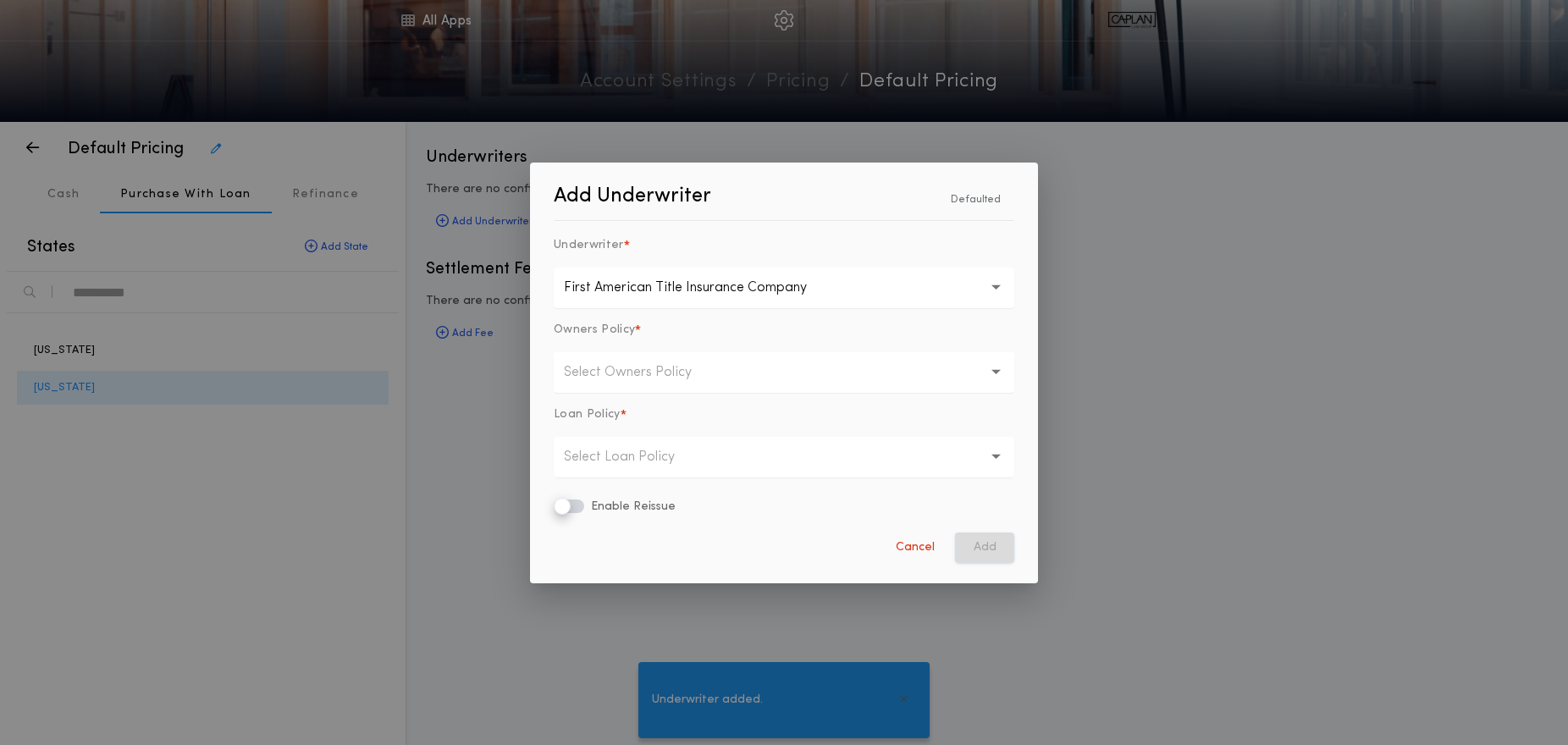
drag, startPoint x: 601, startPoint y: 372, endPoint x: 605, endPoint y: 387, distance: 15.5
click at [601, 372] on p "Select Owners Policy" at bounding box center [641, 372] width 155 height 20
click at [611, 455] on p "Eagle Rate" at bounding box center [784, 457] width 460 height 41
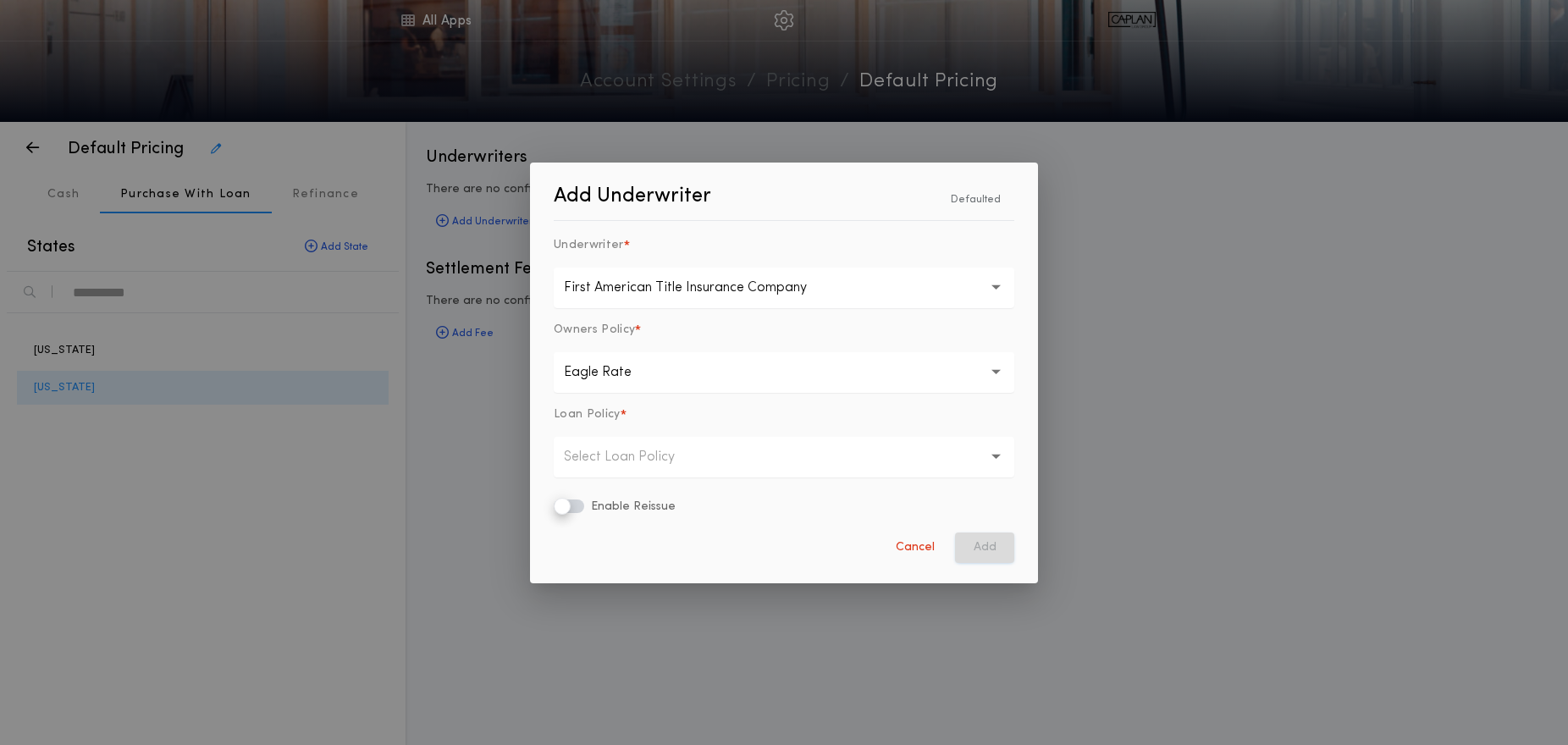
click at [607, 448] on p "Select Loan Policy" at bounding box center [633, 457] width 138 height 20
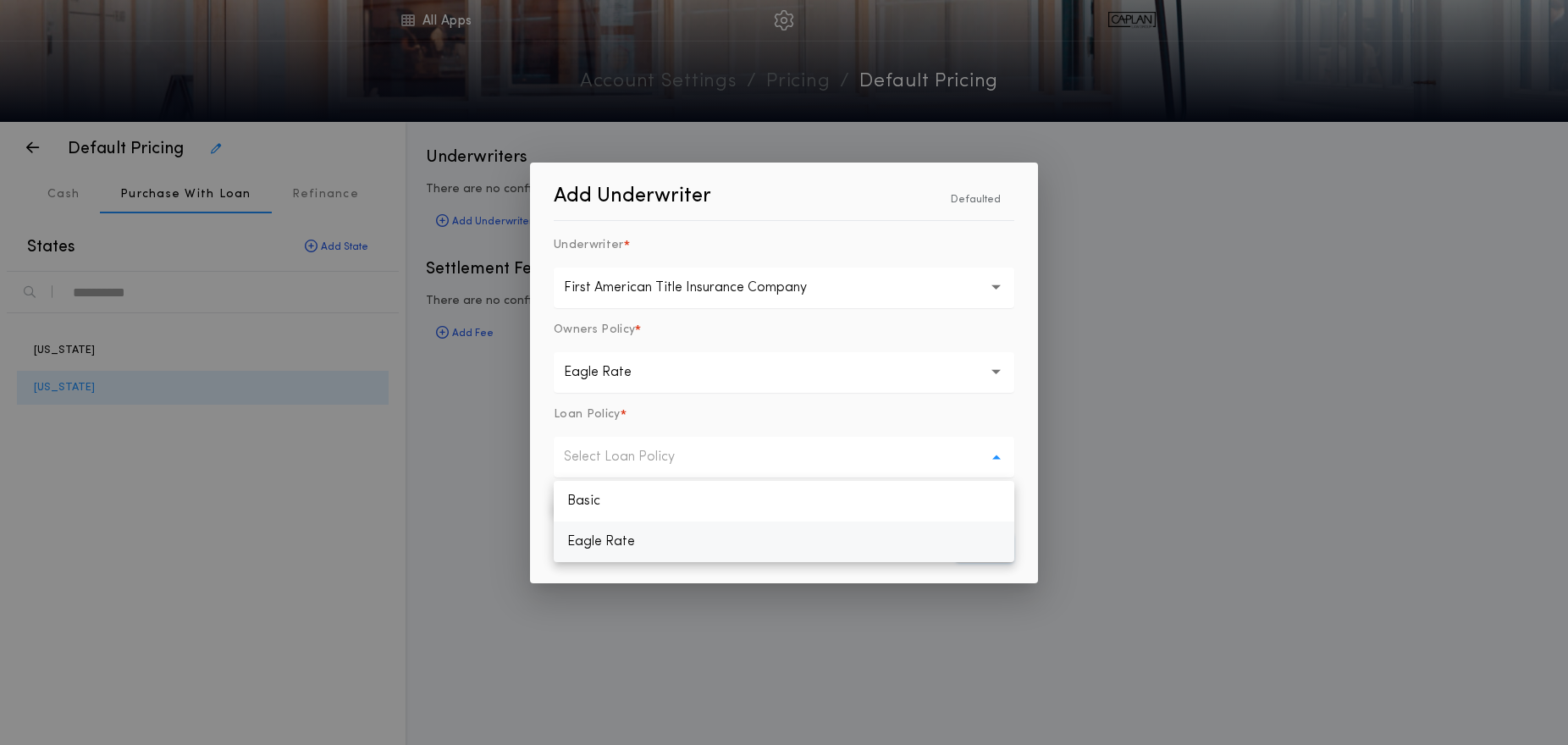
click at [605, 538] on p "Eagle Rate" at bounding box center [784, 542] width 460 height 41
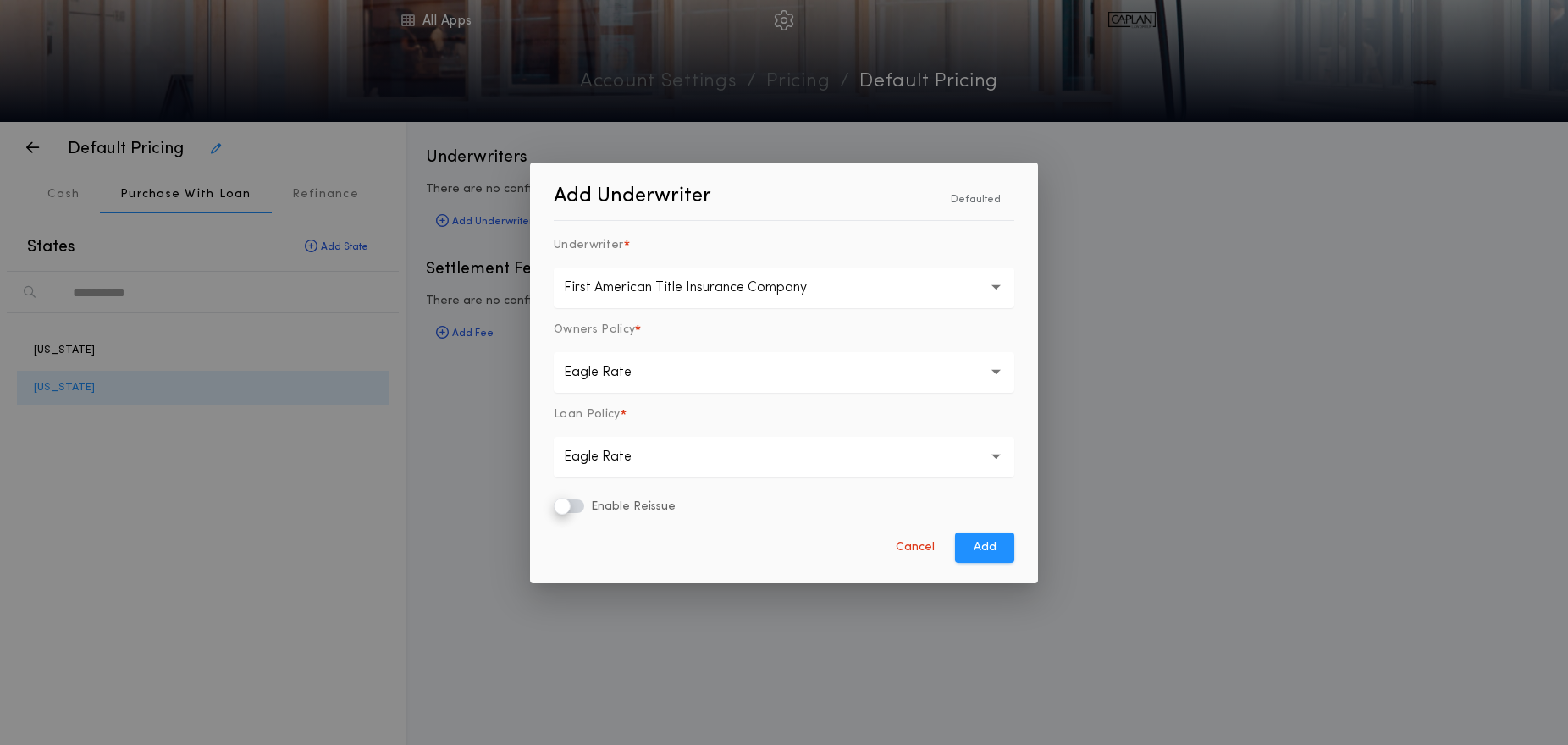
click at [600, 463] on p "Eagle Rate" at bounding box center [611, 457] width 95 height 20
click at [607, 495] on p "Basic" at bounding box center [784, 501] width 460 height 41
click at [977, 554] on button "Add" at bounding box center [985, 548] width 59 height 31
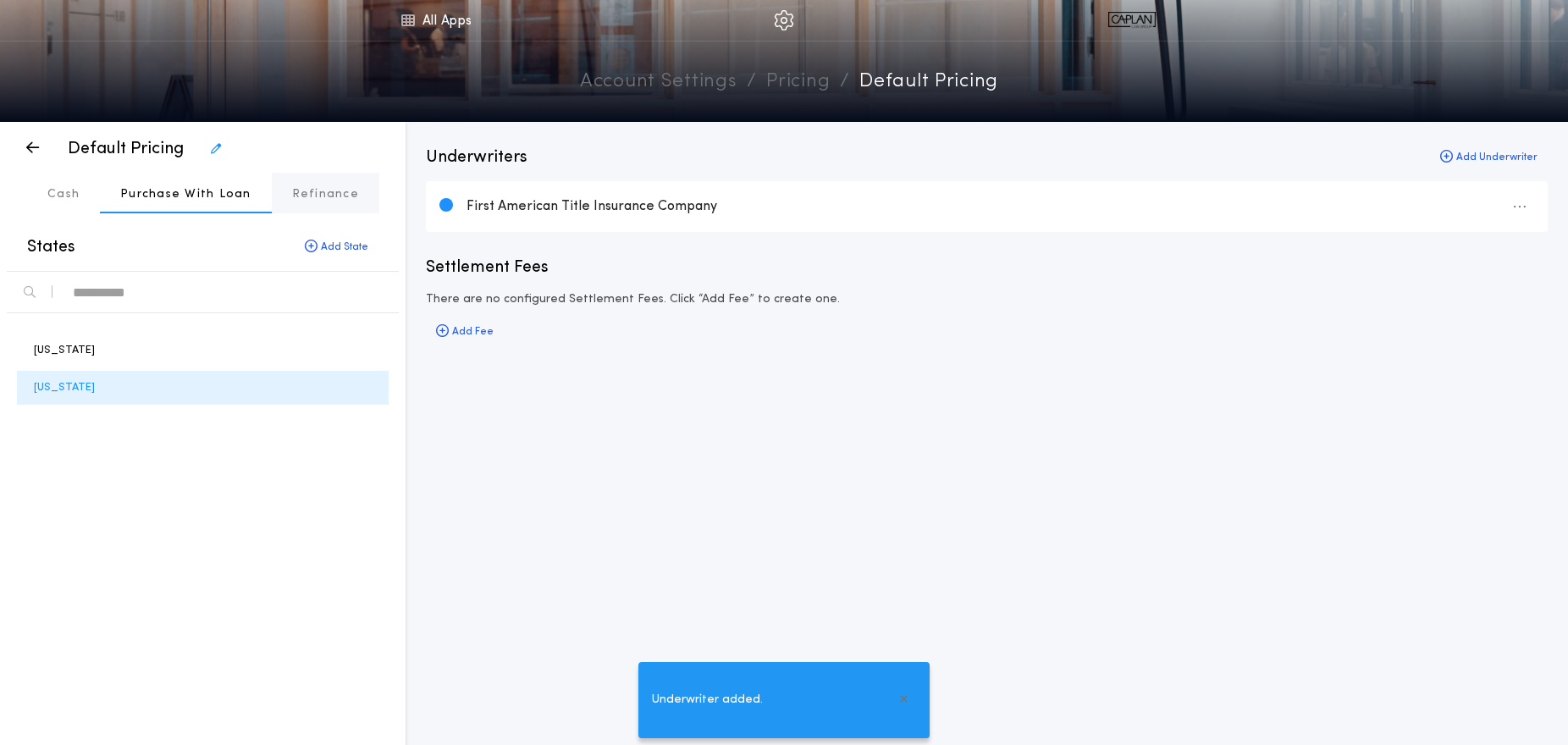
drag, startPoint x: 304, startPoint y: 199, endPoint x: 339, endPoint y: 204, distance: 35.4
click at [303, 199] on p "Refinance" at bounding box center [326, 195] width 67 height 17
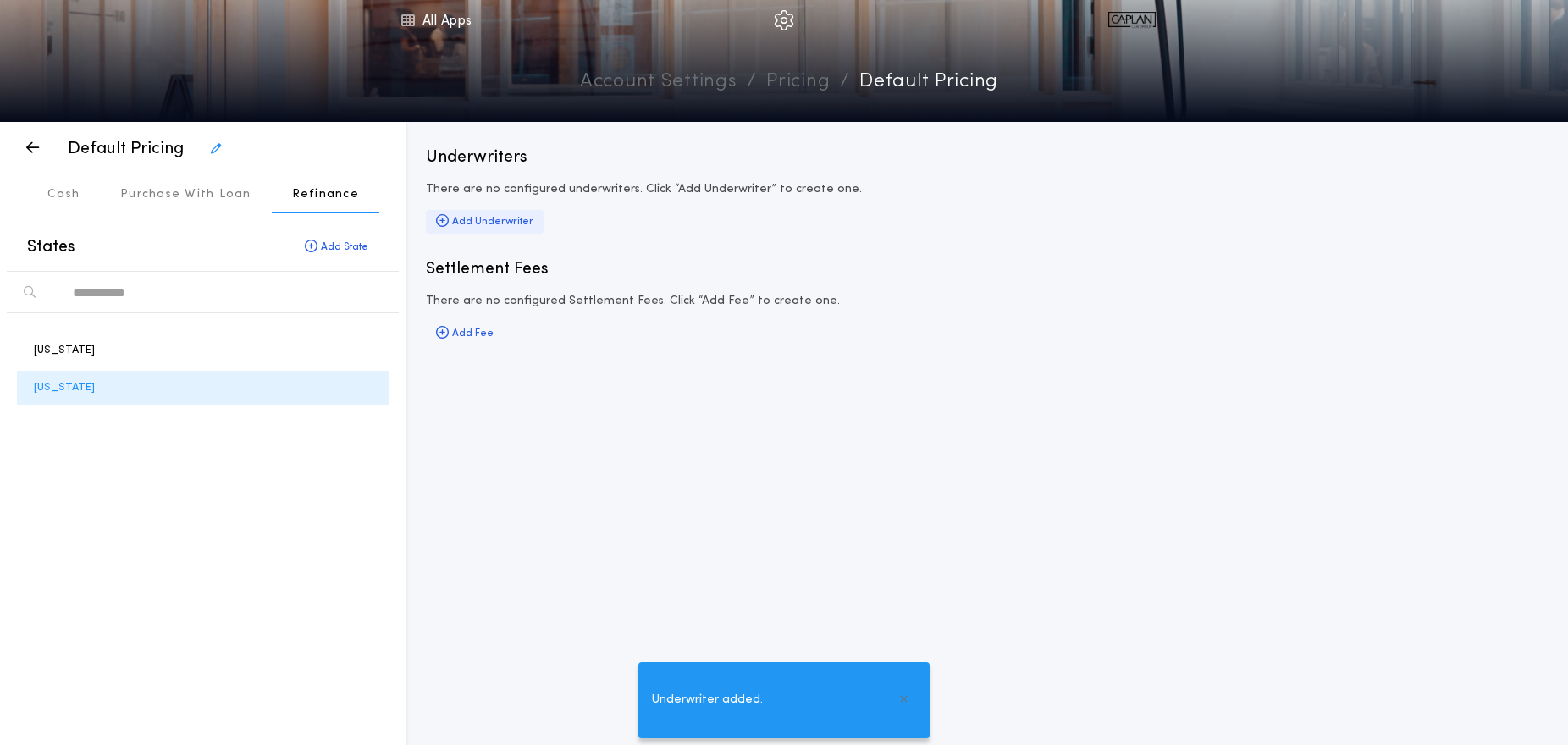
click at [466, 226] on div "Add Underwriter" at bounding box center [484, 222] width 118 height 24
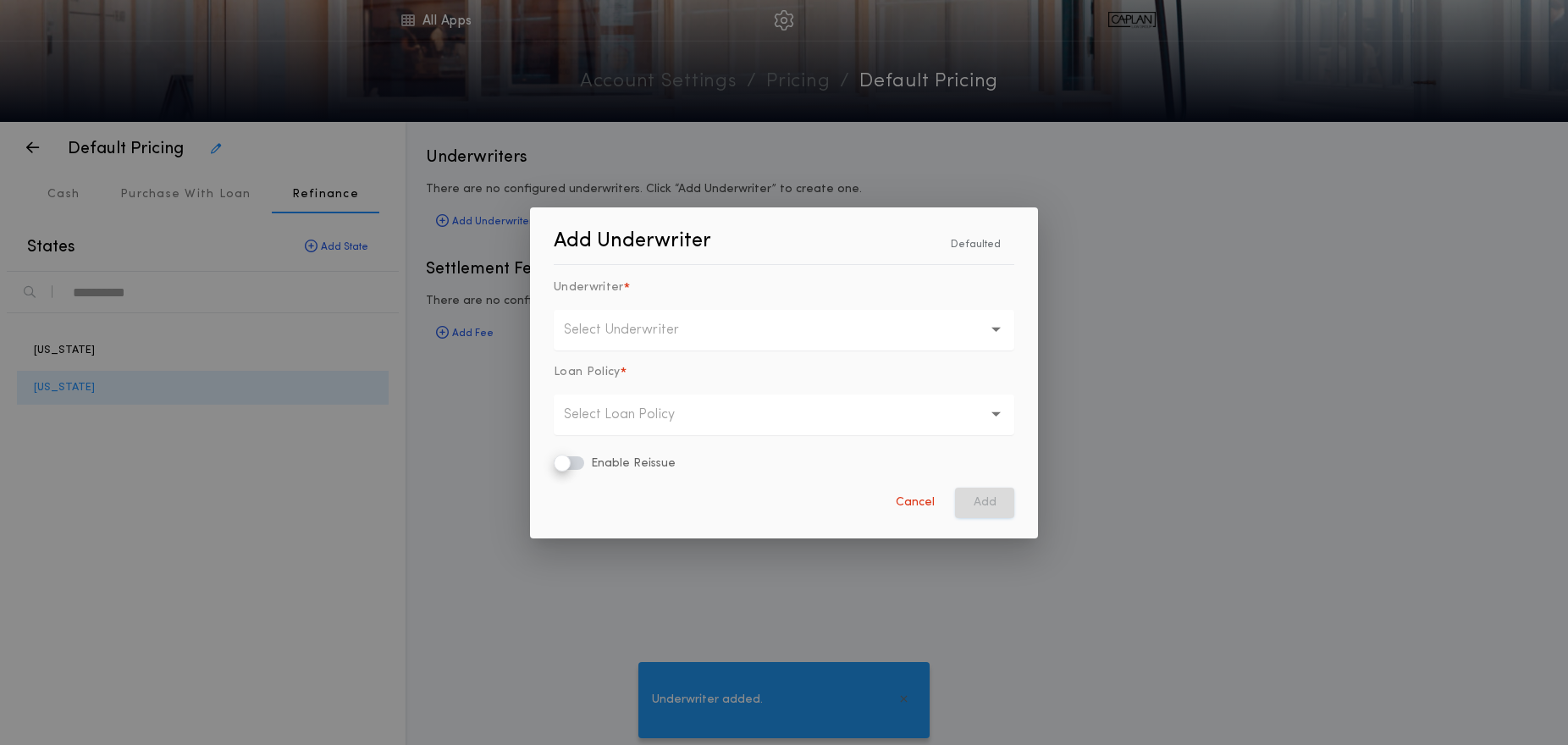
click at [617, 347] on button "Select Underwriter" at bounding box center [784, 330] width 460 height 41
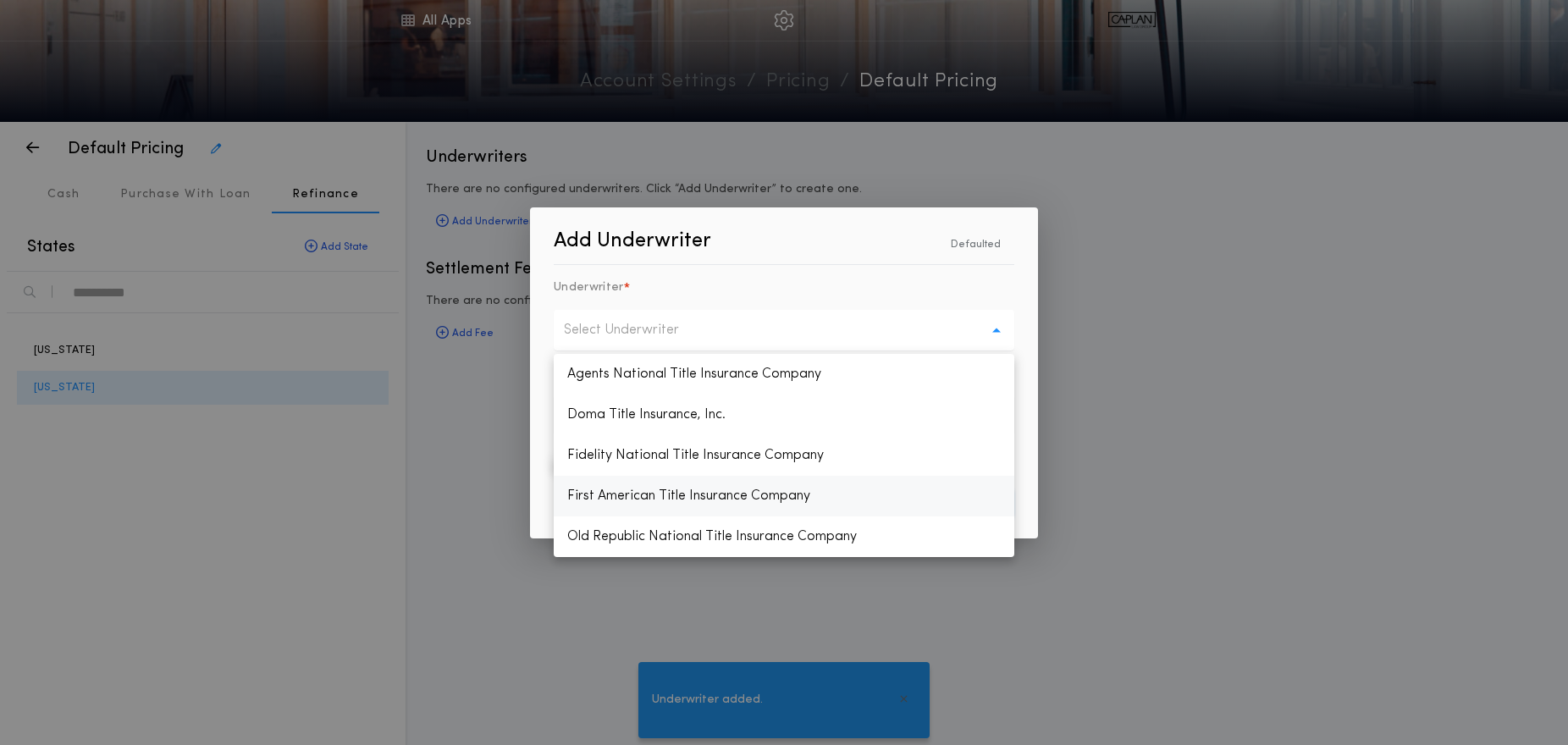
click at [615, 491] on p "First American Title Insurance Company" at bounding box center [784, 496] width 460 height 41
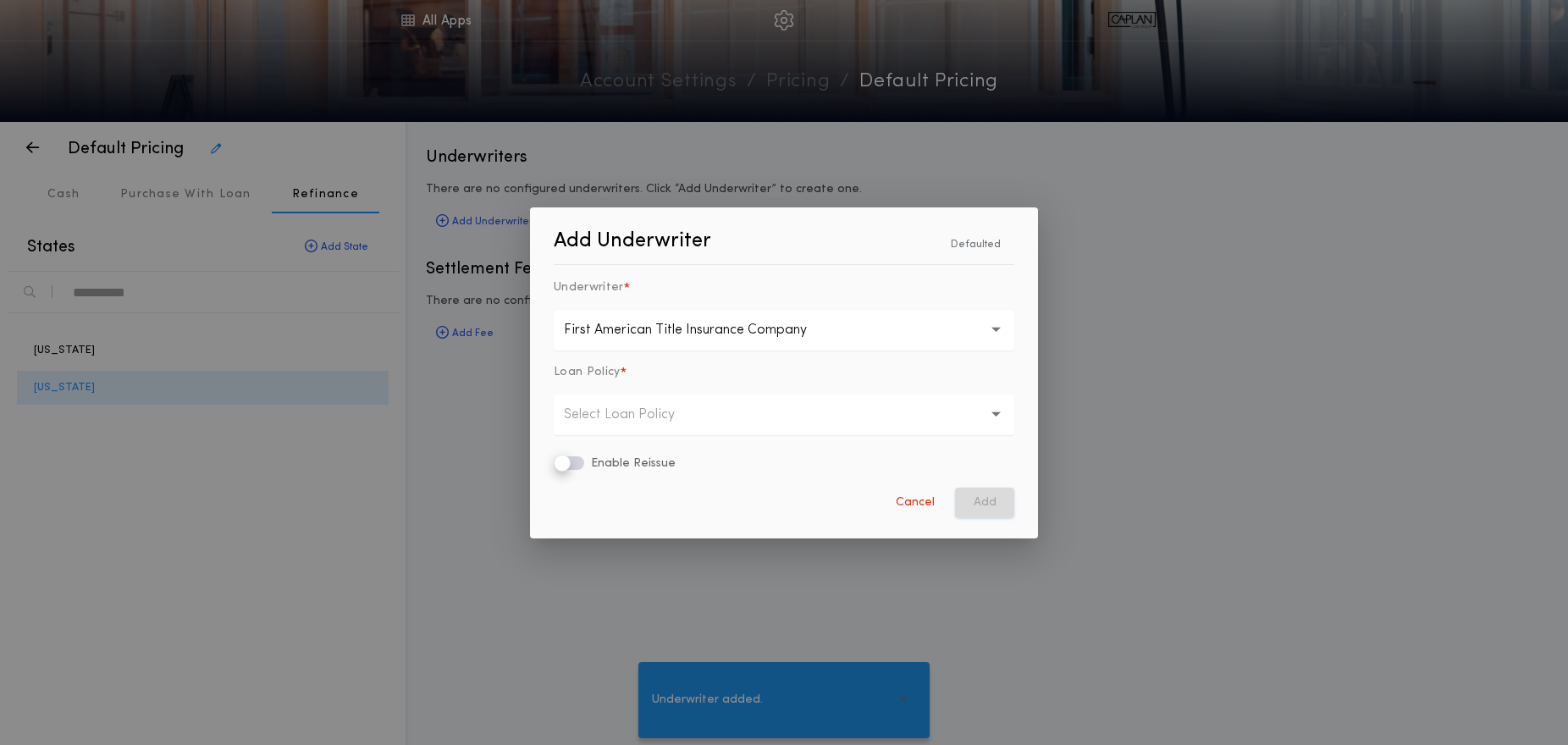
click at [608, 419] on p "Select Loan Policy" at bounding box center [633, 414] width 138 height 20
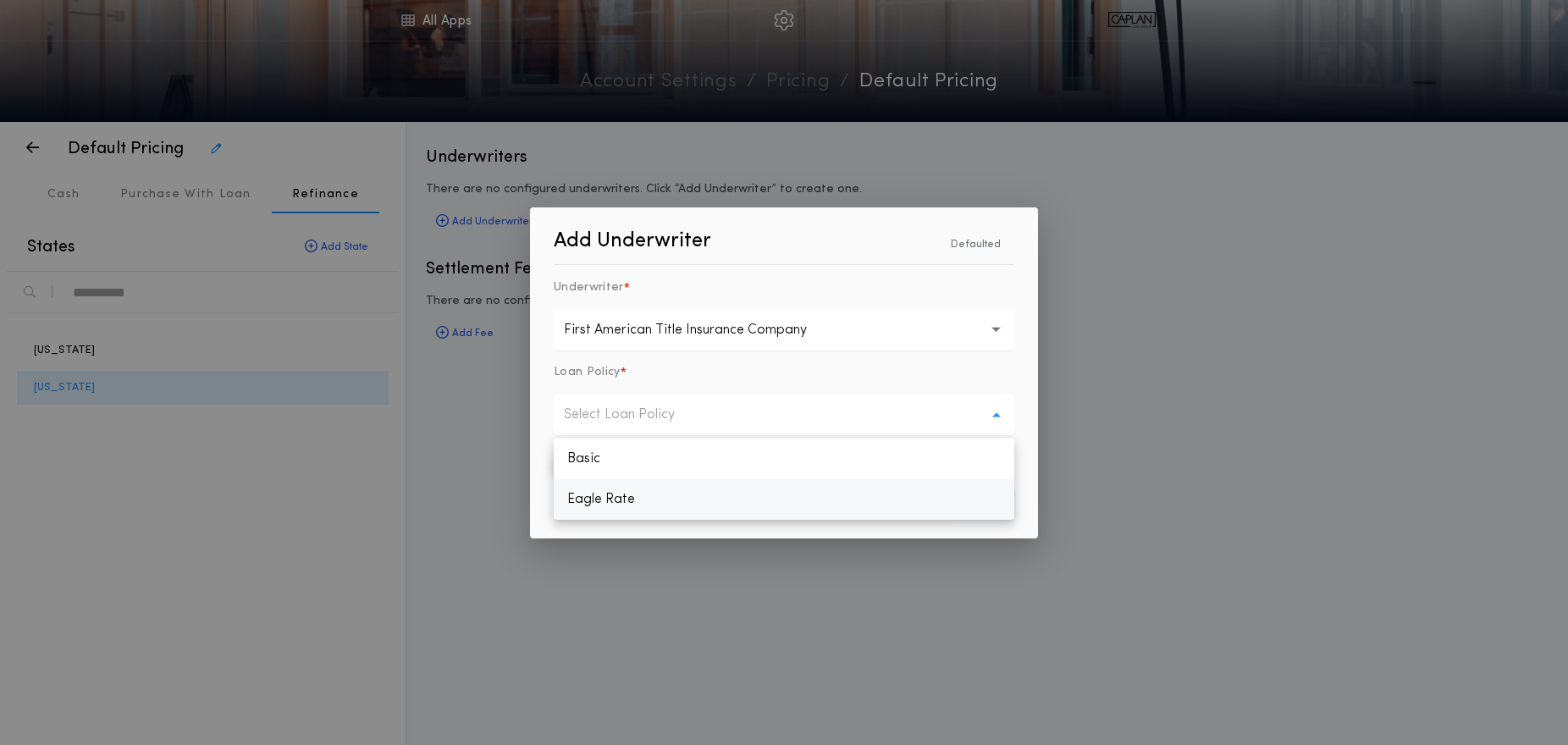
click at [624, 494] on p "Eagle Rate" at bounding box center [784, 499] width 460 height 41
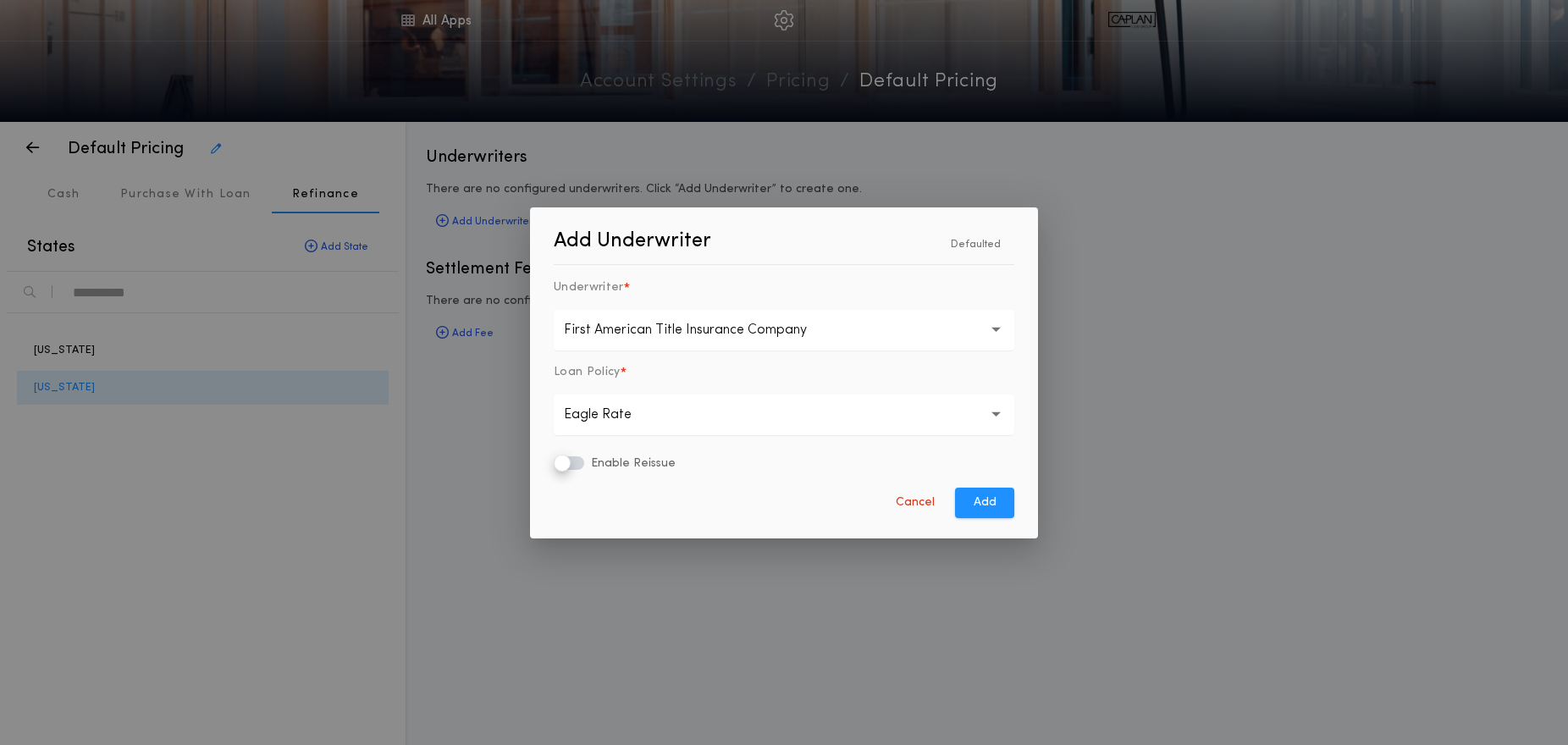
click at [606, 412] on p "Eagle Rate" at bounding box center [611, 414] width 95 height 20
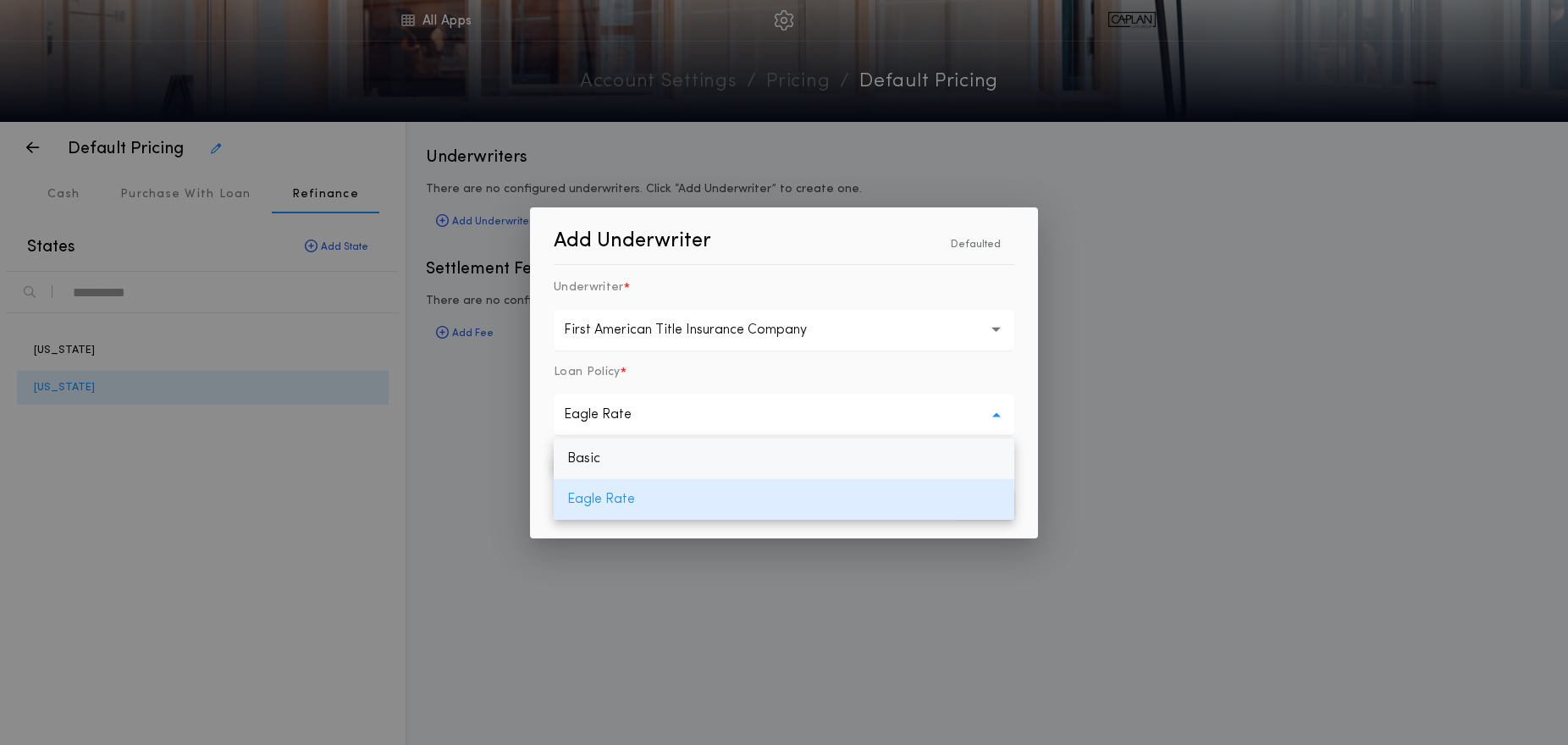
click at [612, 457] on p "Basic" at bounding box center [784, 459] width 460 height 41
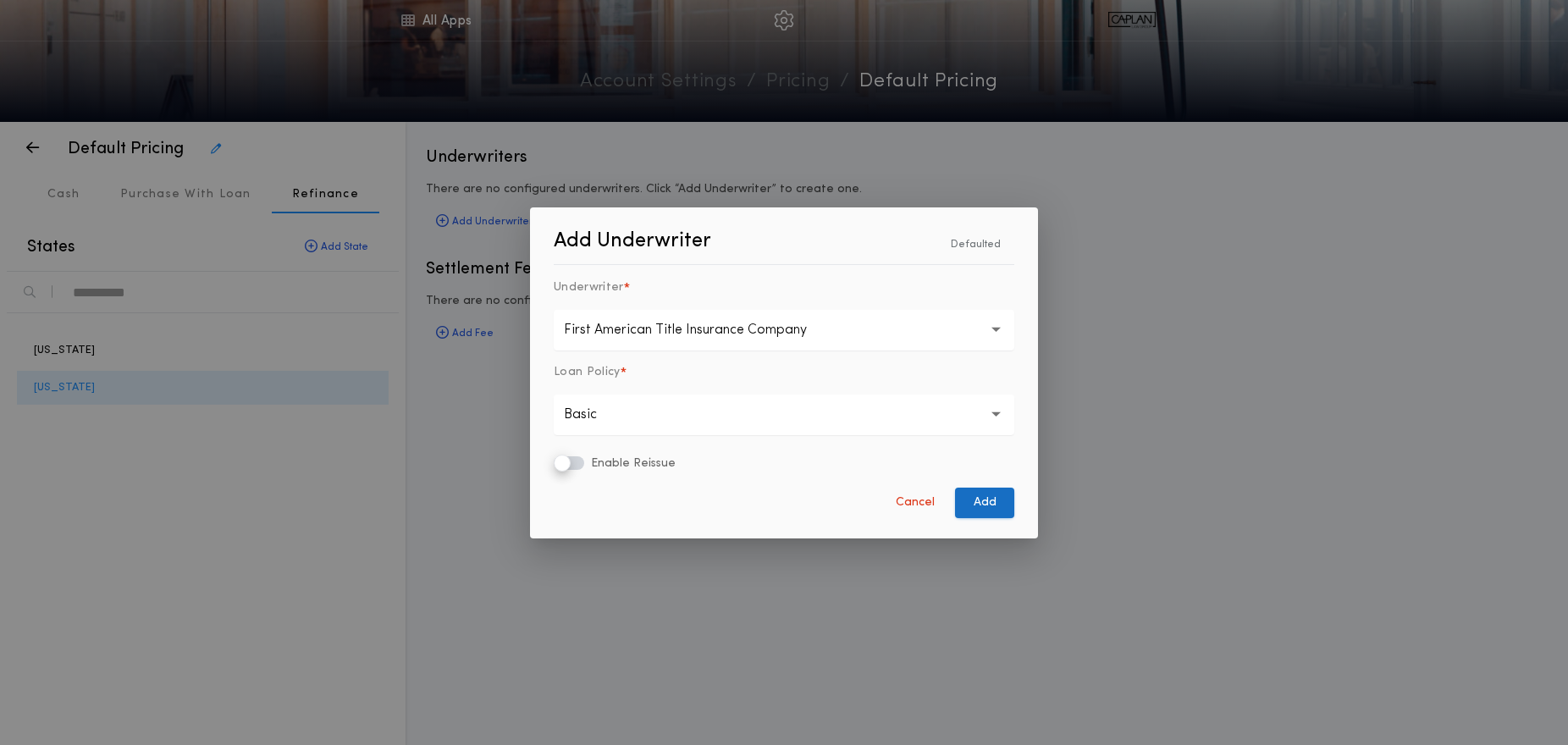
click at [980, 506] on button "Add" at bounding box center [985, 503] width 59 height 31
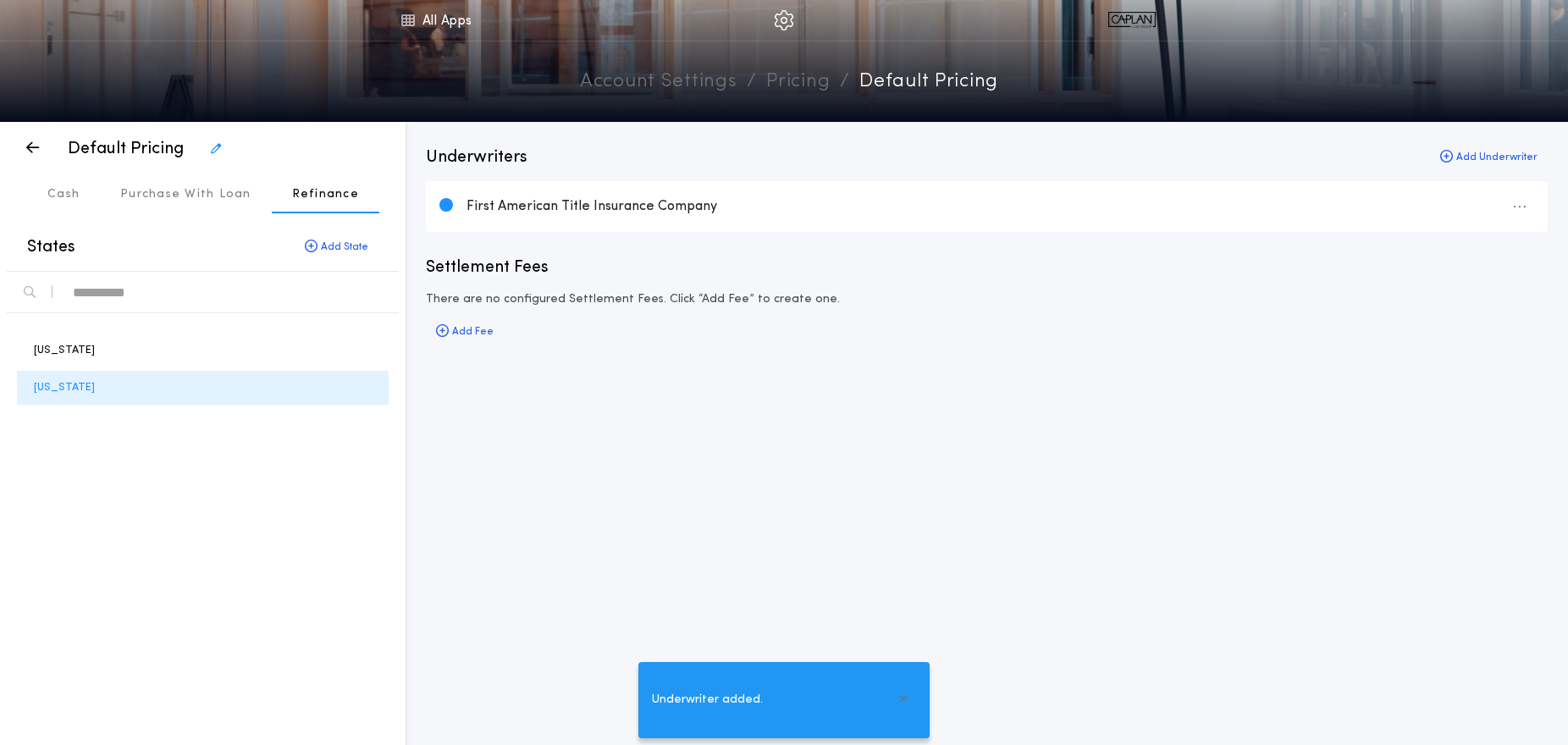
click at [675, 520] on div "Underwriters Add Underwriter First American Title Insurance Company Settlement …" at bounding box center [986, 434] width 1163 height 625
click at [40, 153] on div "button" at bounding box center [32, 147] width 31 height 31
